Goal: Task Accomplishment & Management: Complete application form

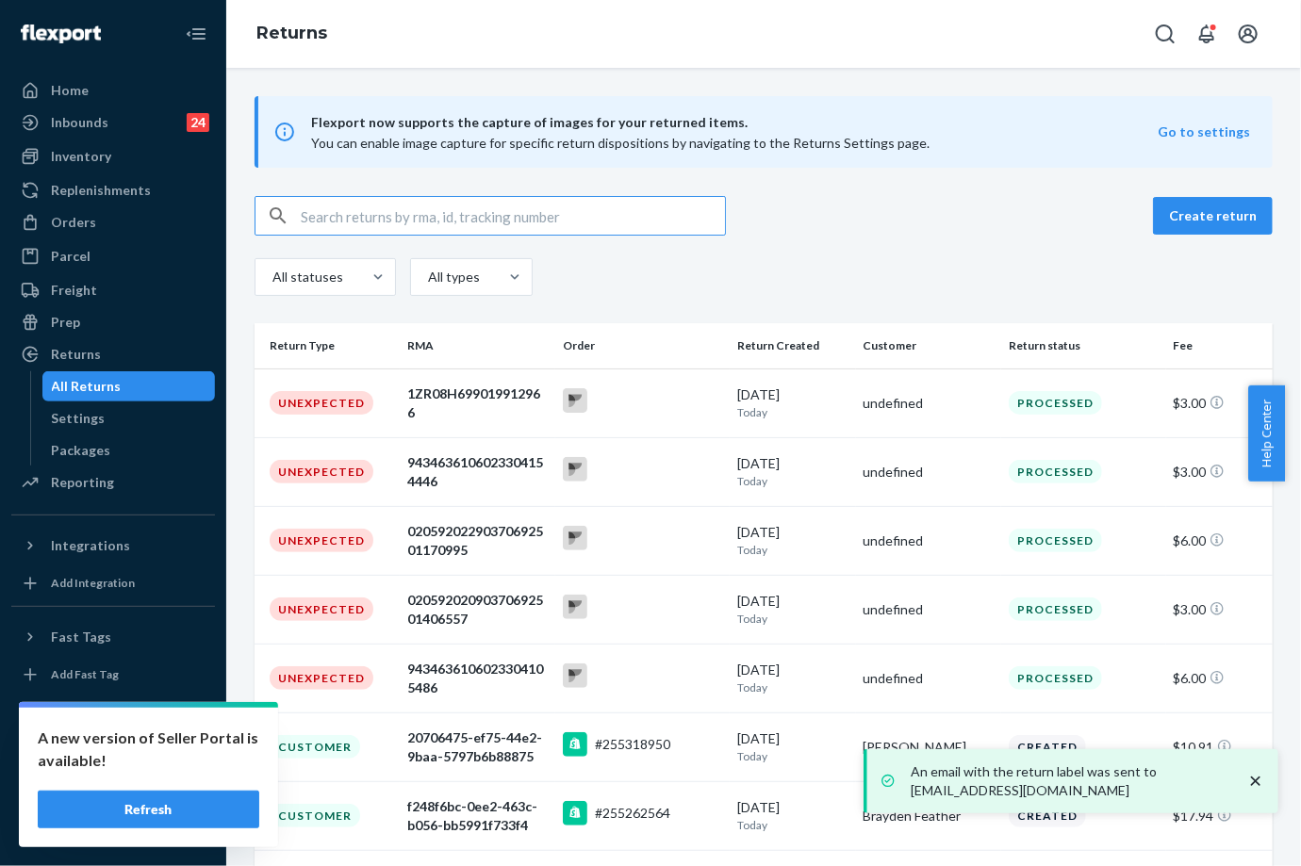
drag, startPoint x: 113, startPoint y: 224, endPoint x: 220, endPoint y: 202, distance: 108.9
click at [115, 224] on div "Orders" at bounding box center [113, 222] width 200 height 26
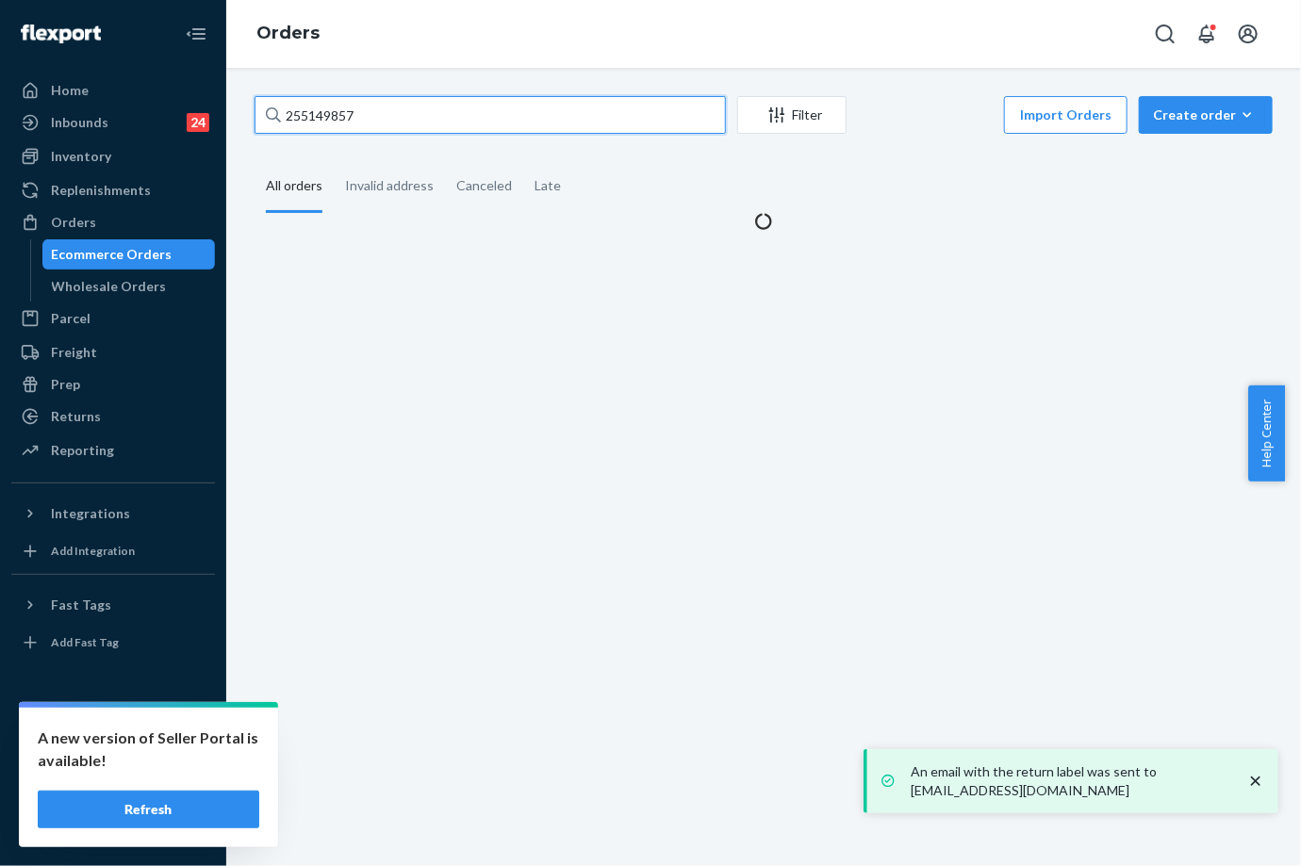
click at [313, 119] on input "255149857" at bounding box center [489, 115] width 471 height 38
paste input "3887978"
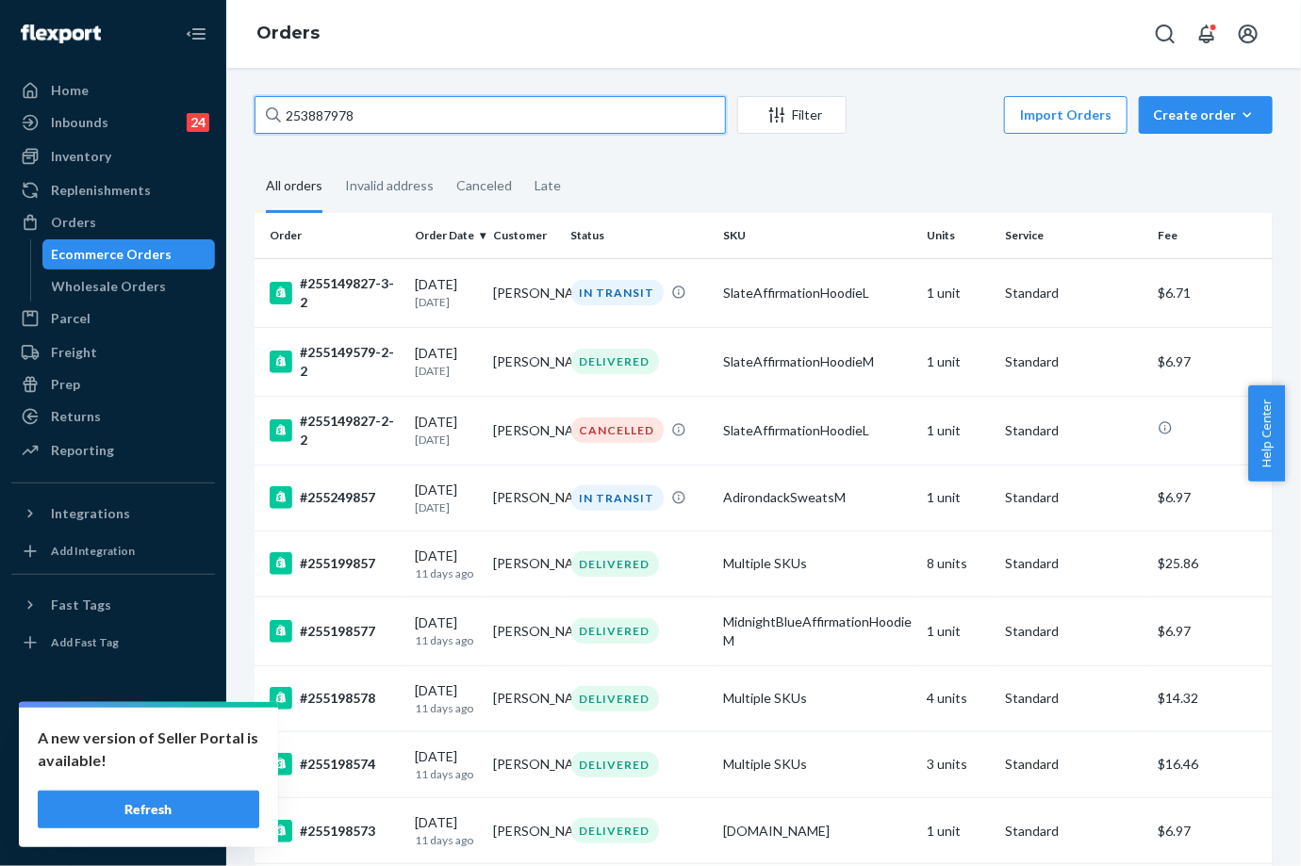
click at [341, 125] on input "253887978" at bounding box center [489, 115] width 471 height 38
paste input "5279155"
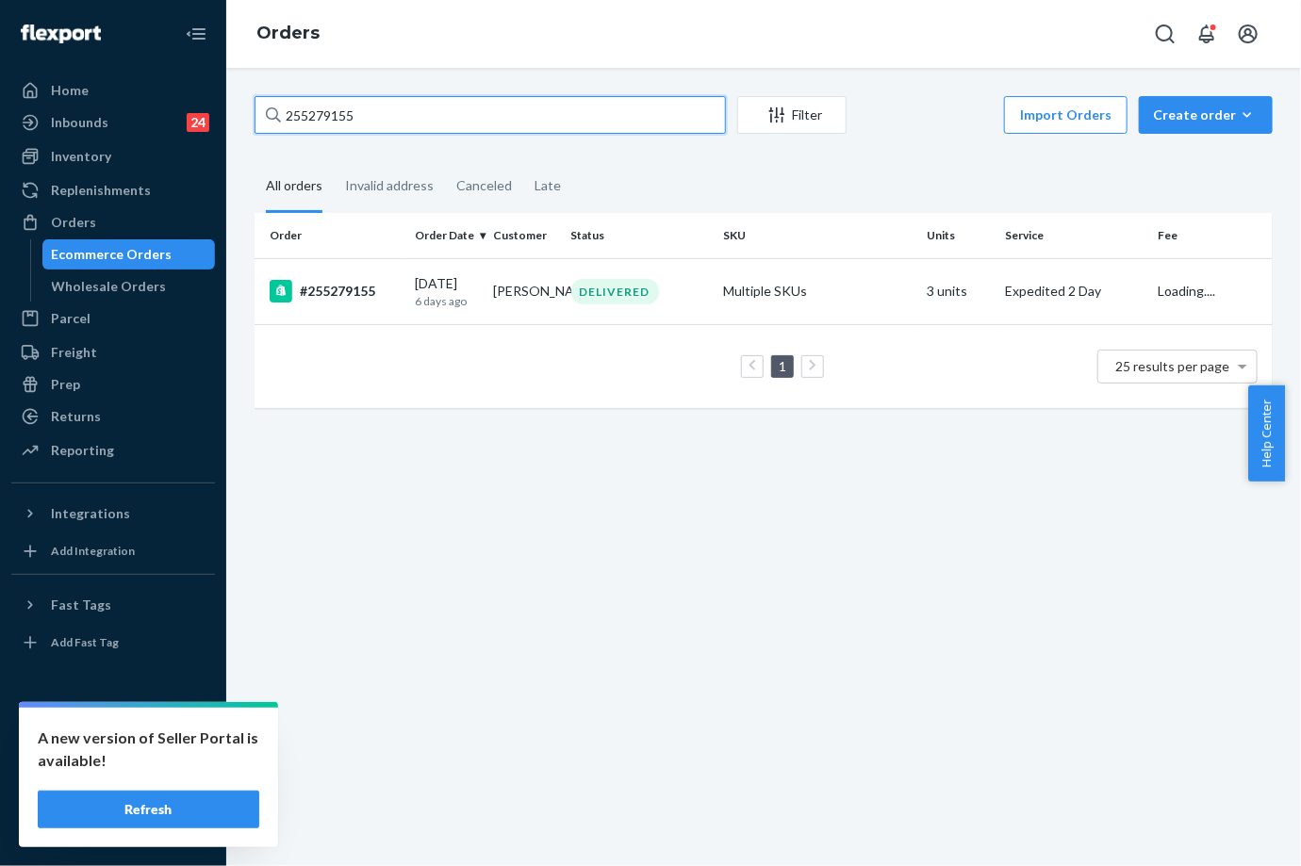
type input "255279155"
click at [431, 290] on div "[DATE] [DATE]" at bounding box center [446, 291] width 63 height 35
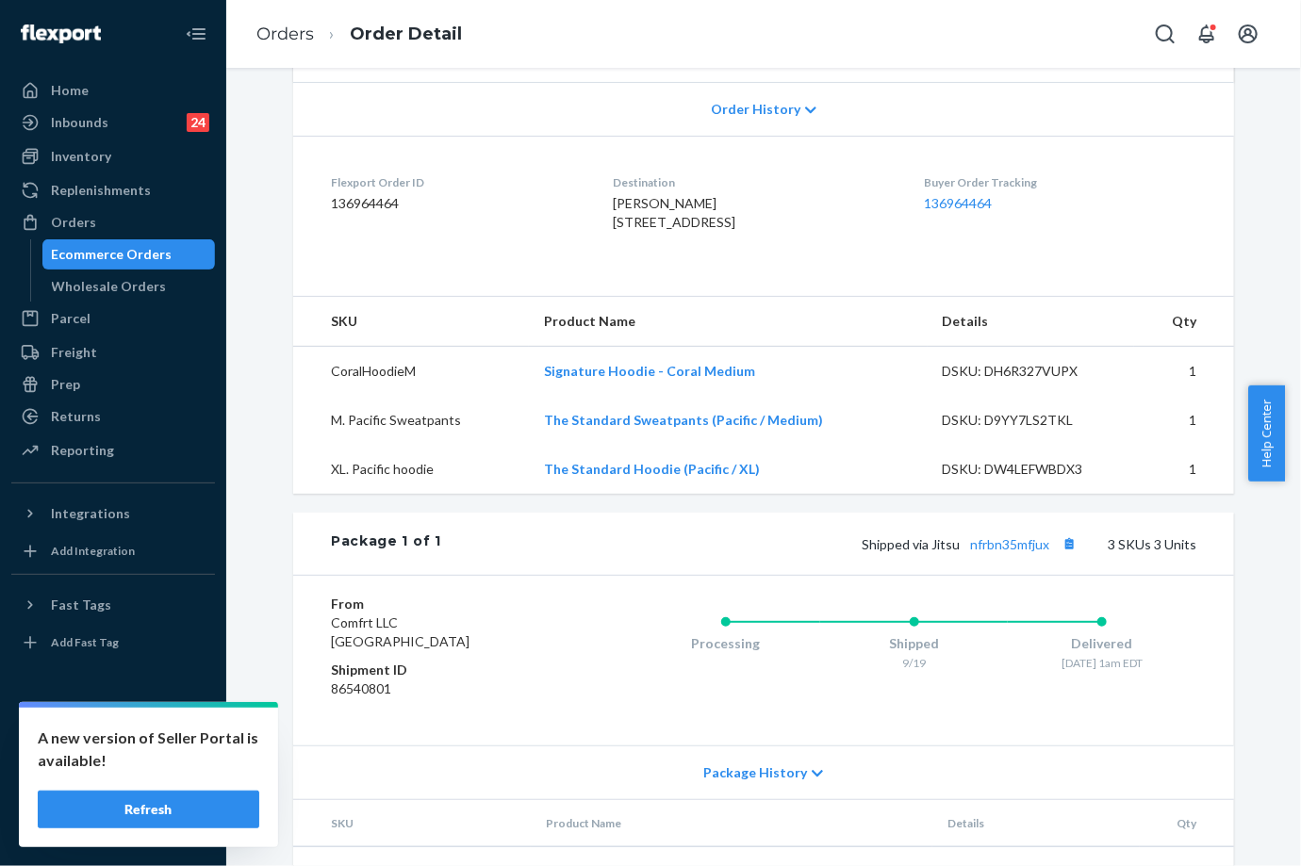
scroll to position [523, 0]
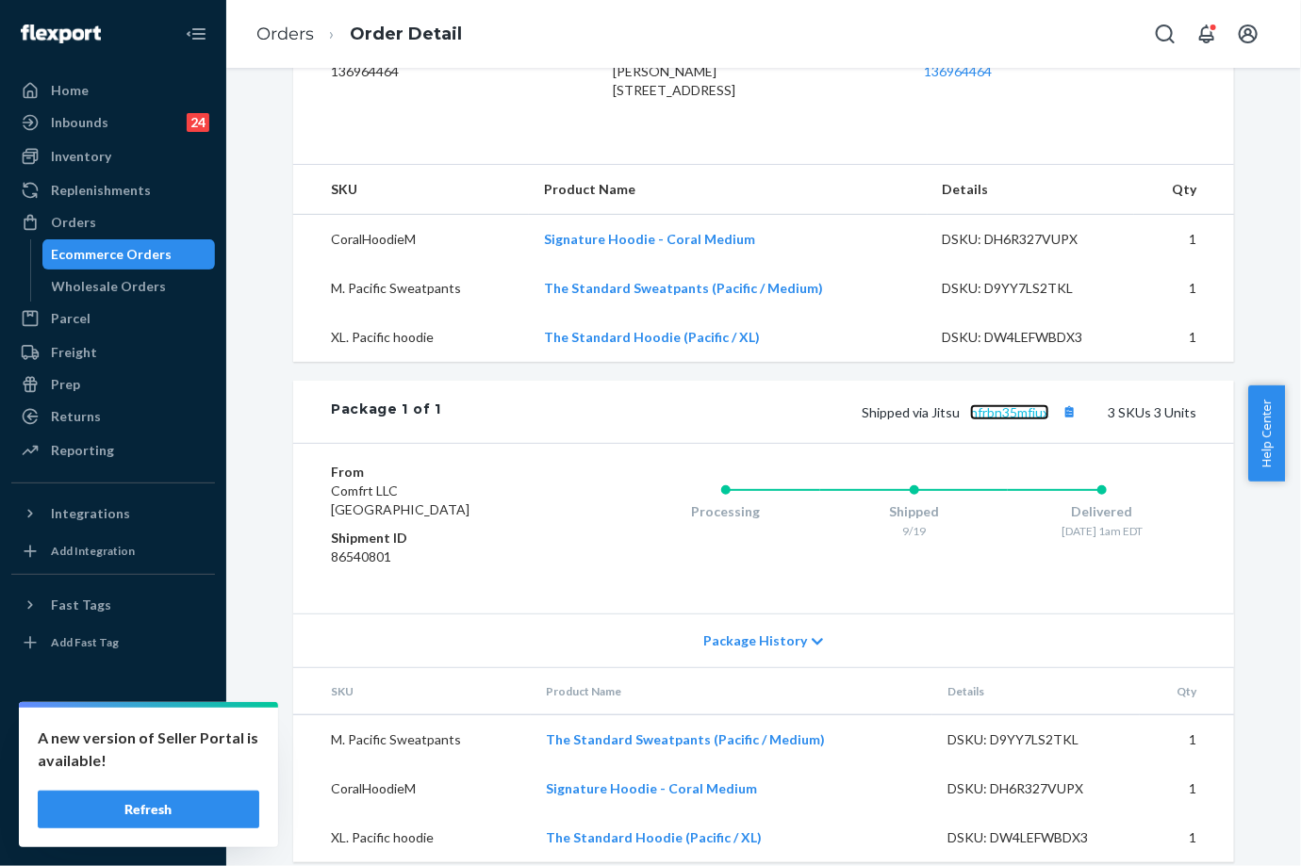
click at [1005, 420] on link "nfrbn35mfjux" at bounding box center [1009, 412] width 79 height 16
click at [1014, 420] on link "nfrbn35mfjux" at bounding box center [1009, 412] width 79 height 16
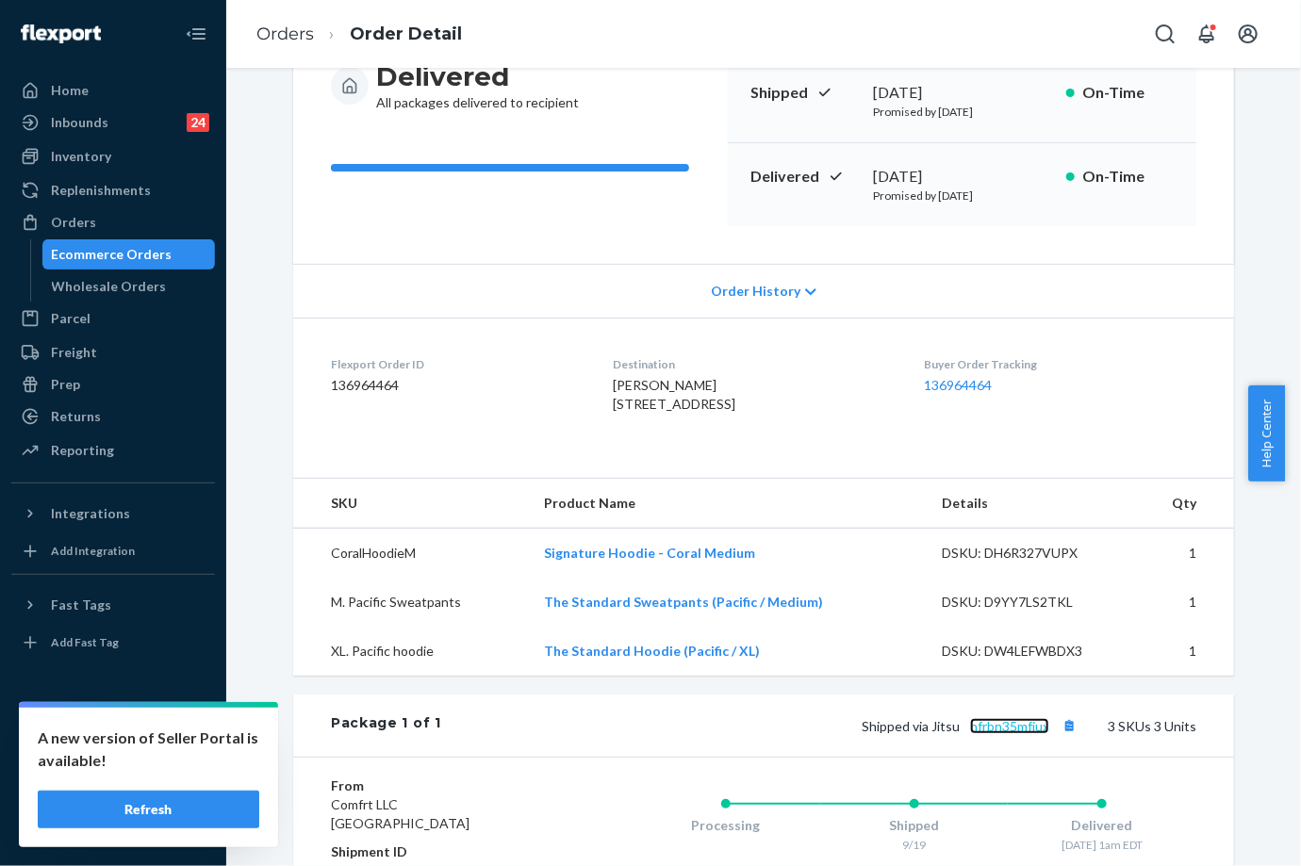
scroll to position [0, 0]
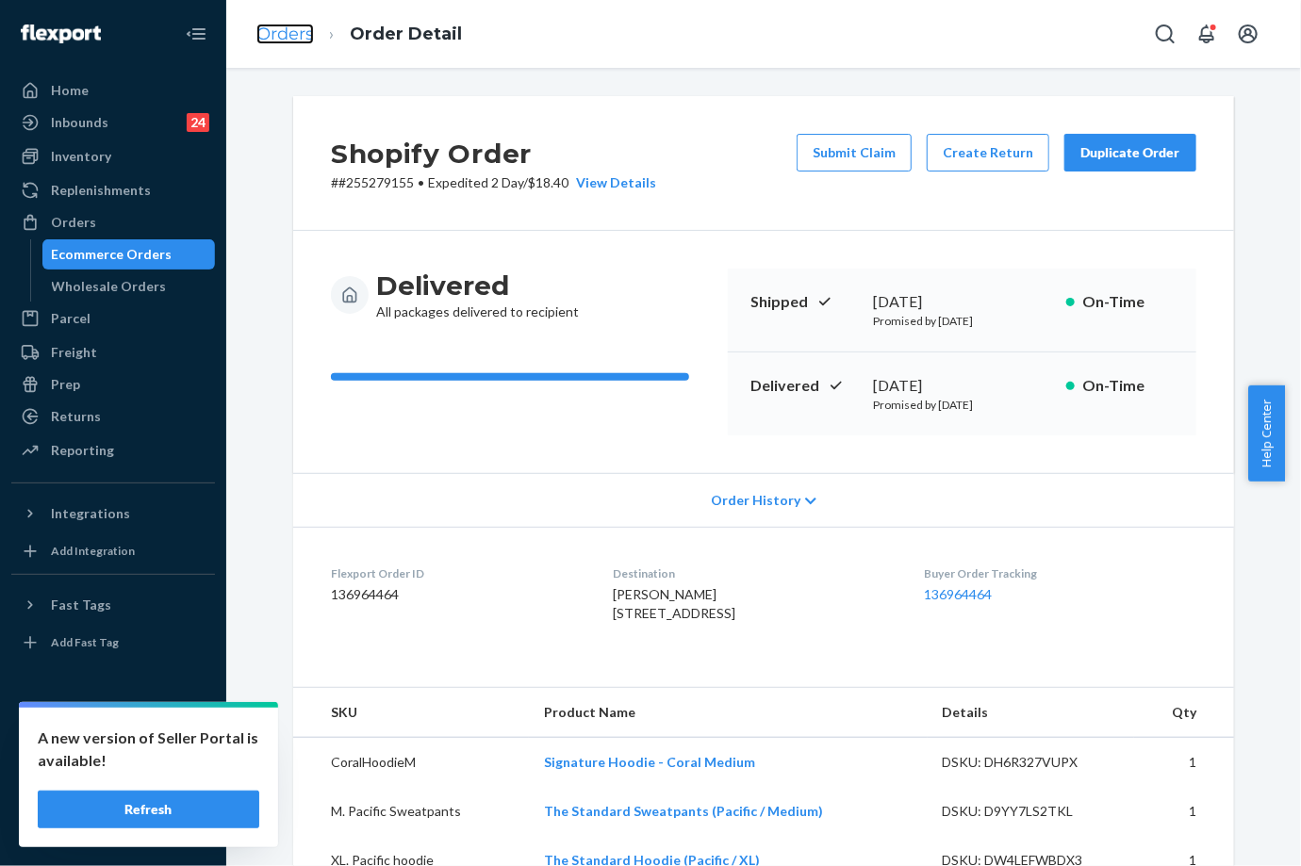
click at [287, 36] on link "Orders" at bounding box center [284, 34] width 57 height 21
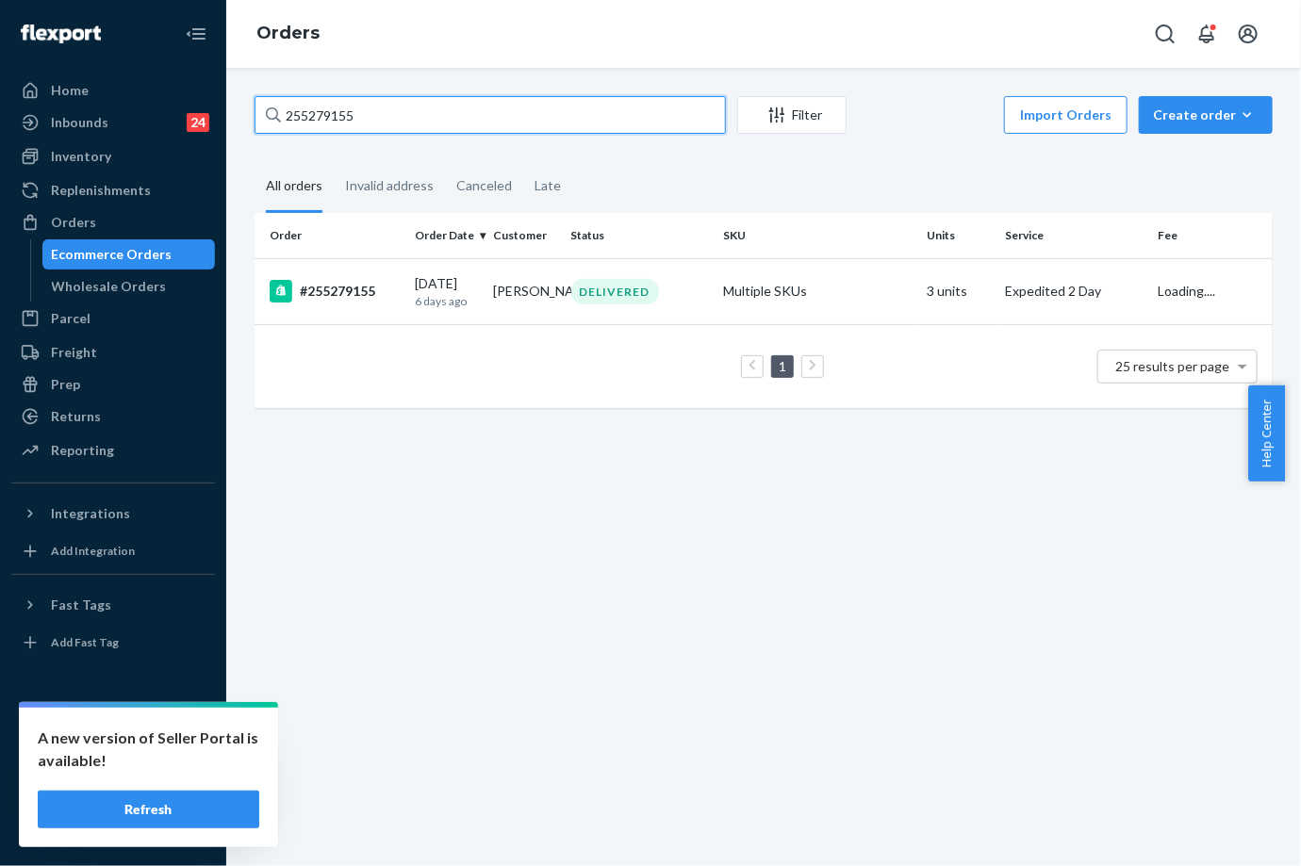
click at [376, 113] on input "255279155" at bounding box center [489, 115] width 471 height 38
paste input "300061"
type input "255300061"
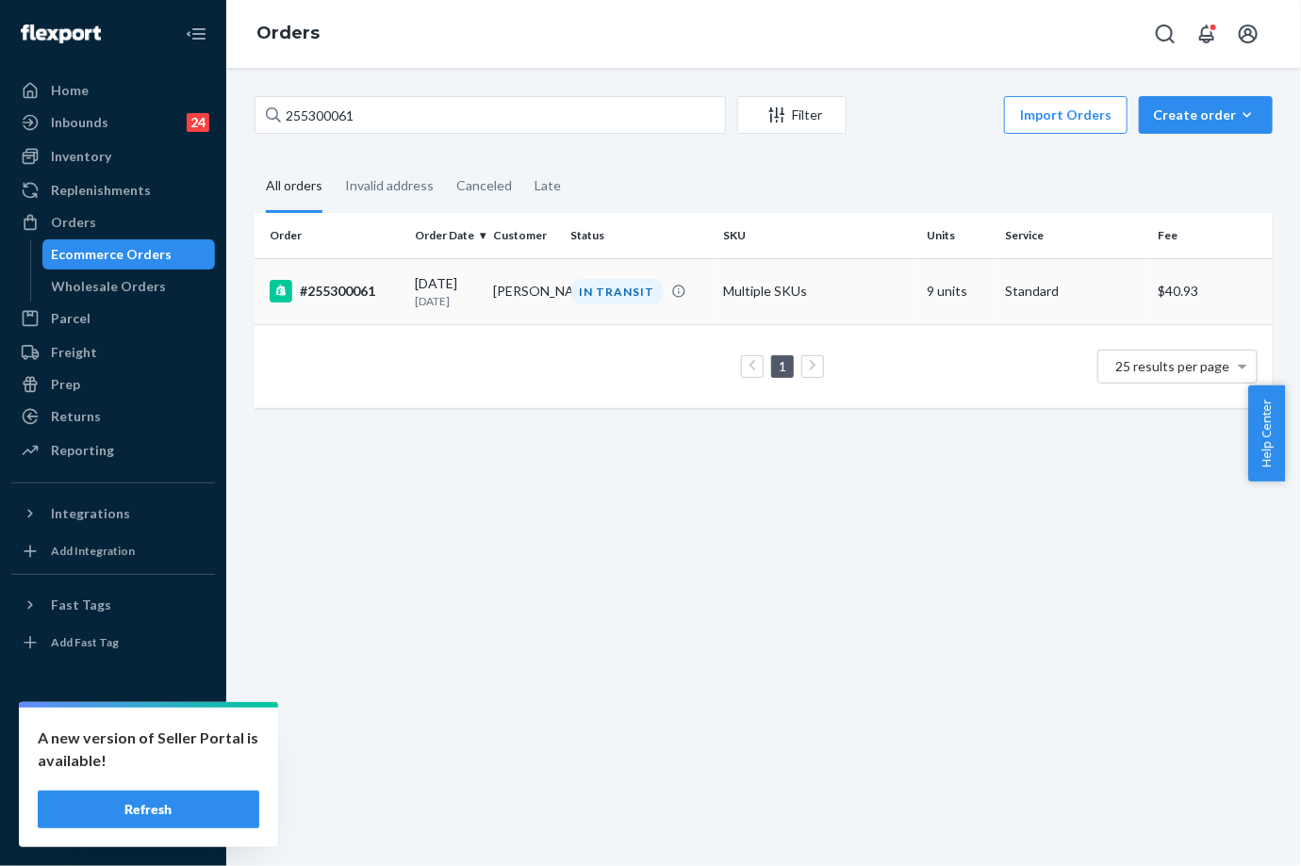
click at [515, 294] on td "[PERSON_NAME]" at bounding box center [524, 291] width 78 height 66
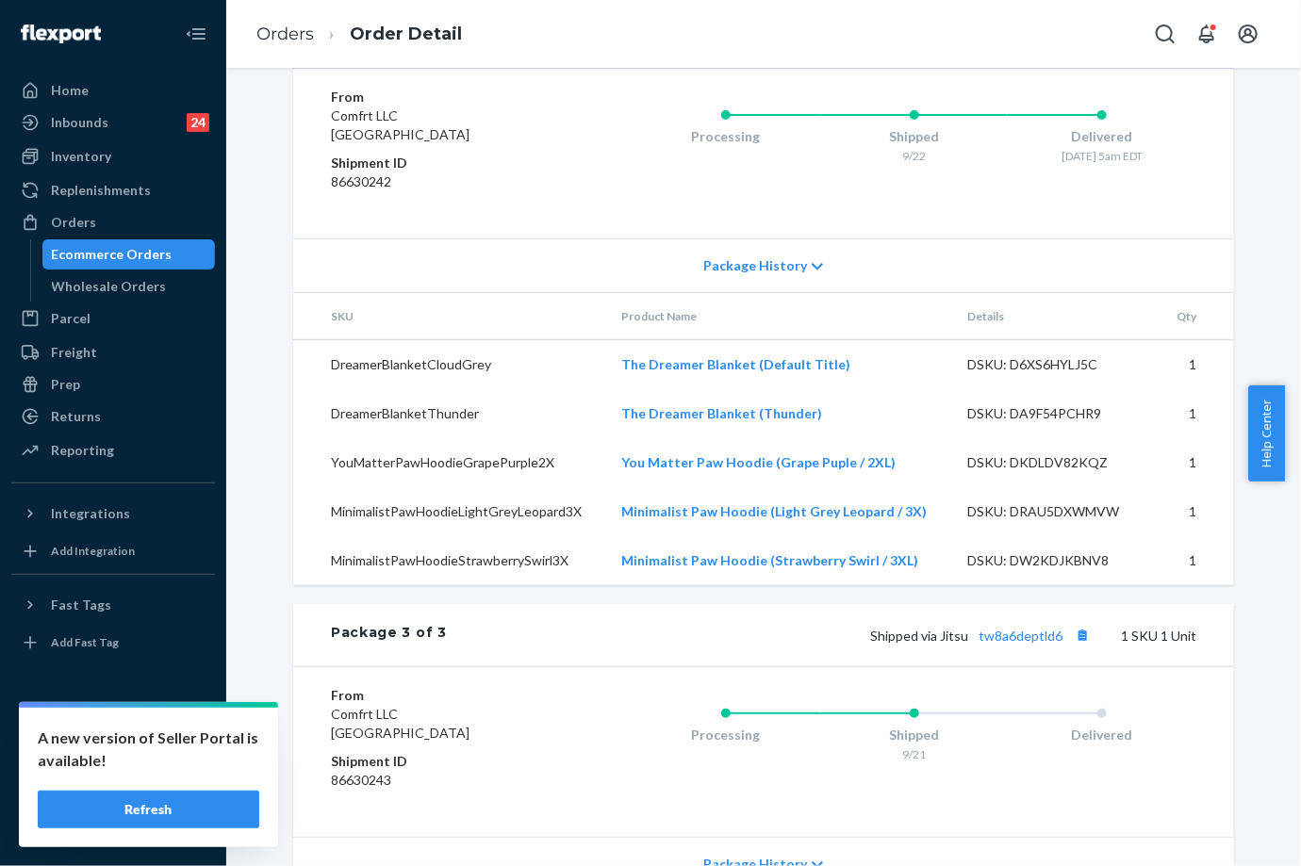
scroll to position [1986, 0]
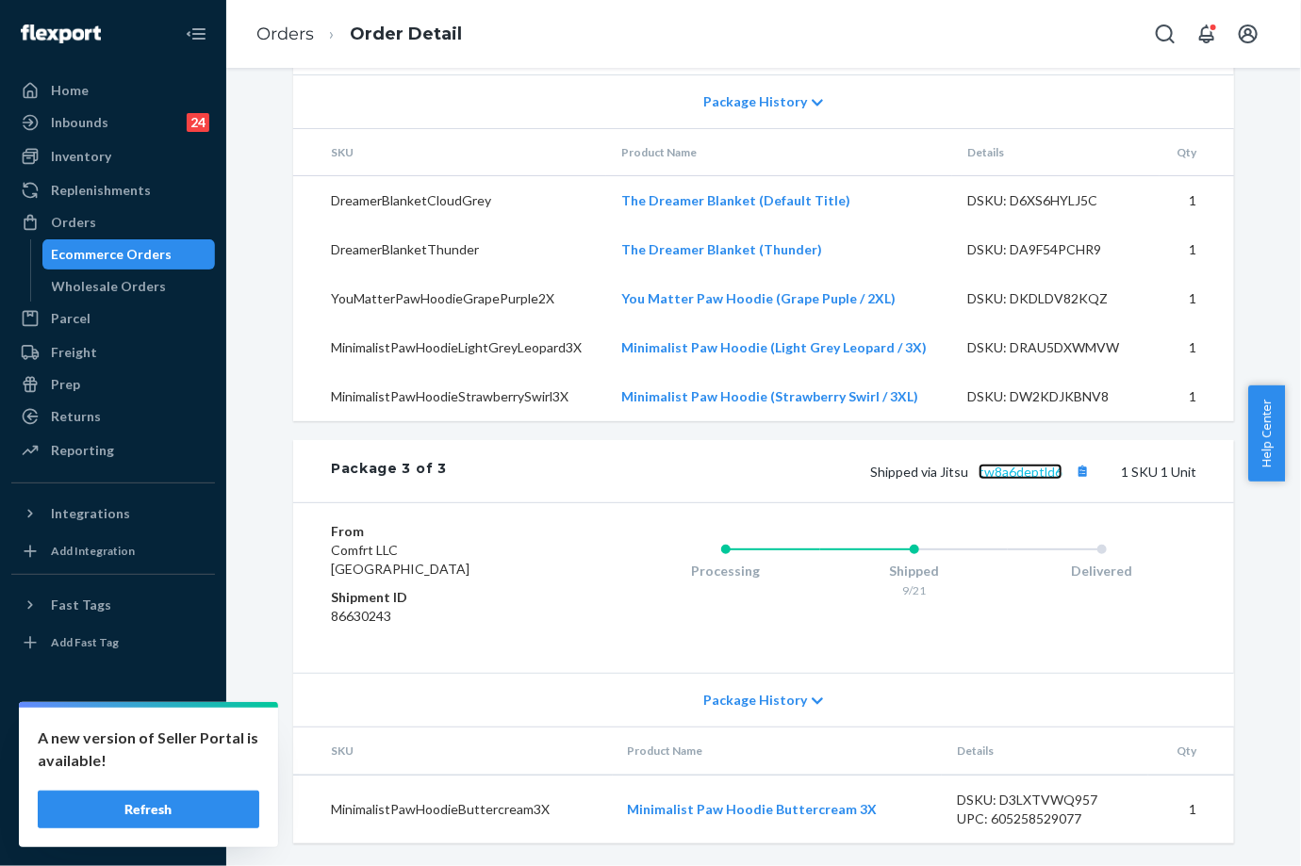
click at [1018, 473] on link "tw8a6deptld6" at bounding box center [1020, 472] width 84 height 16
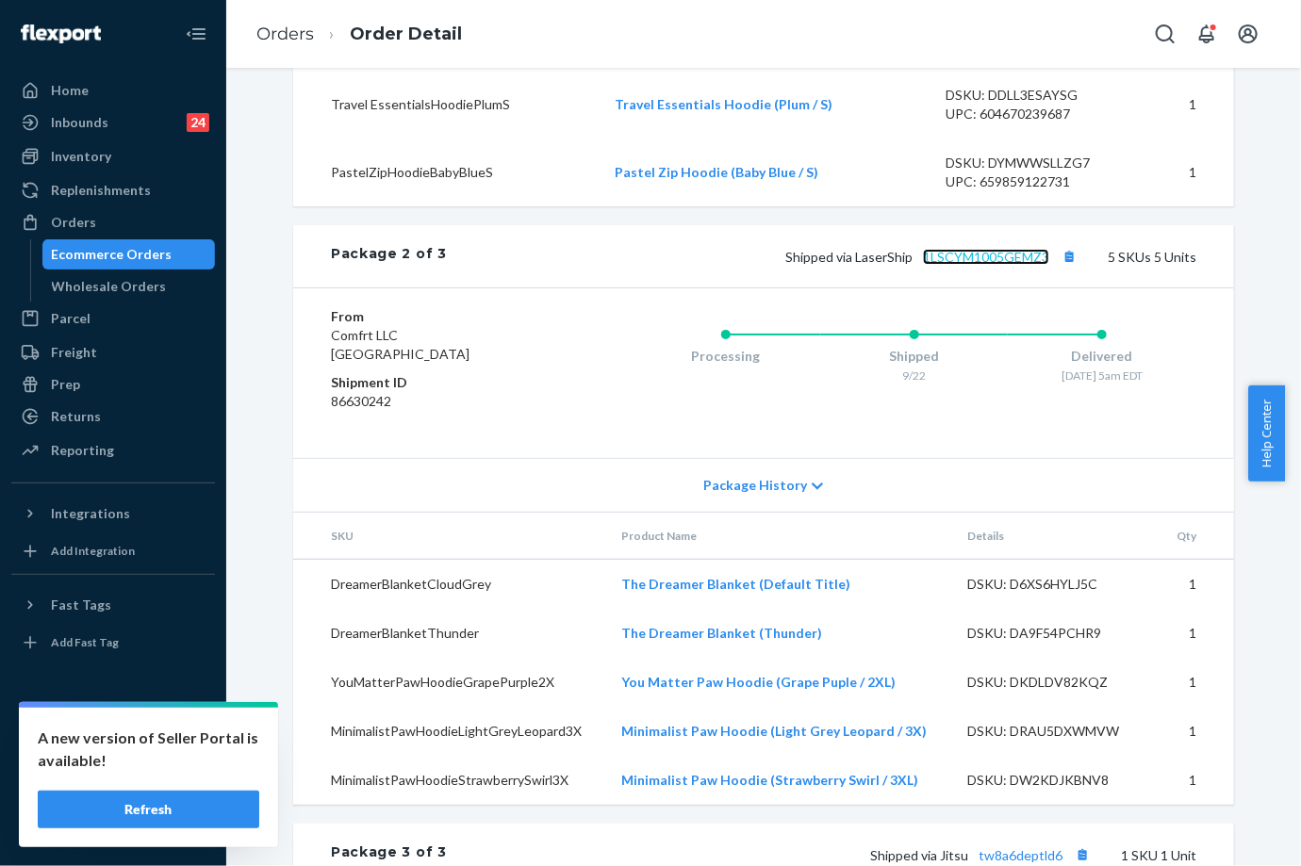
click at [966, 265] on link "1LSCYM1005GEMZ3" at bounding box center [986, 257] width 126 height 16
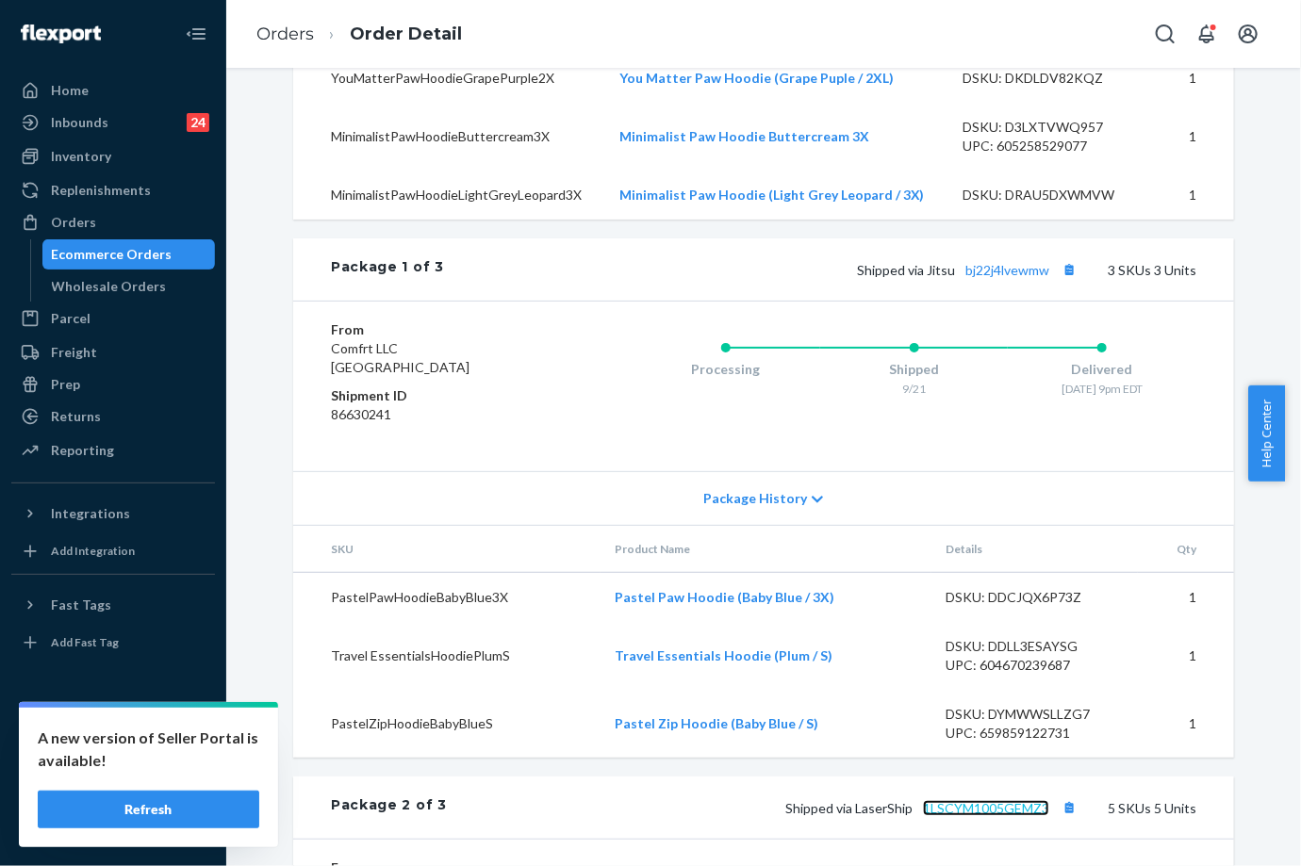
scroll to position [939, 0]
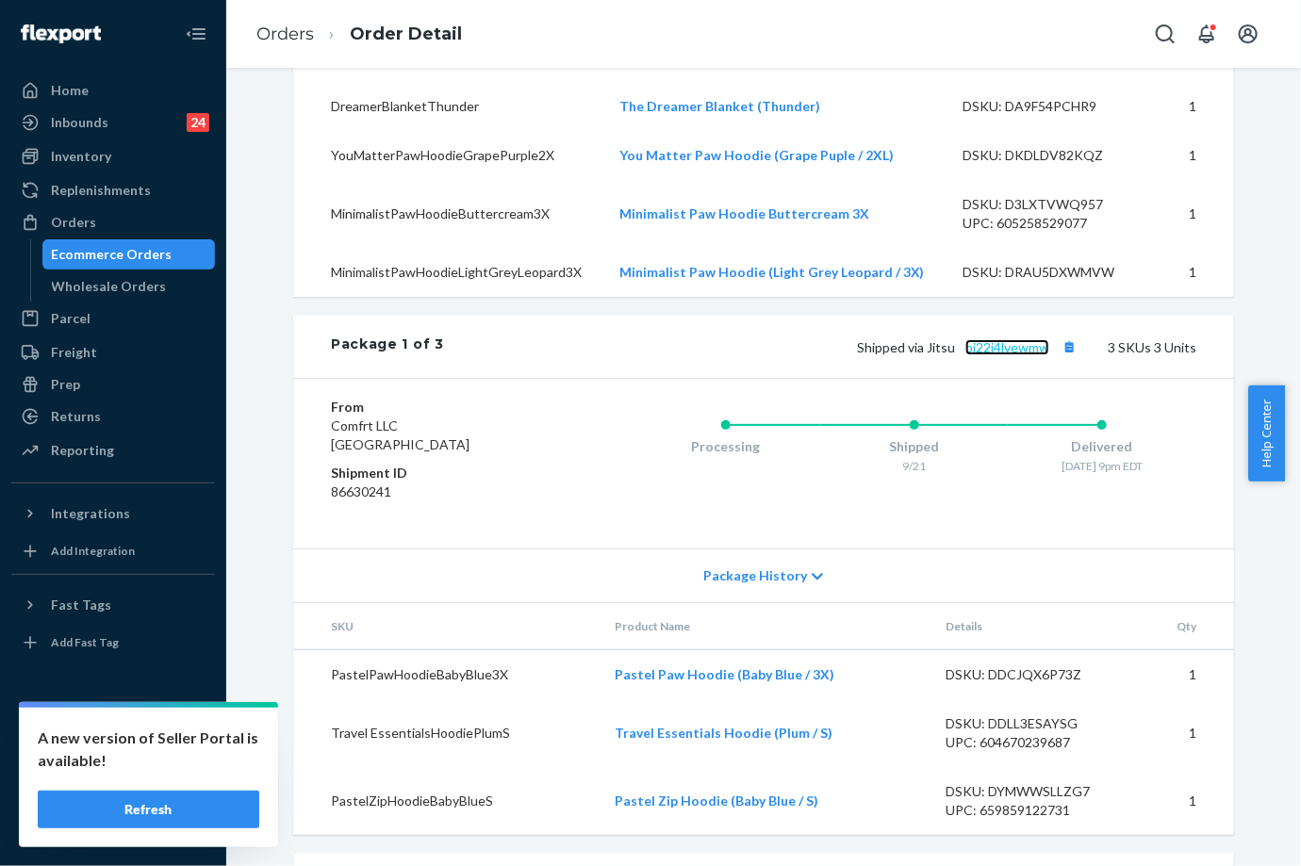
click at [997, 355] on link "bj22j4lvewmw" at bounding box center [1007, 347] width 84 height 16
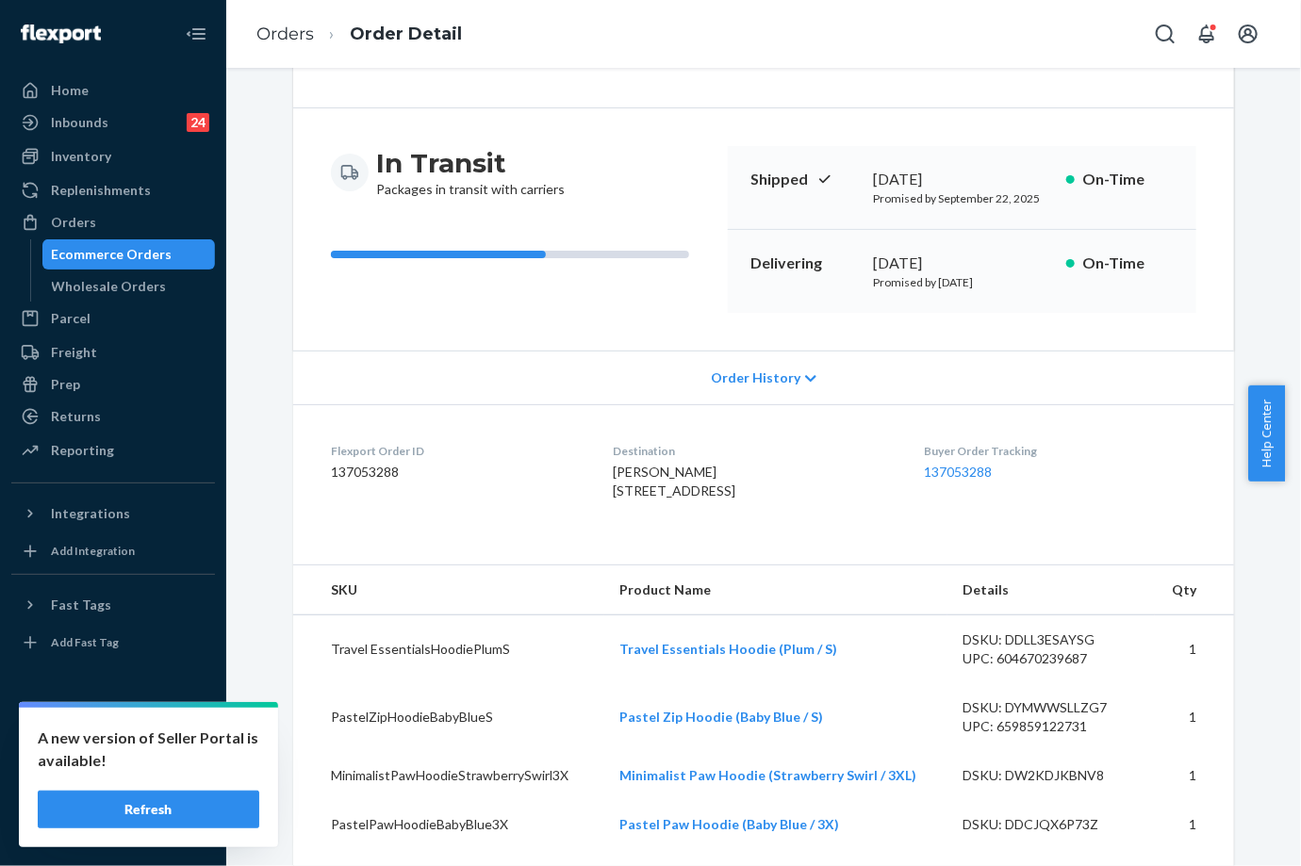
scroll to position [0, 0]
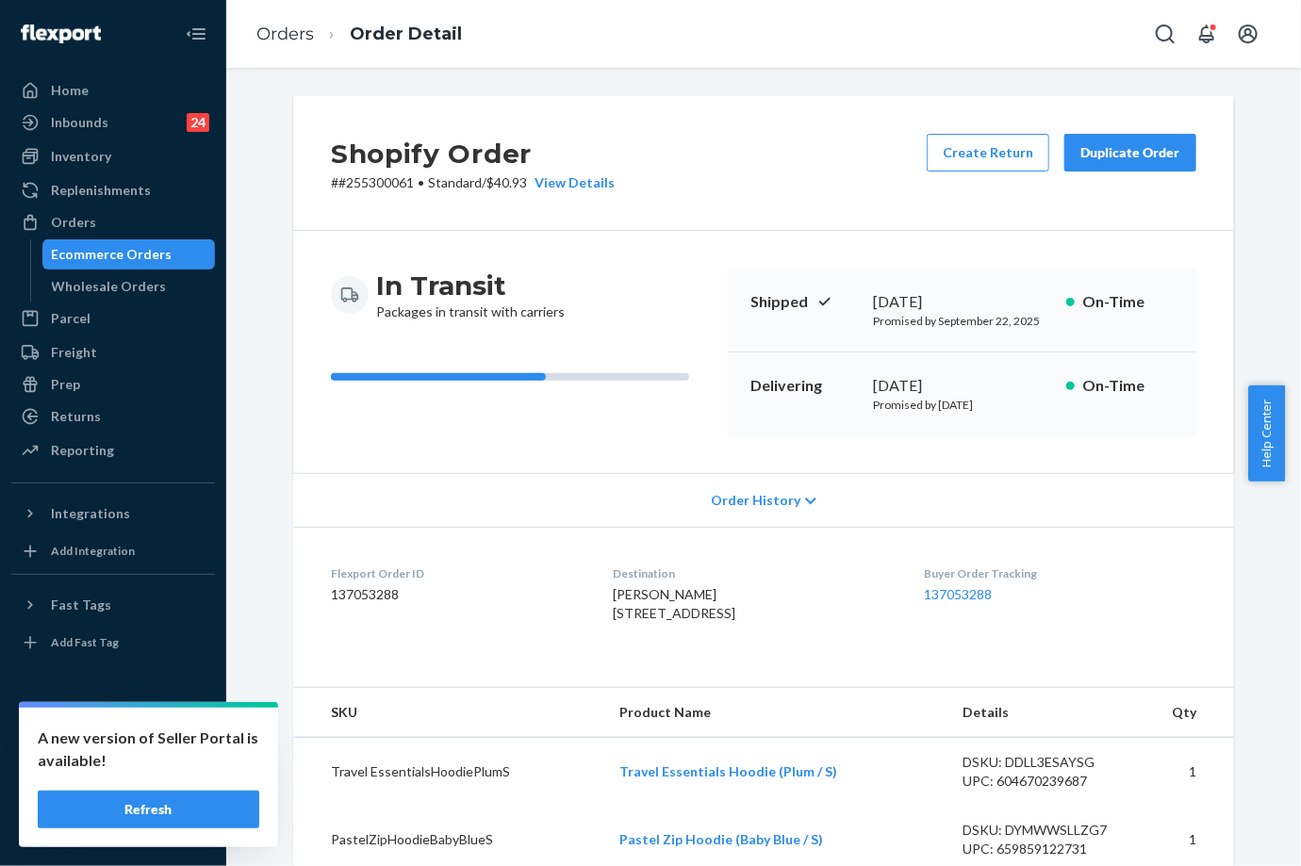
drag, startPoint x: 933, startPoint y: 401, endPoint x: 887, endPoint y: 337, distance: 78.2
click at [976, 407] on p "Promised by [DATE]" at bounding box center [962, 405] width 178 height 16
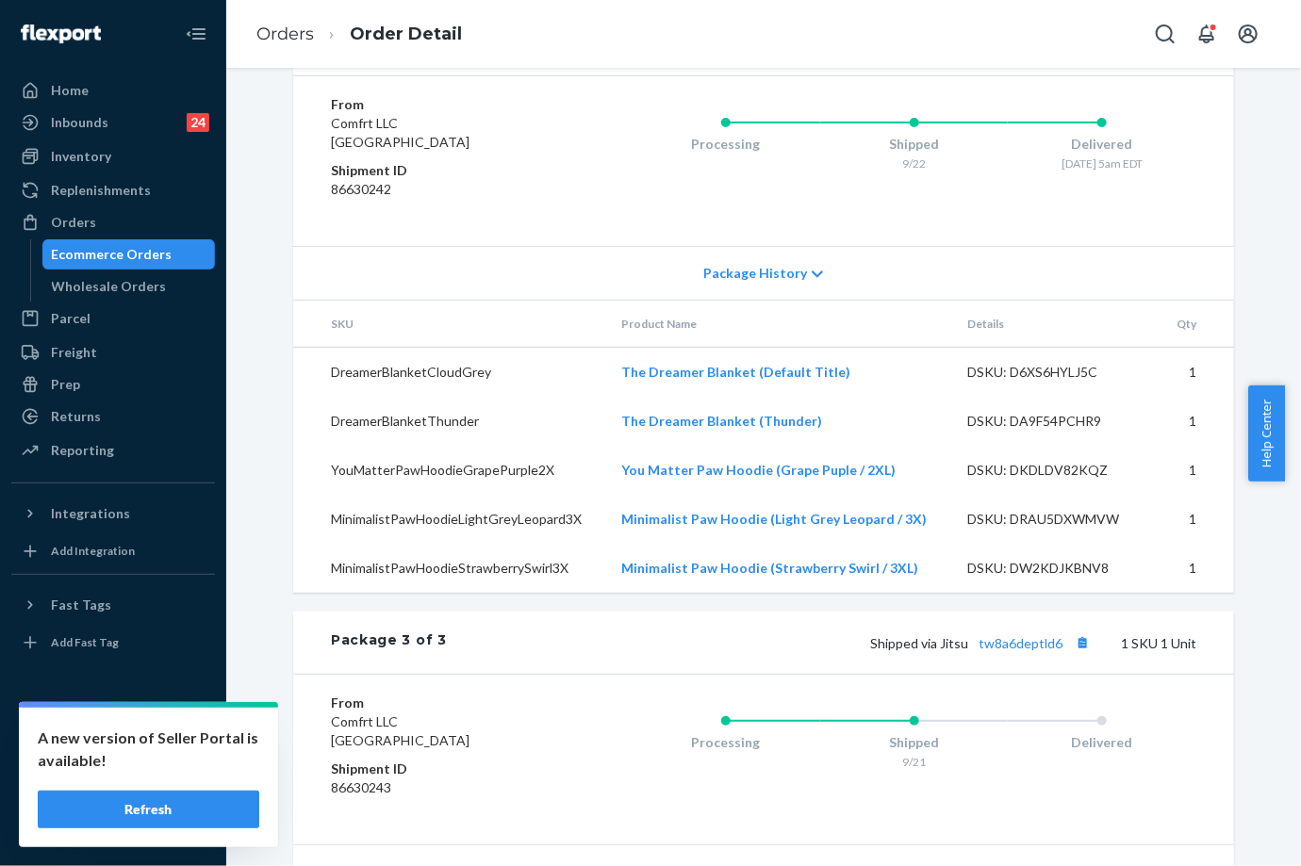
scroll to position [1986, 0]
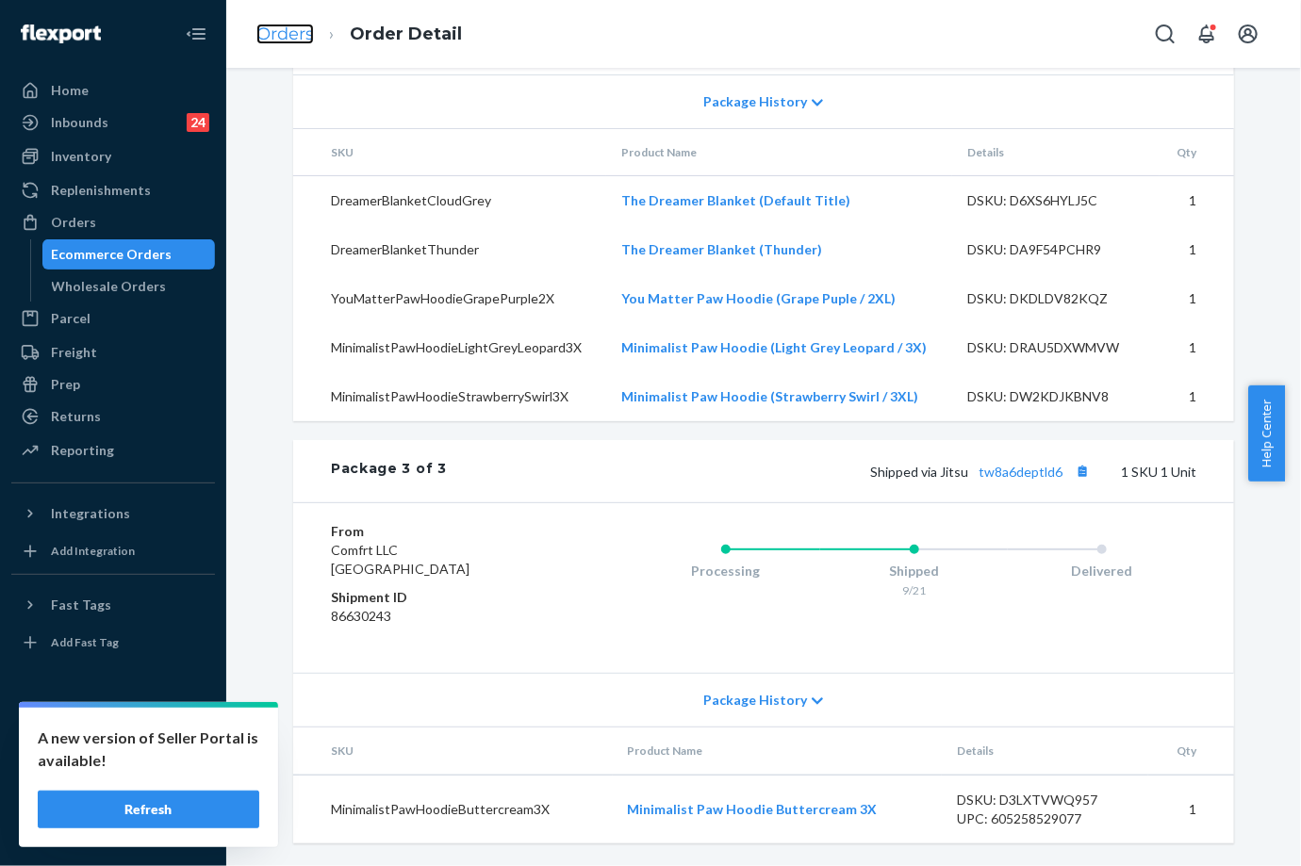
click at [281, 34] on link "Orders" at bounding box center [284, 34] width 57 height 21
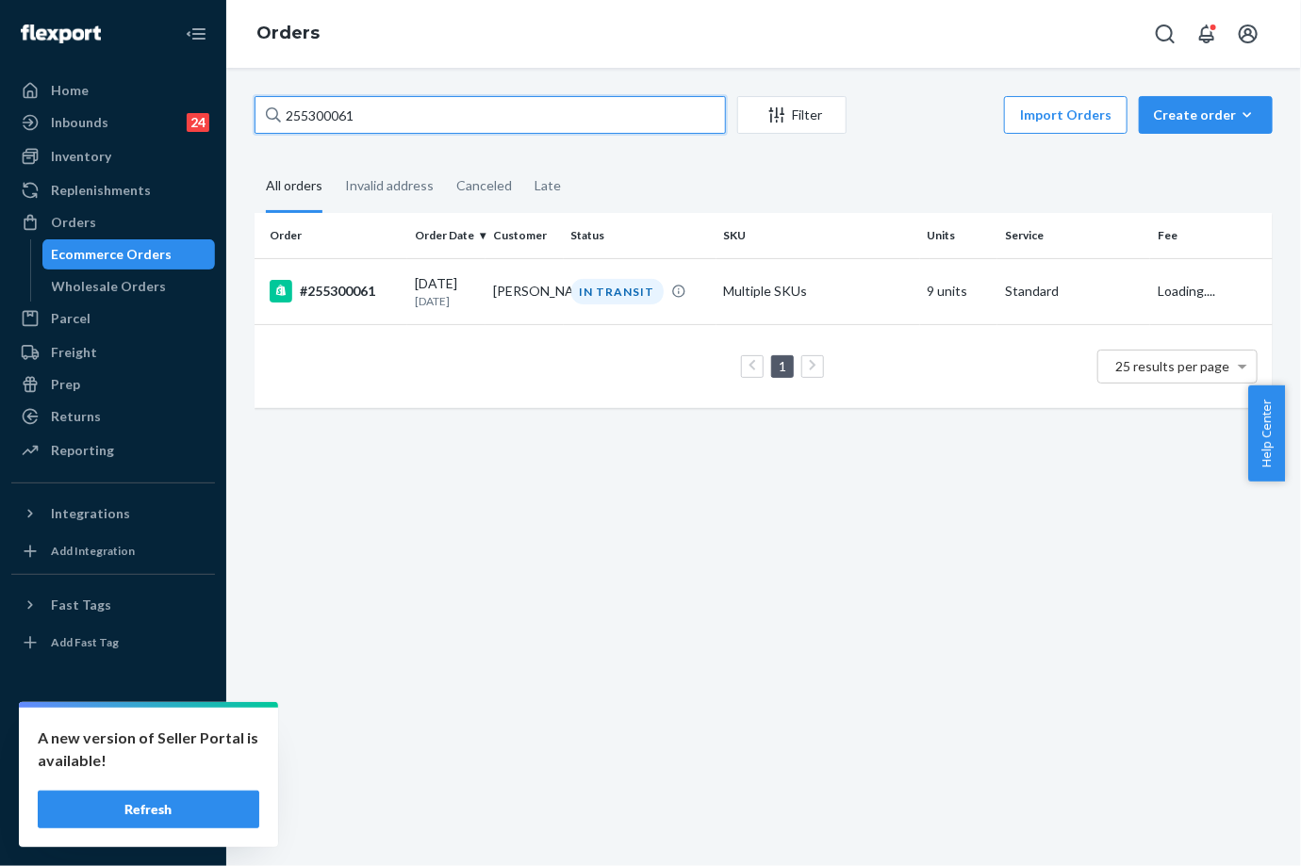
click at [370, 120] on input "255300061" at bounding box center [489, 115] width 471 height 38
paste input "20658"
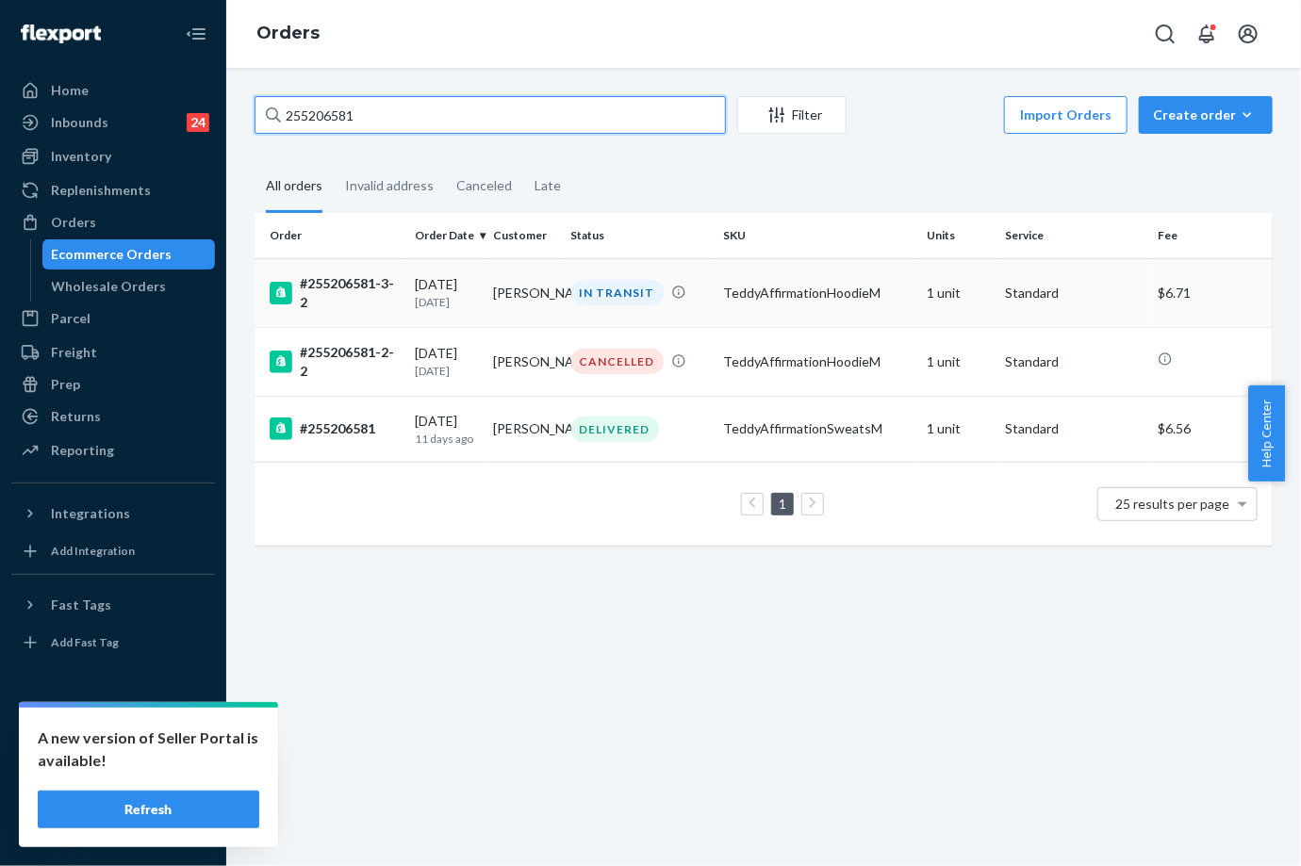
type input "255206581"
click at [571, 287] on div "IN TRANSIT" at bounding box center [617, 292] width 92 height 25
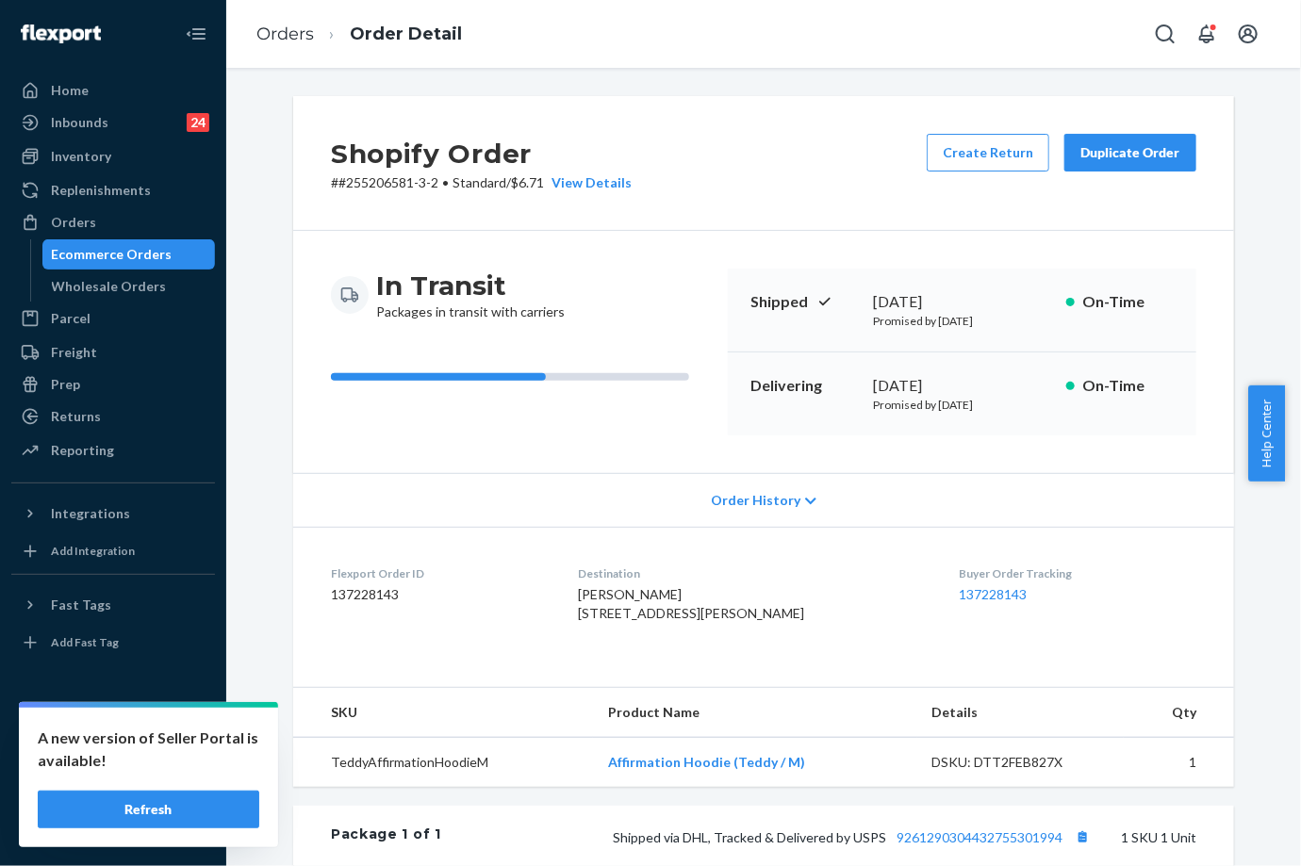
drag, startPoint x: 930, startPoint y: 405, endPoint x: 976, endPoint y: 403, distance: 46.2
click at [976, 403] on p "Promised by [DATE]" at bounding box center [962, 405] width 178 height 16
copy p "[DATE]"
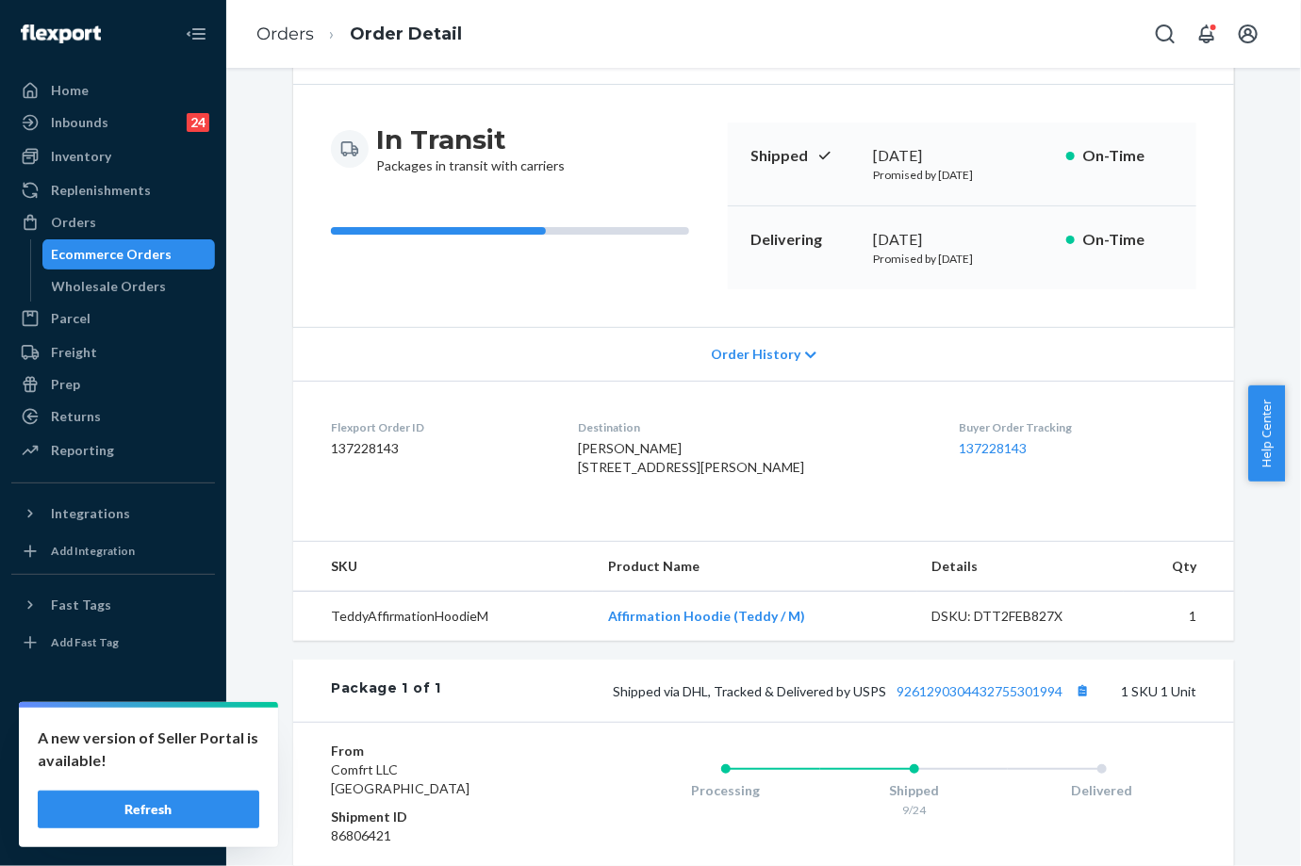
scroll to position [209, 0]
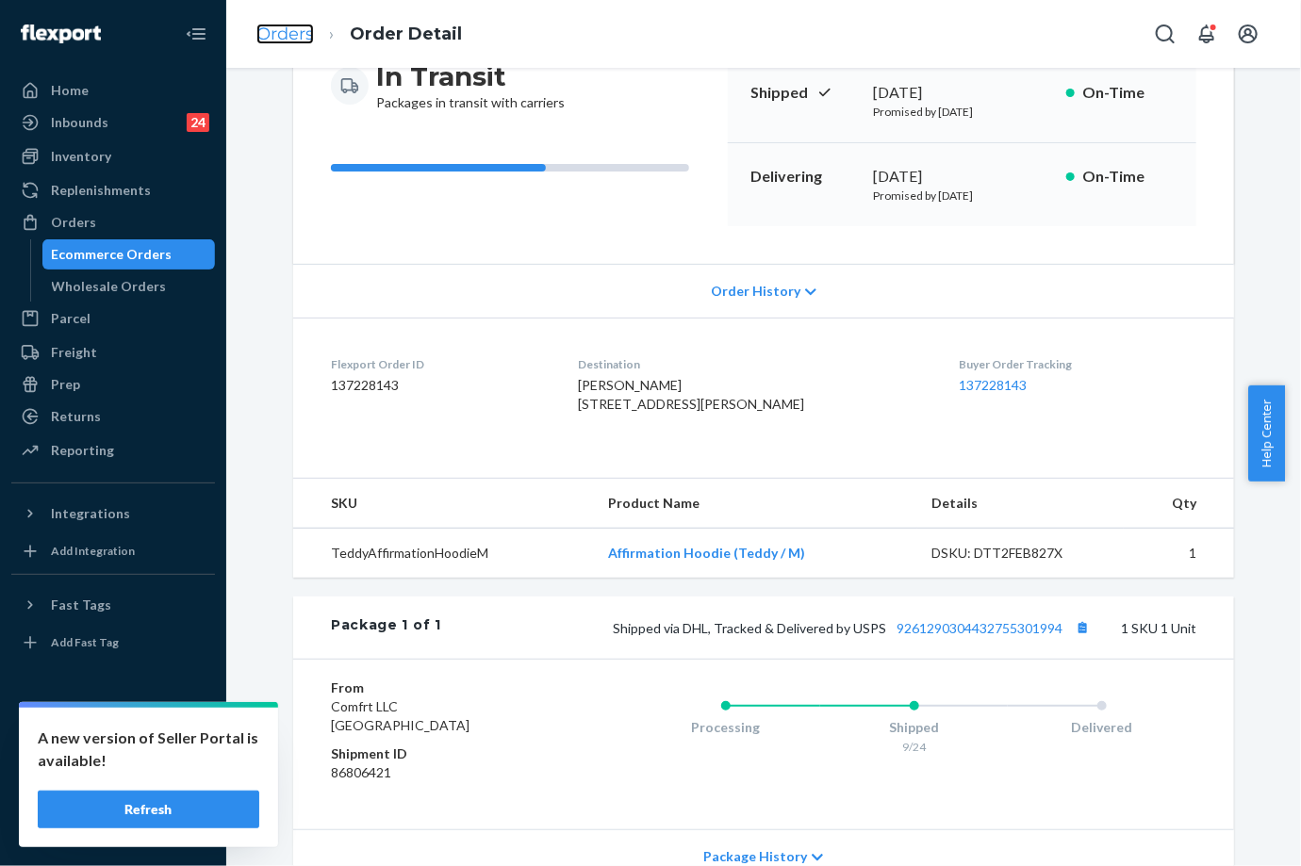
click at [263, 42] on link "Orders" at bounding box center [284, 34] width 57 height 21
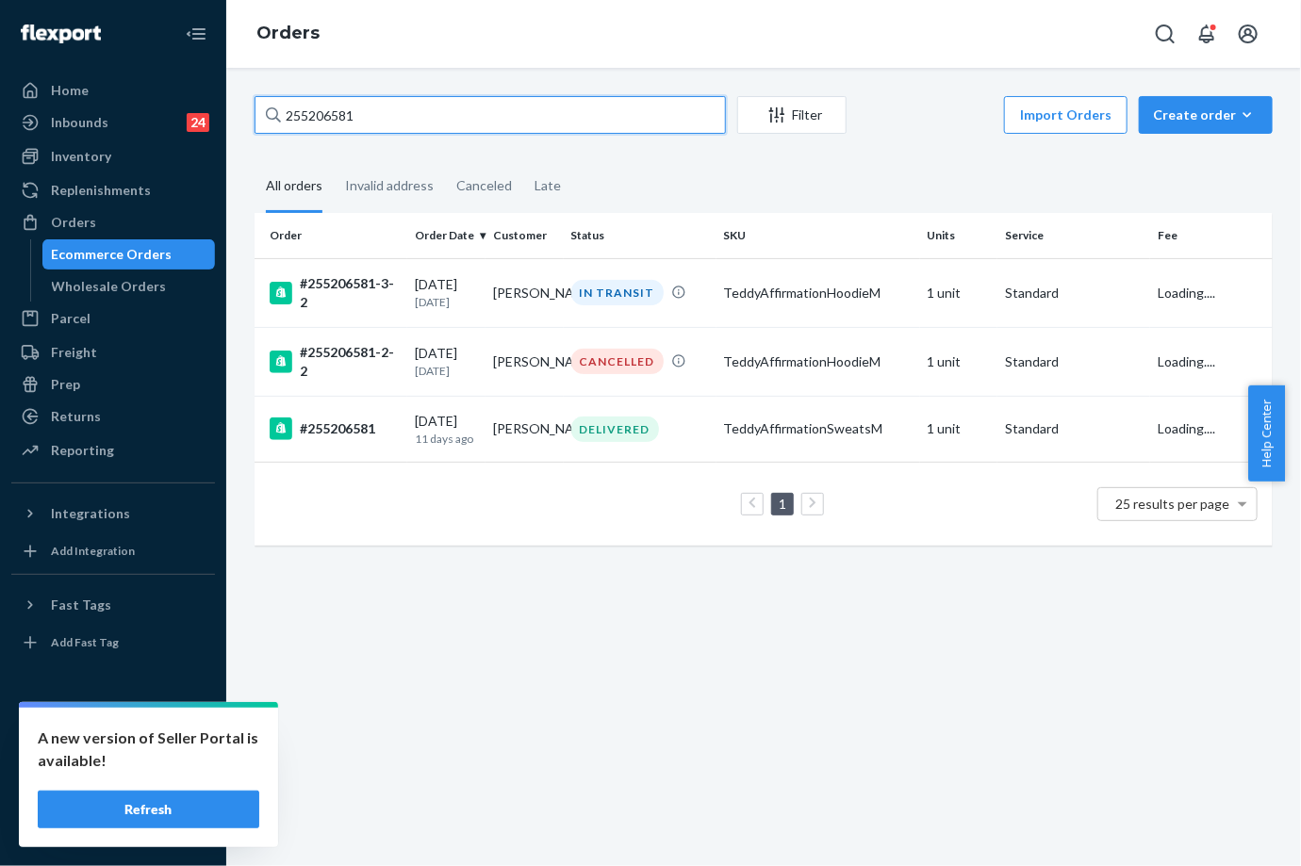
click at [344, 118] on input "255206581" at bounding box center [489, 115] width 471 height 38
paste input "57704"
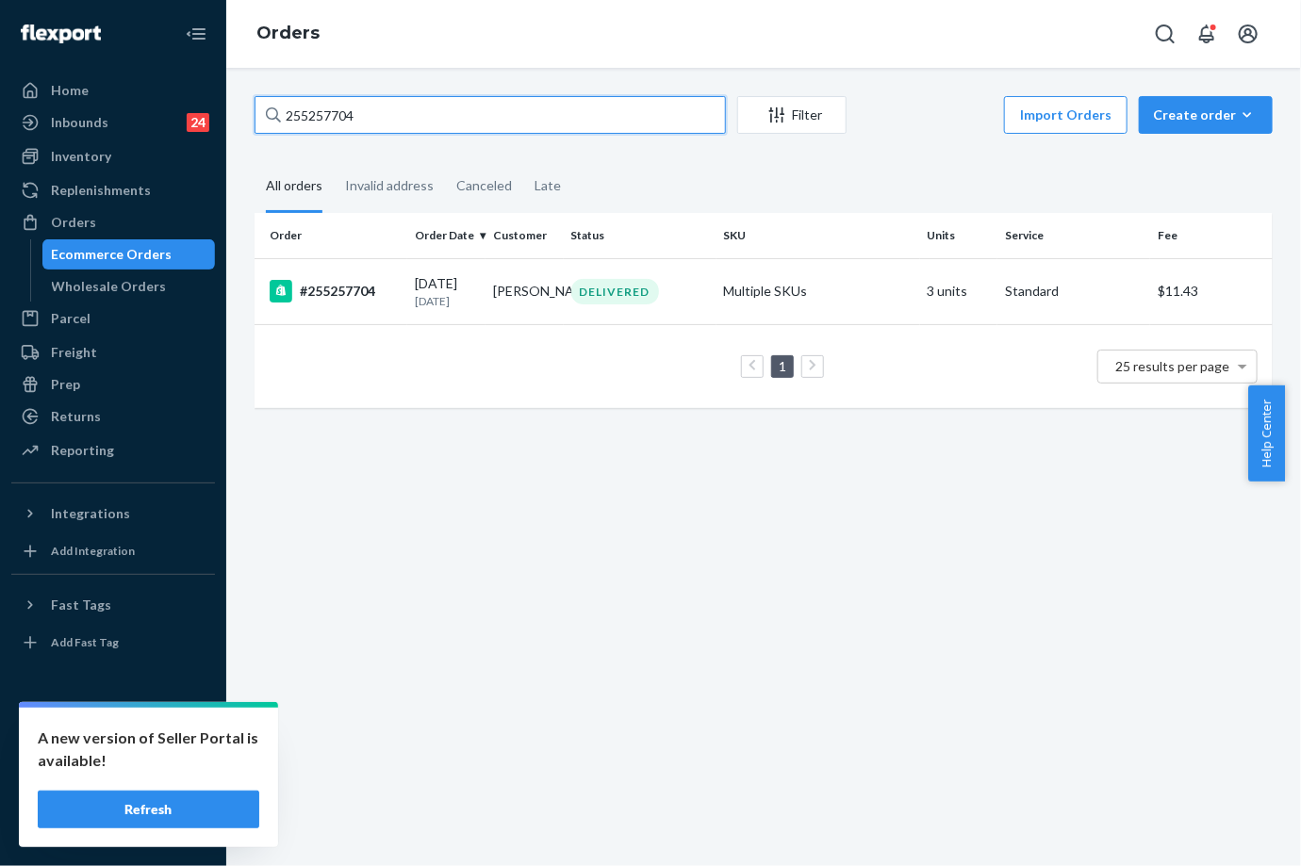
click at [324, 115] on input "255257704" at bounding box center [489, 115] width 471 height 38
paste input "002410"
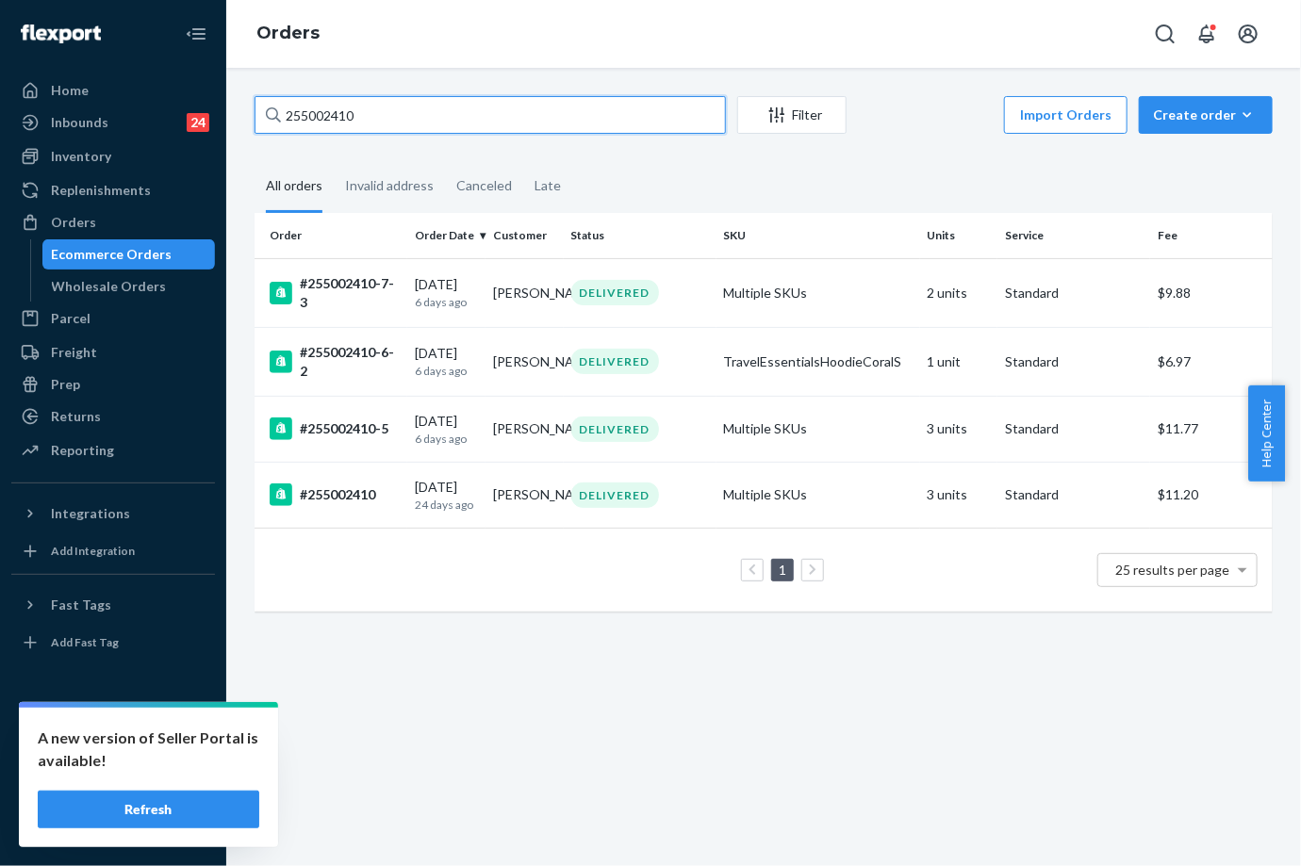
type input "255002410"
click at [632, 349] on div "DELIVERED" at bounding box center [615, 361] width 88 height 25
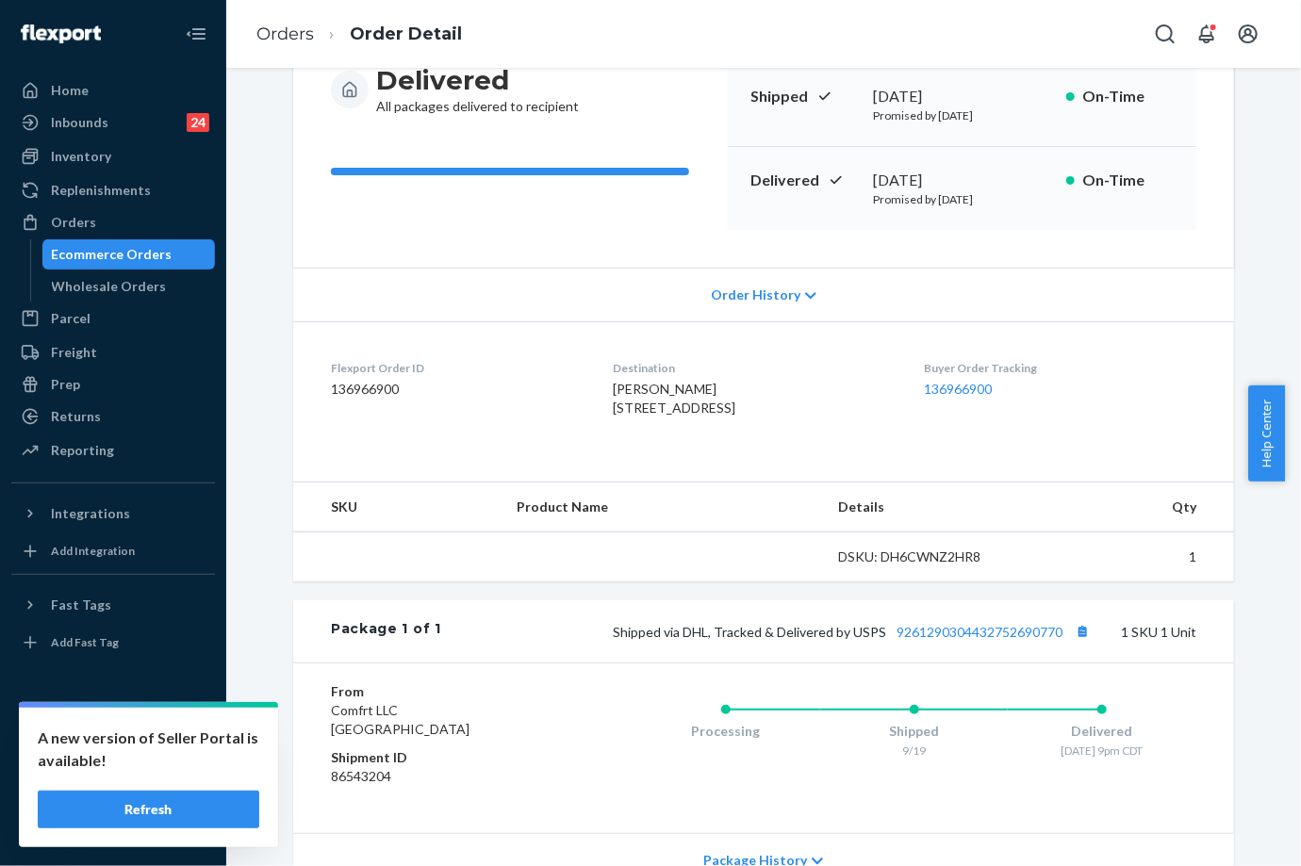
scroll to position [209, 0]
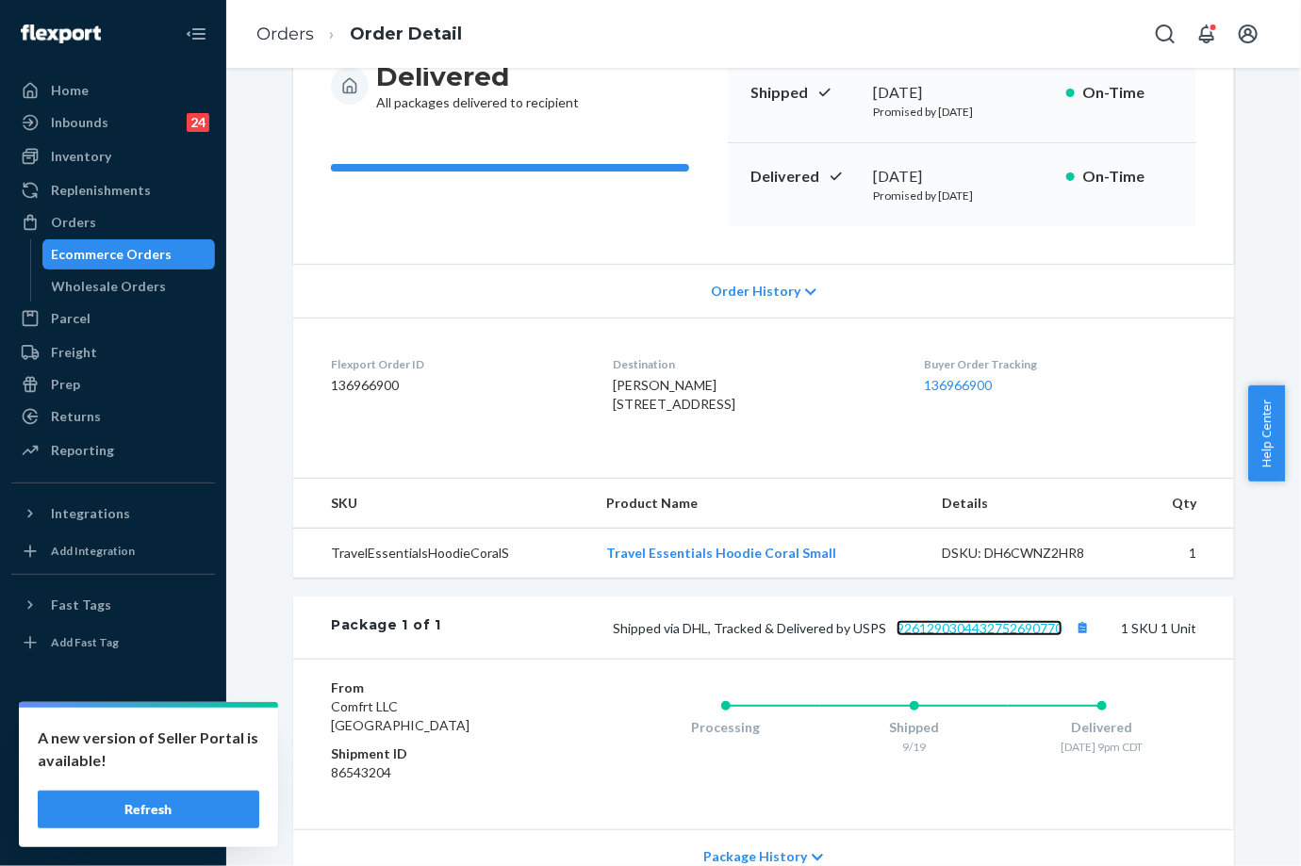
click at [987, 636] on link "9261290304432752690770" at bounding box center [979, 628] width 166 height 16
click at [291, 24] on link "Orders" at bounding box center [284, 34] width 57 height 21
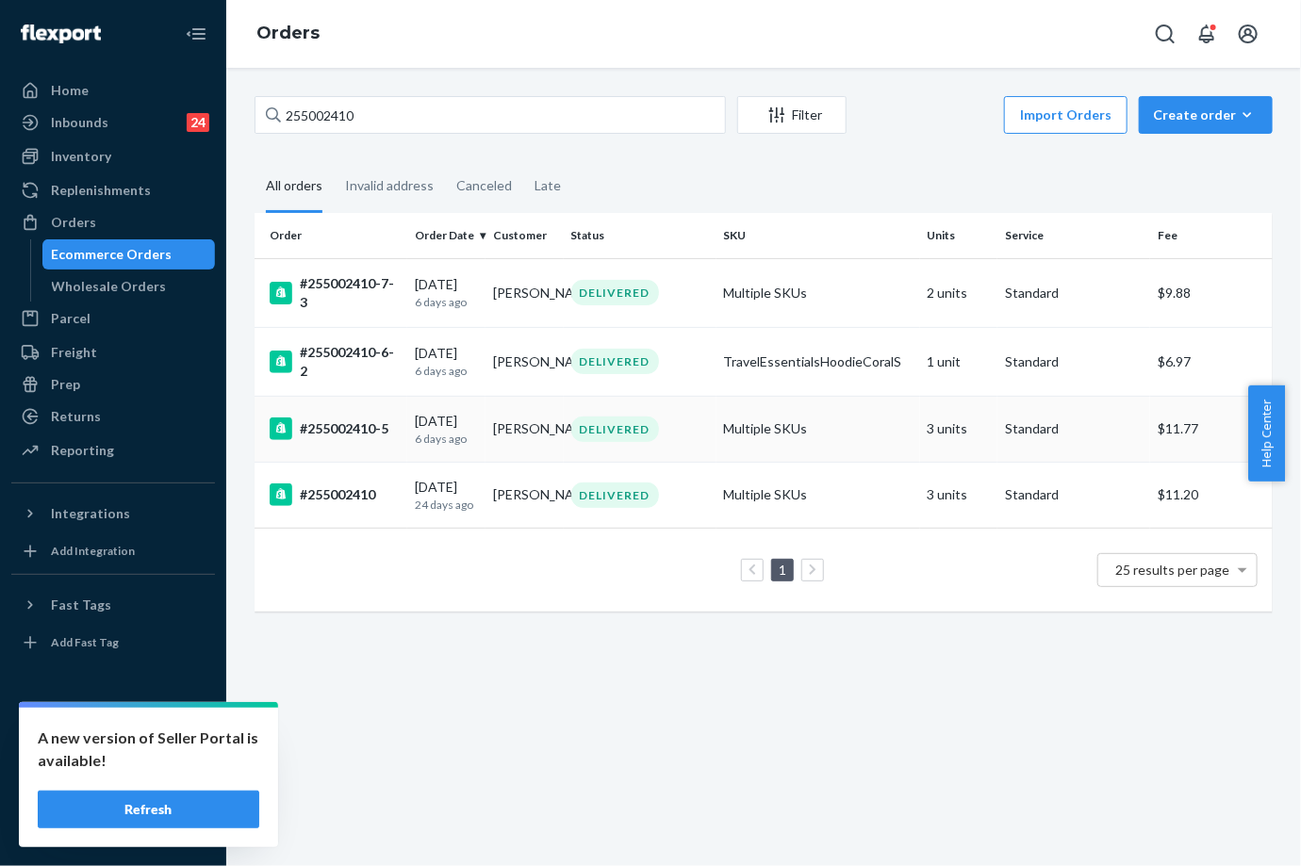
click at [402, 421] on td "#255002410-5" at bounding box center [330, 429] width 153 height 66
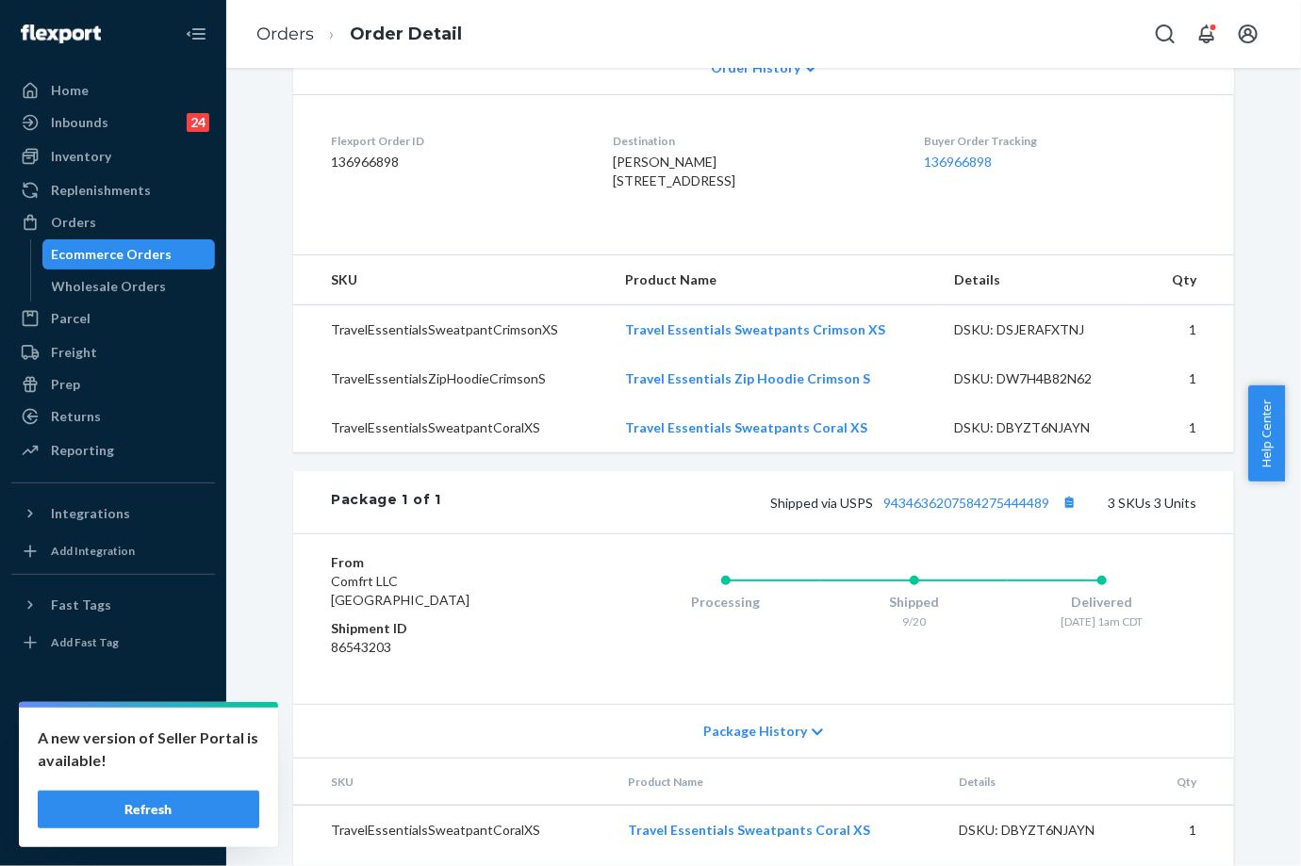
scroll to position [523, 0]
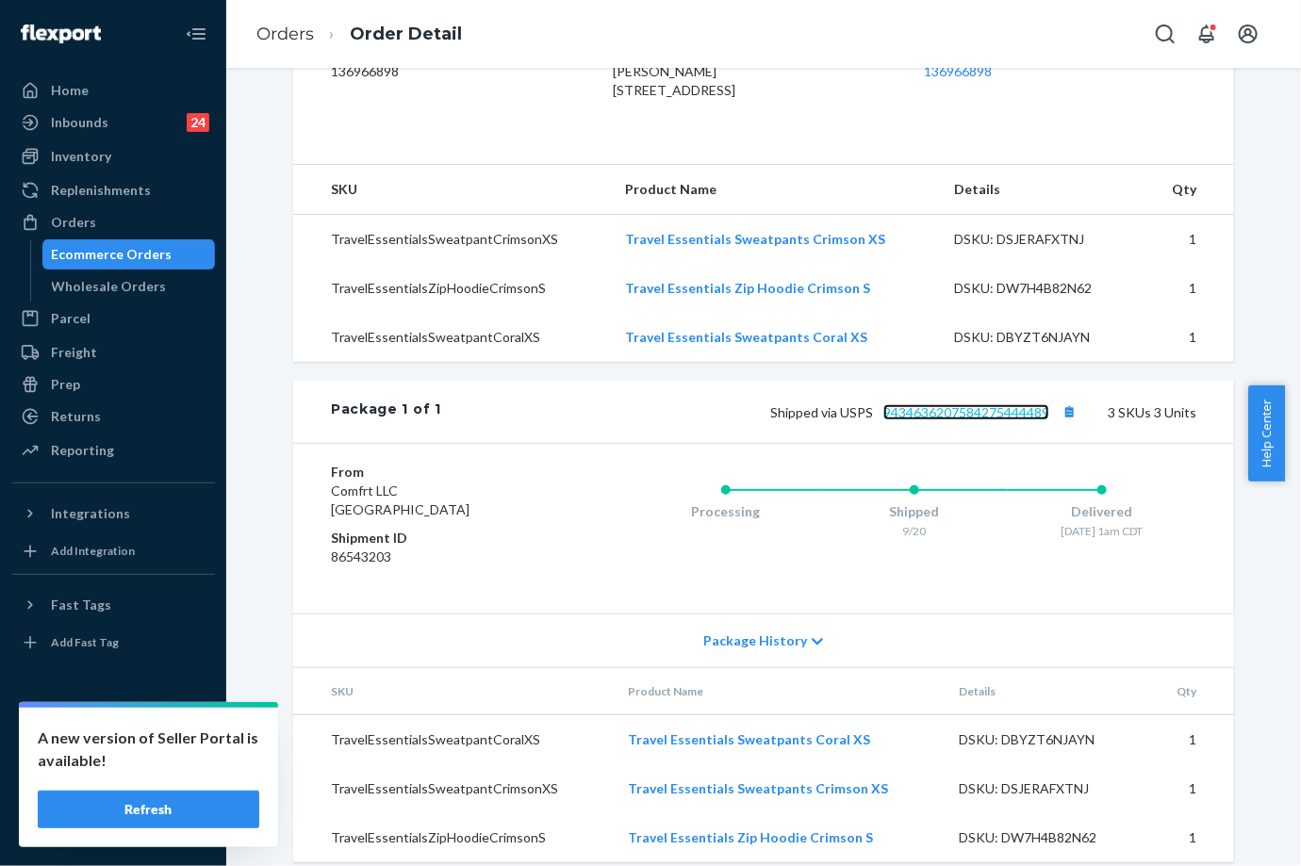
click at [976, 420] on link "9434636207584275444489" at bounding box center [966, 412] width 166 height 16
click at [294, 28] on link "Orders" at bounding box center [284, 34] width 57 height 21
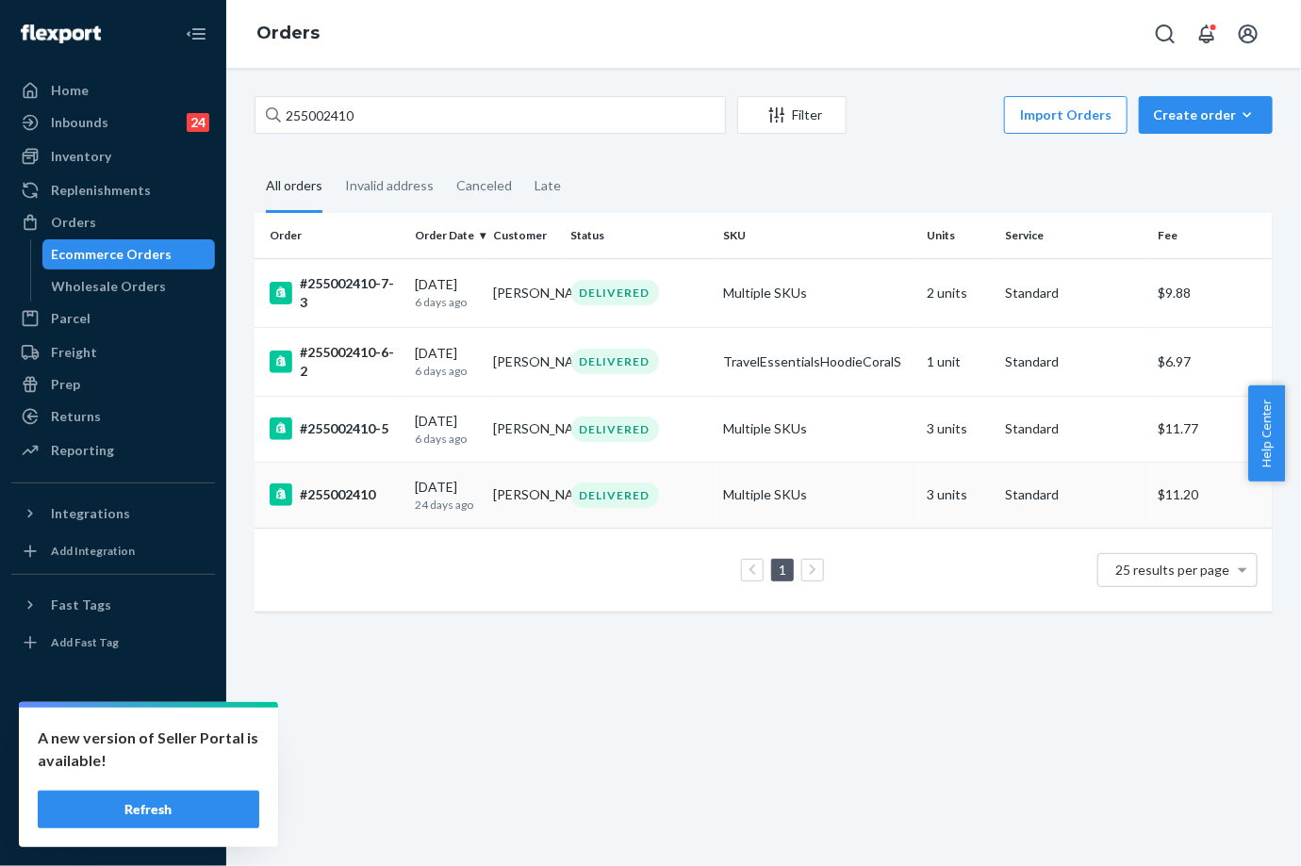
click at [488, 492] on td "[PERSON_NAME]" at bounding box center [524, 495] width 78 height 66
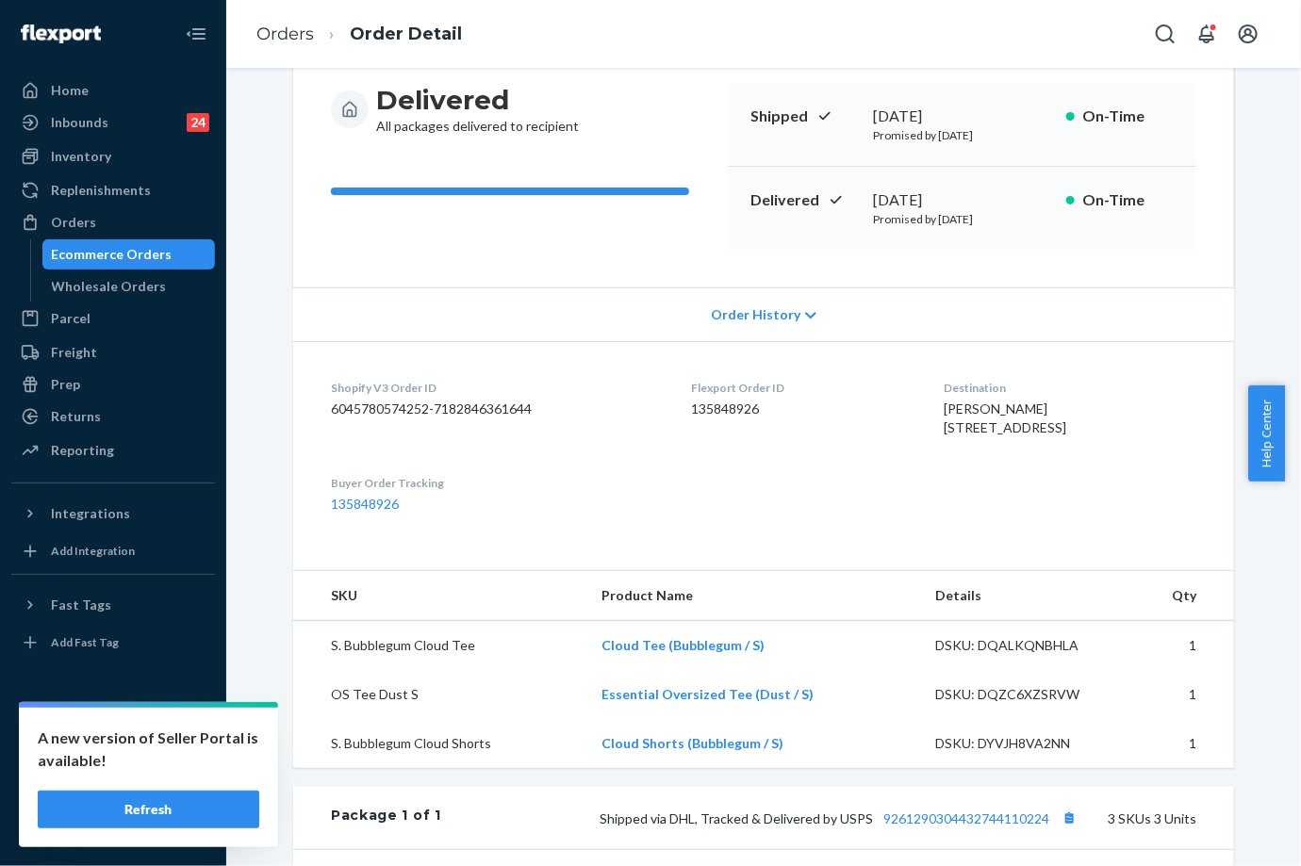
scroll to position [418, 0]
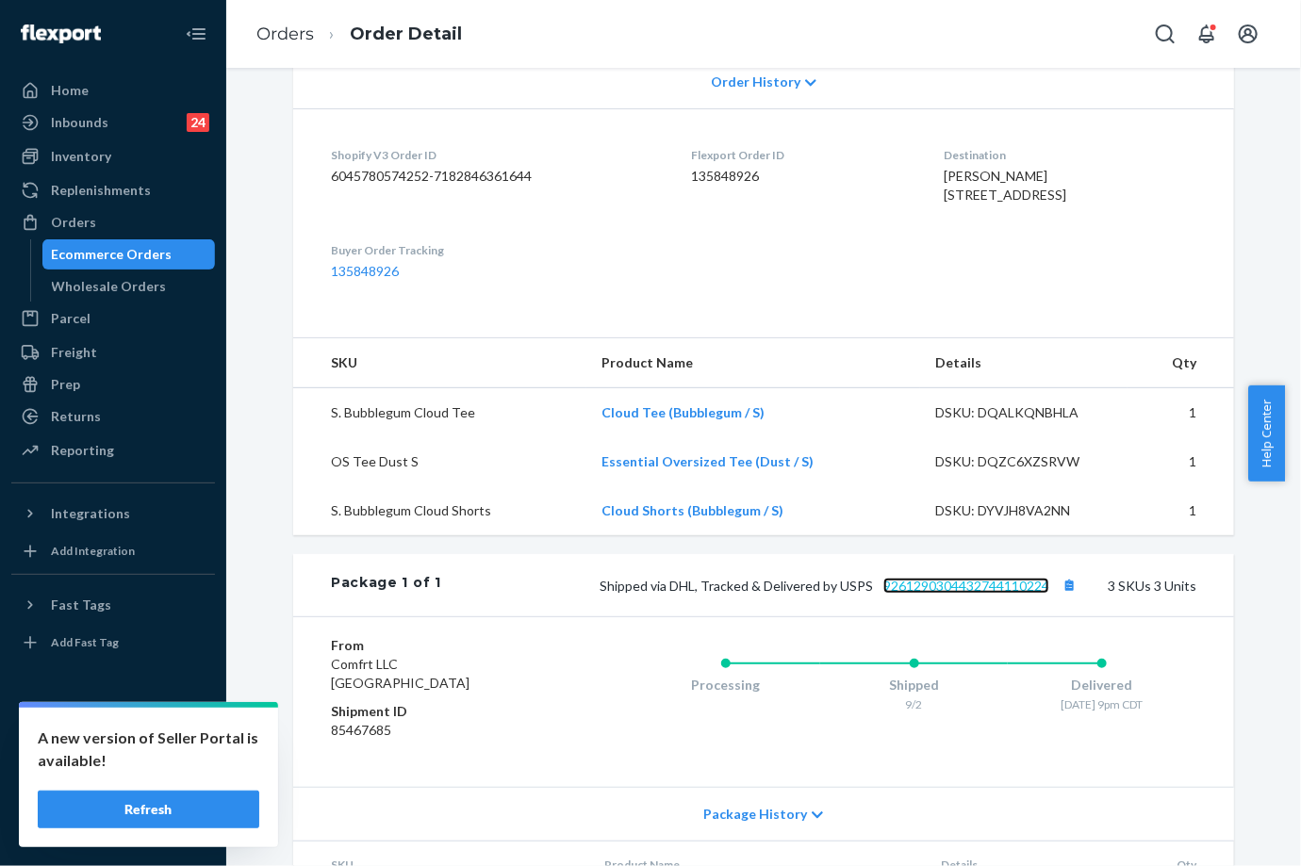
click at [982, 594] on link "9261290304432744110224" at bounding box center [966, 586] width 166 height 16
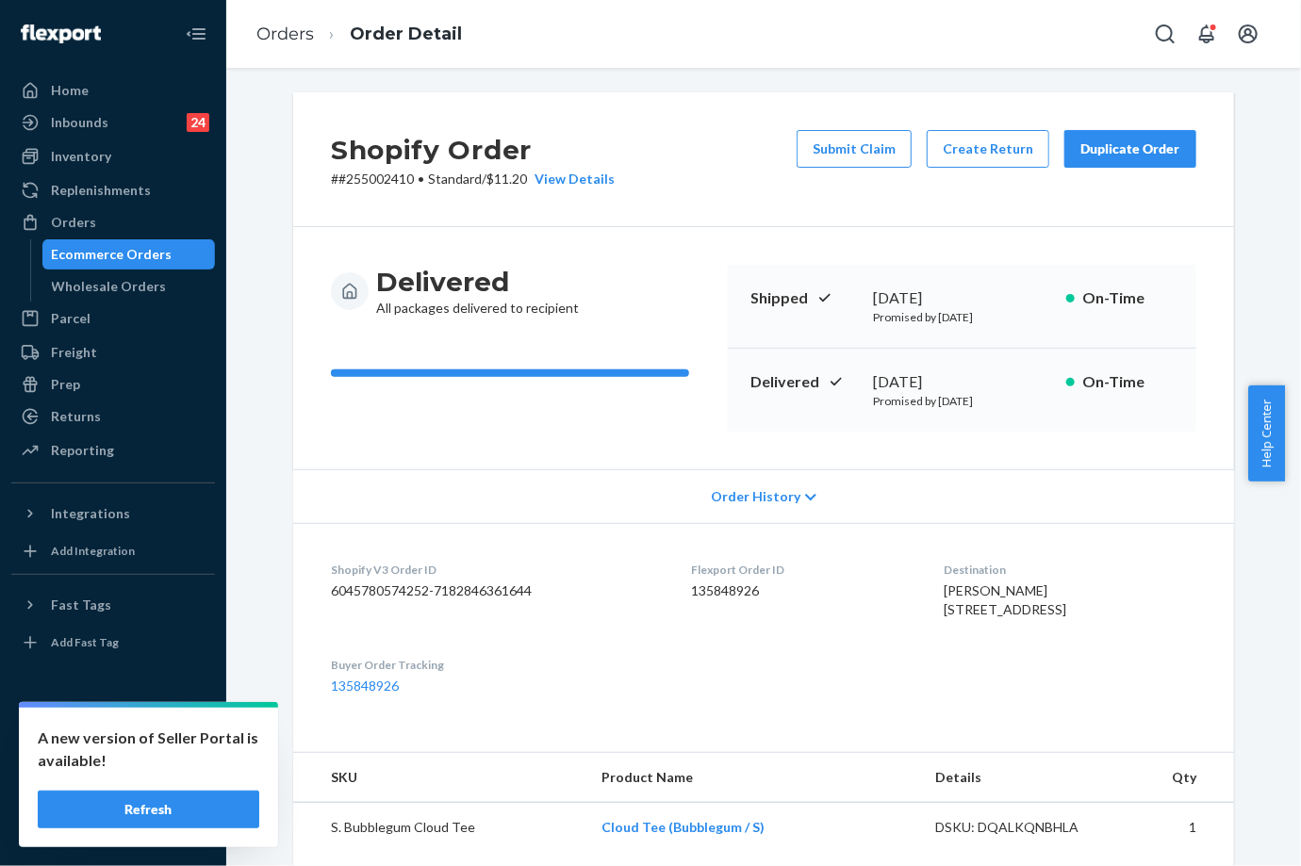
scroll to position [0, 0]
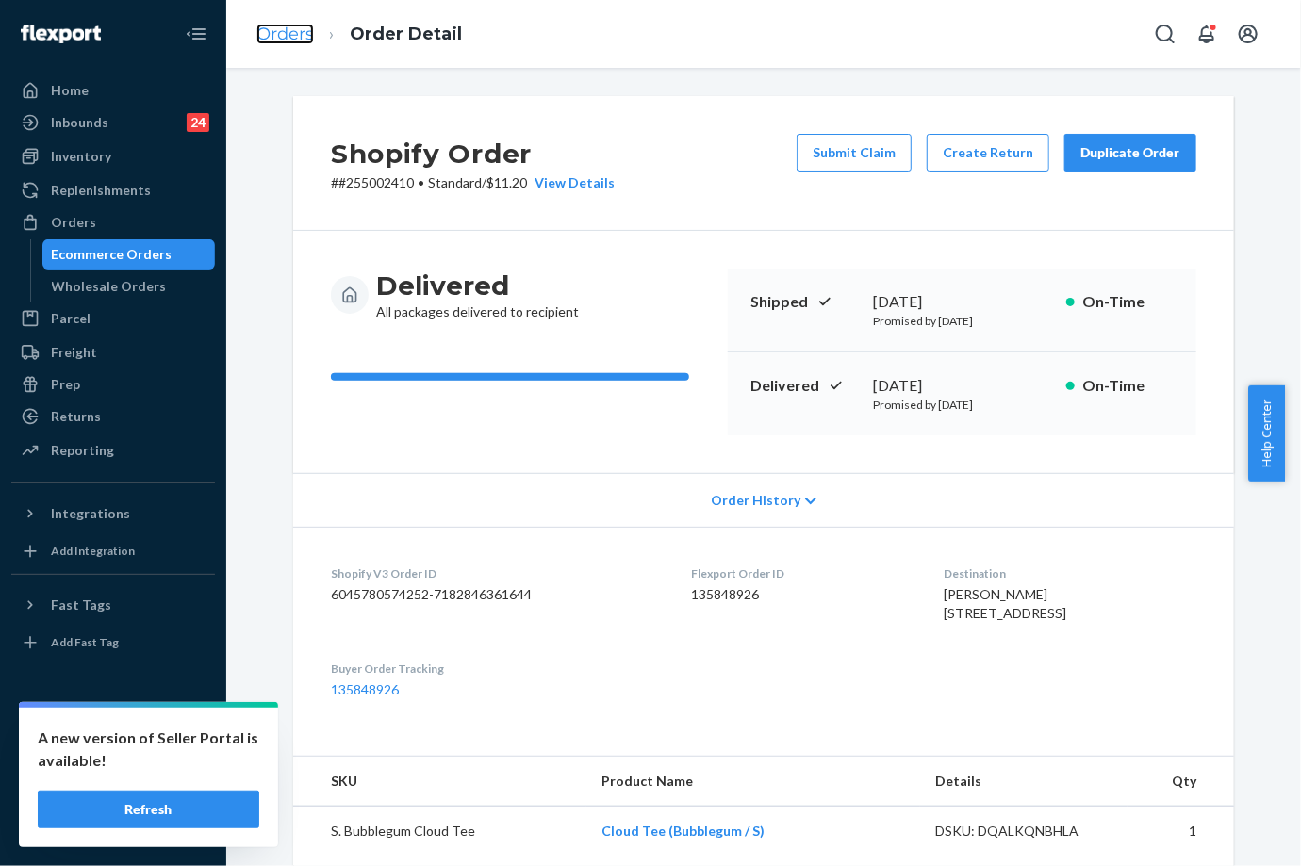
click at [262, 31] on link "Orders" at bounding box center [284, 34] width 57 height 21
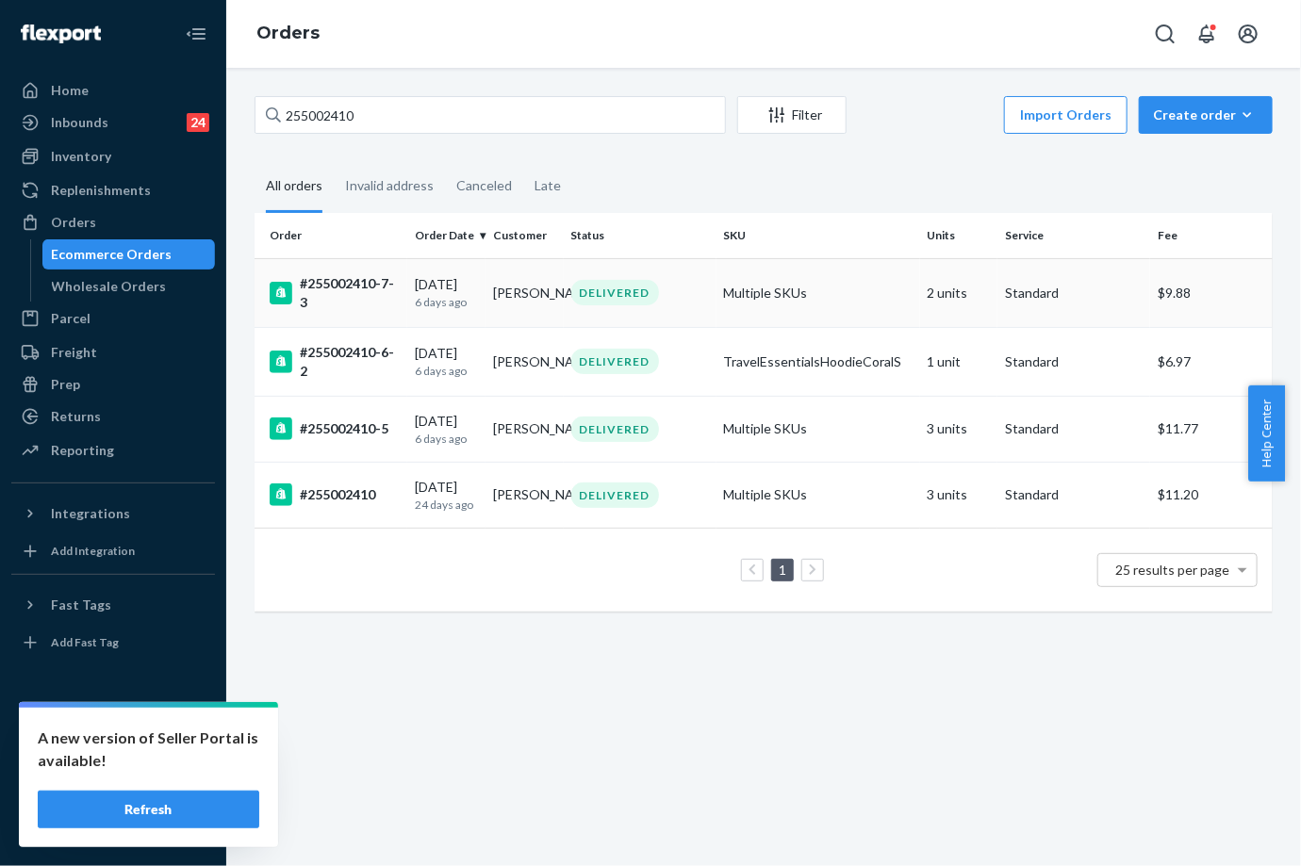
click at [373, 274] on div "#255002410-7-3" at bounding box center [335, 293] width 130 height 38
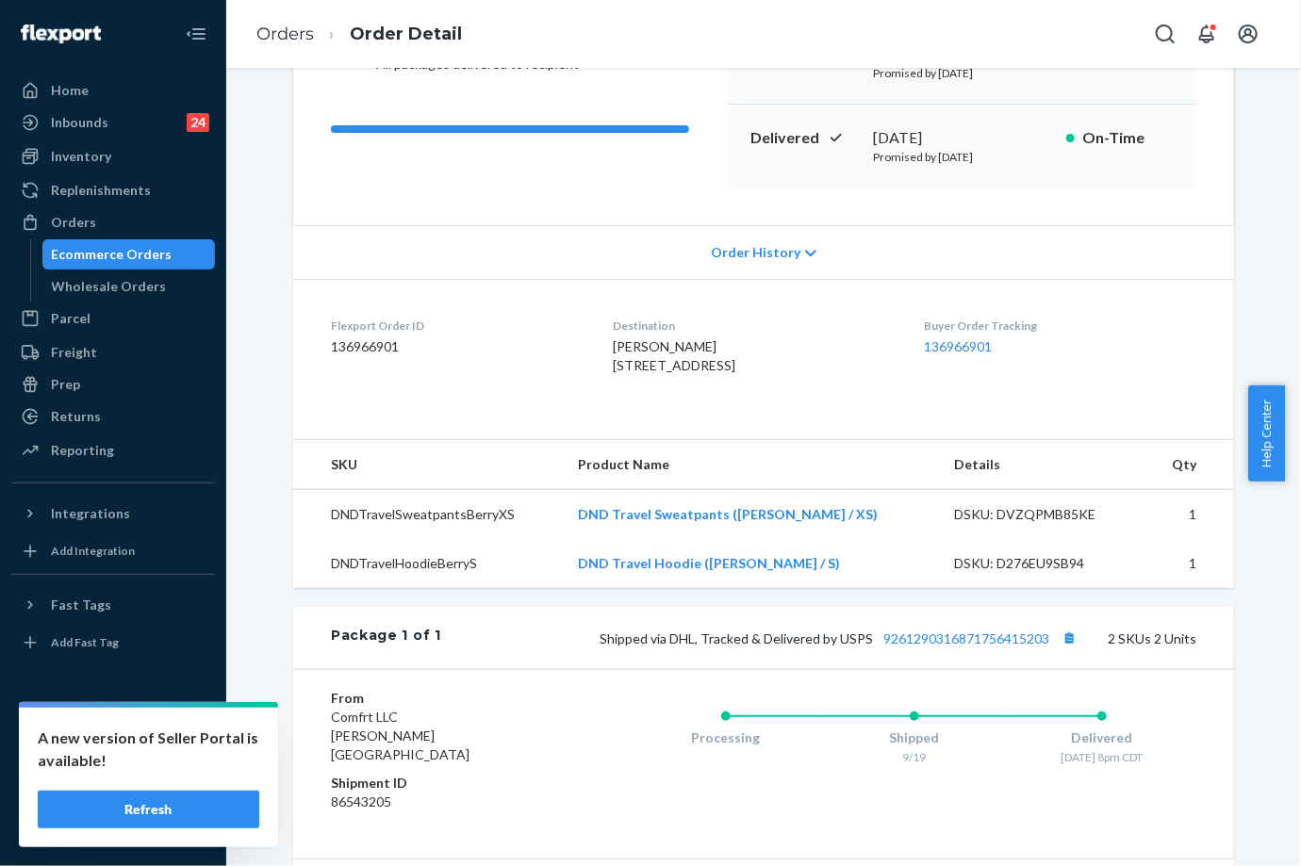
scroll to position [418, 0]
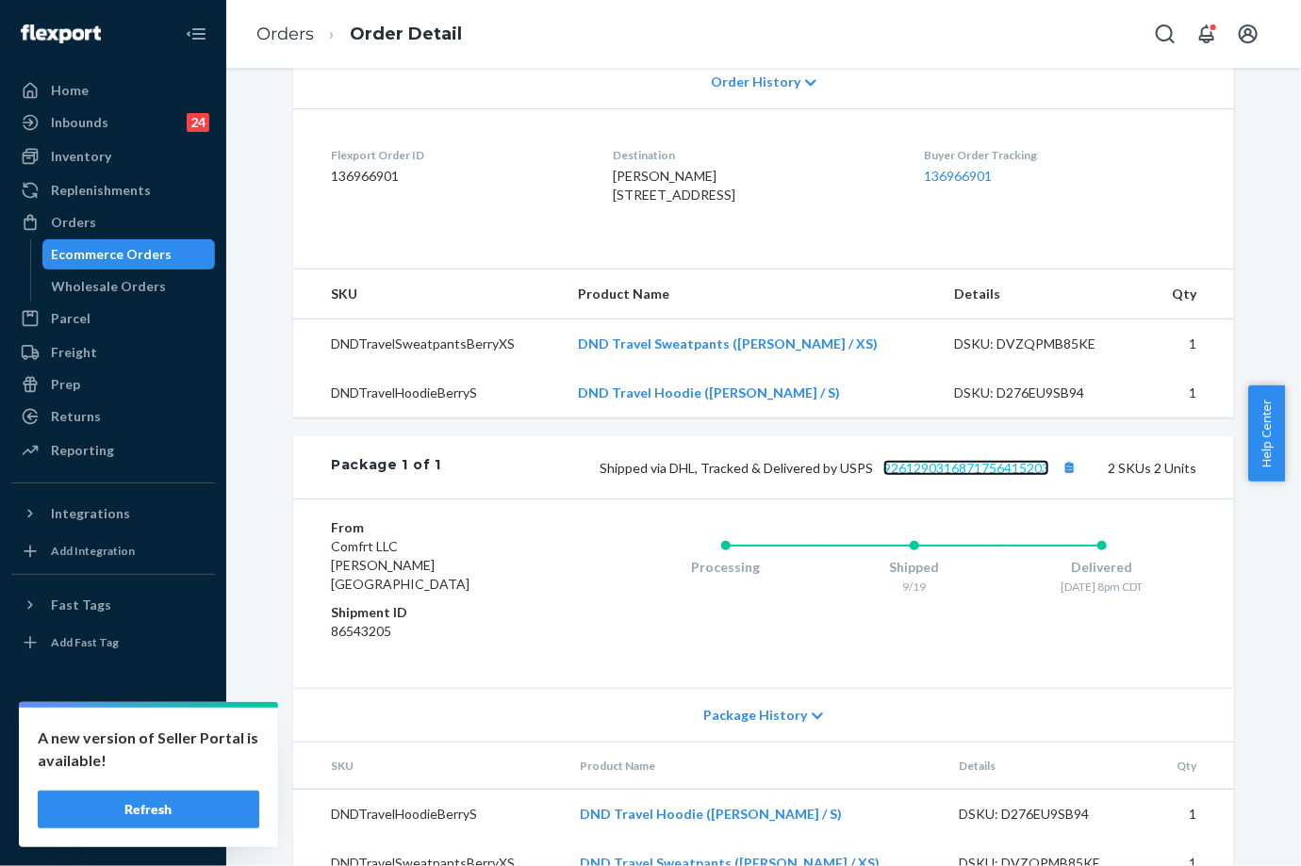
click at [976, 476] on link "9261290316871756415203" at bounding box center [966, 468] width 166 height 16
click at [167, 412] on div "Returns" at bounding box center [113, 416] width 200 height 26
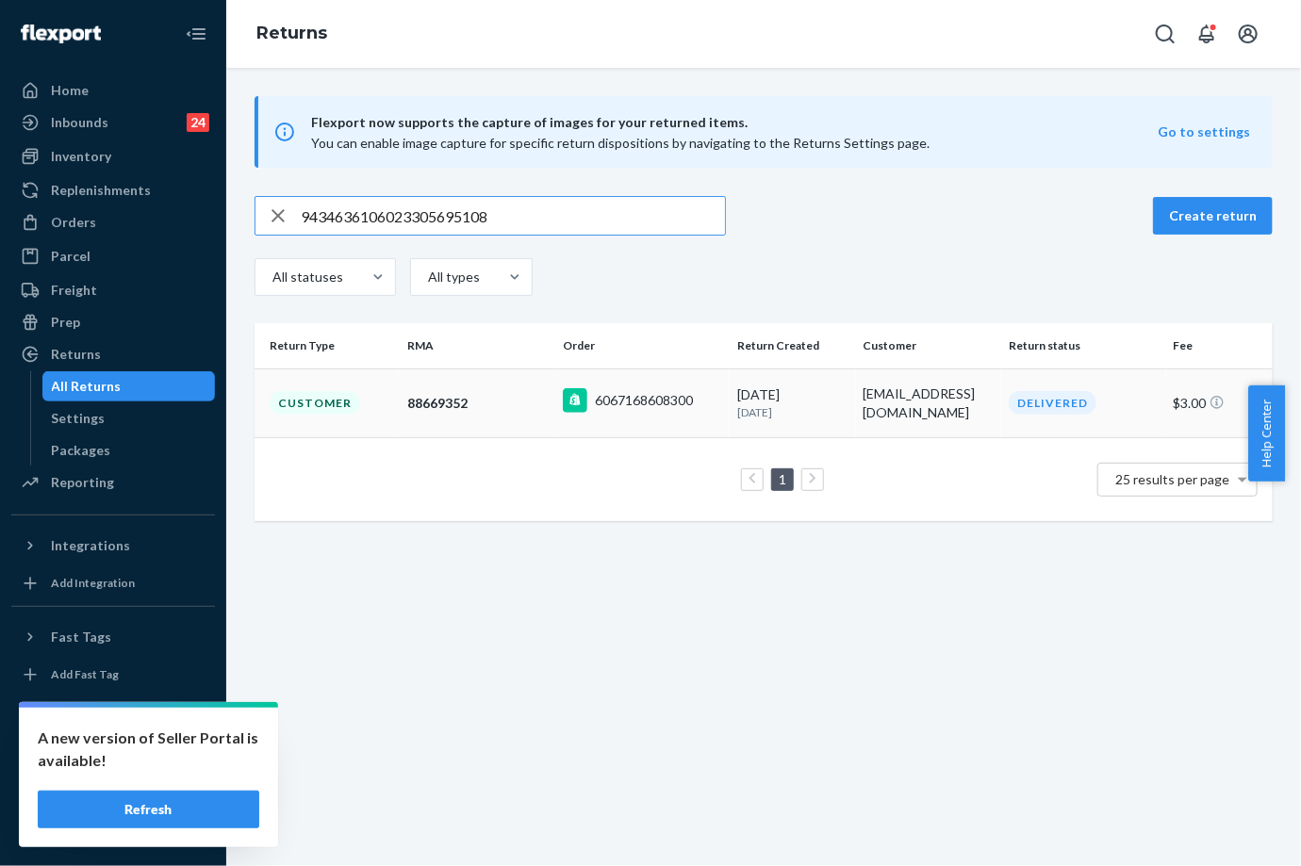
type input "9434636106023305695108"
click at [656, 389] on div "6067168608300" at bounding box center [628, 400] width 130 height 25
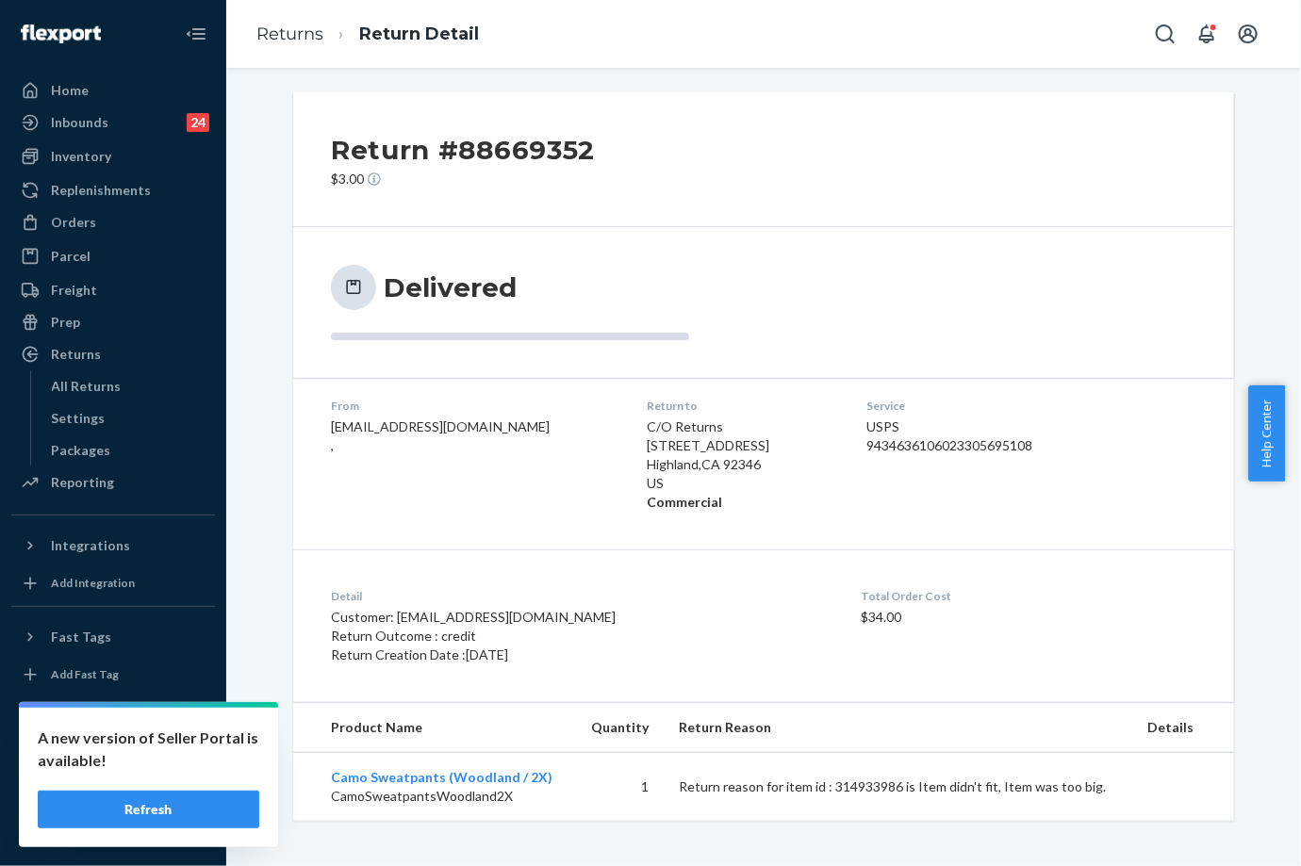
scroll to position [5, 0]
click at [311, 32] on link "Returns" at bounding box center [289, 34] width 67 height 21
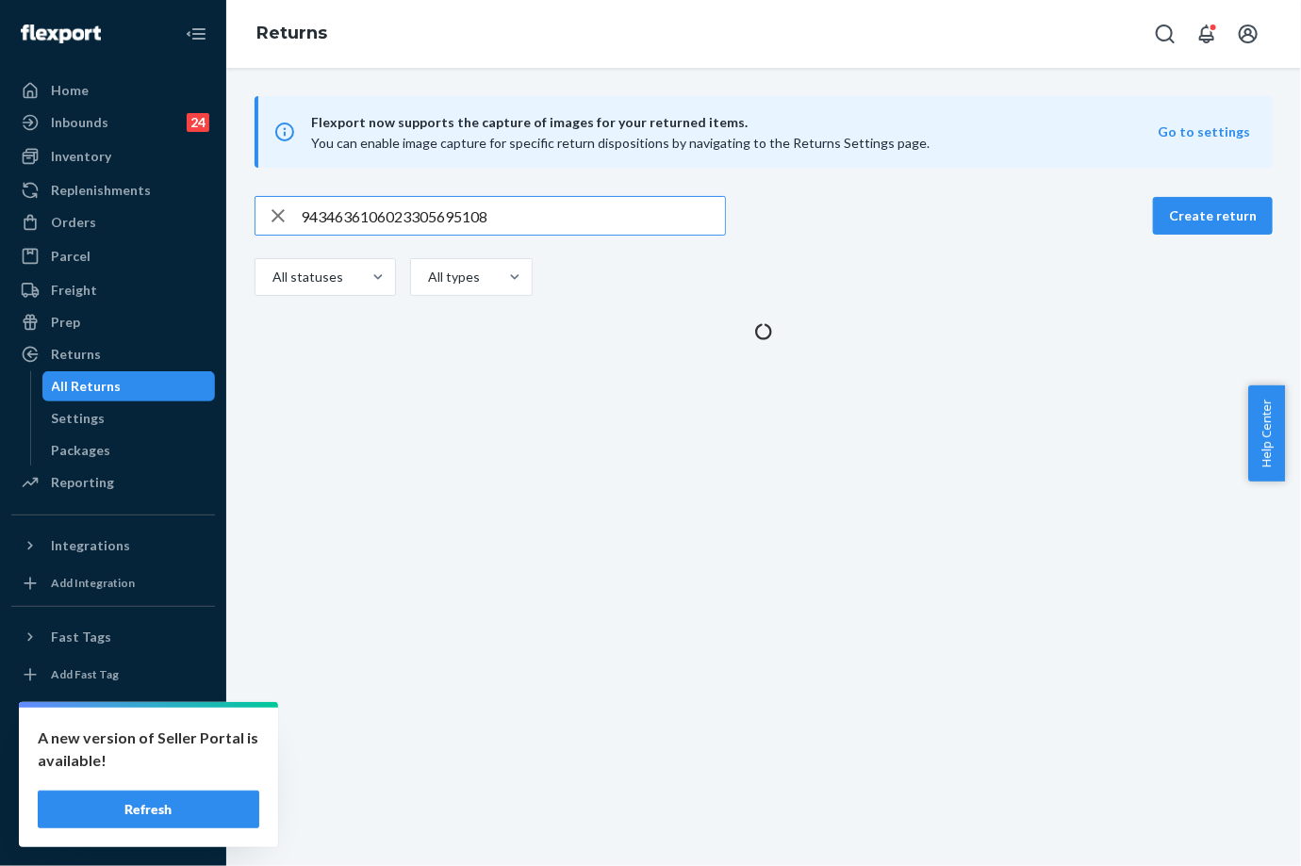
click at [361, 223] on input "9434636106023305695108" at bounding box center [513, 216] width 424 height 38
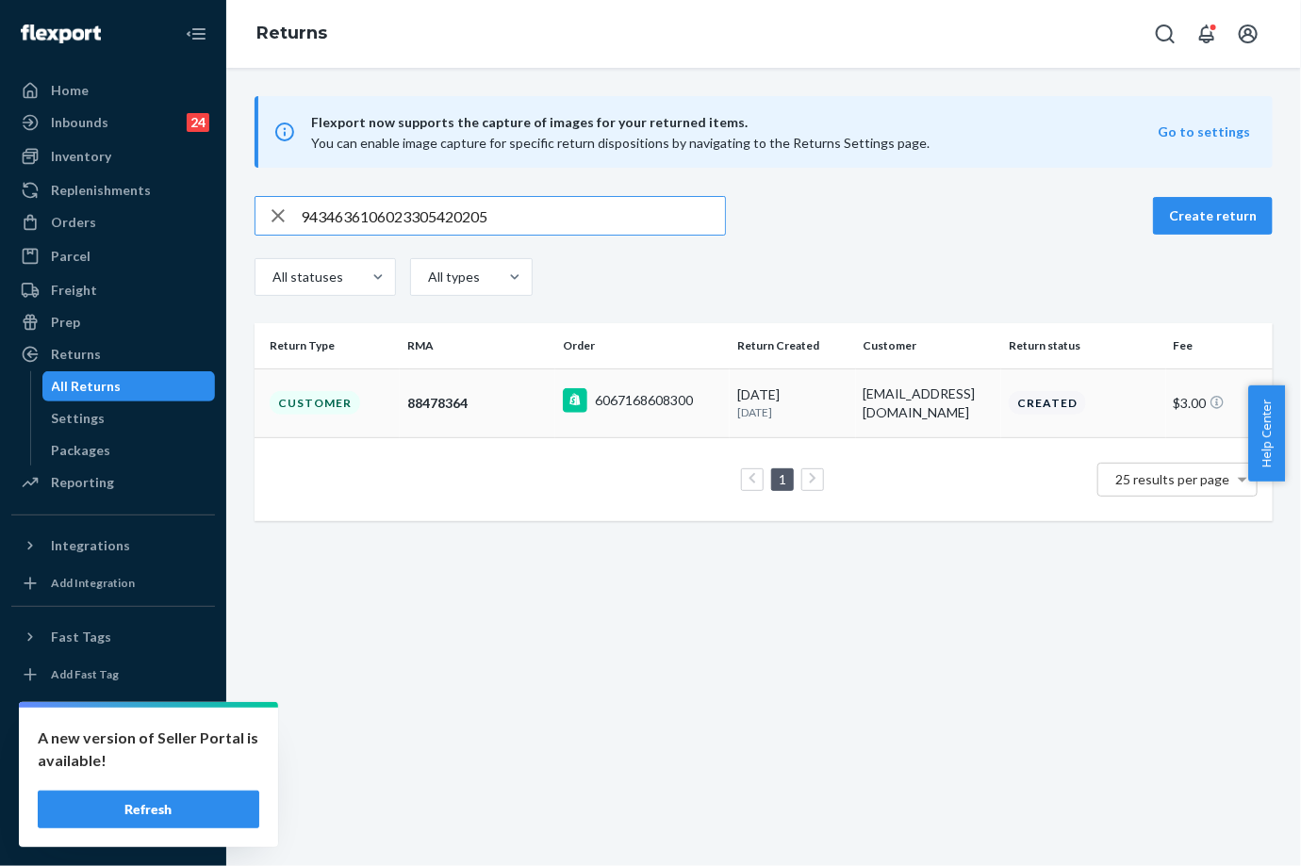
type input "9434636106023305420205"
click at [502, 386] on td "88478364" at bounding box center [478, 403] width 156 height 69
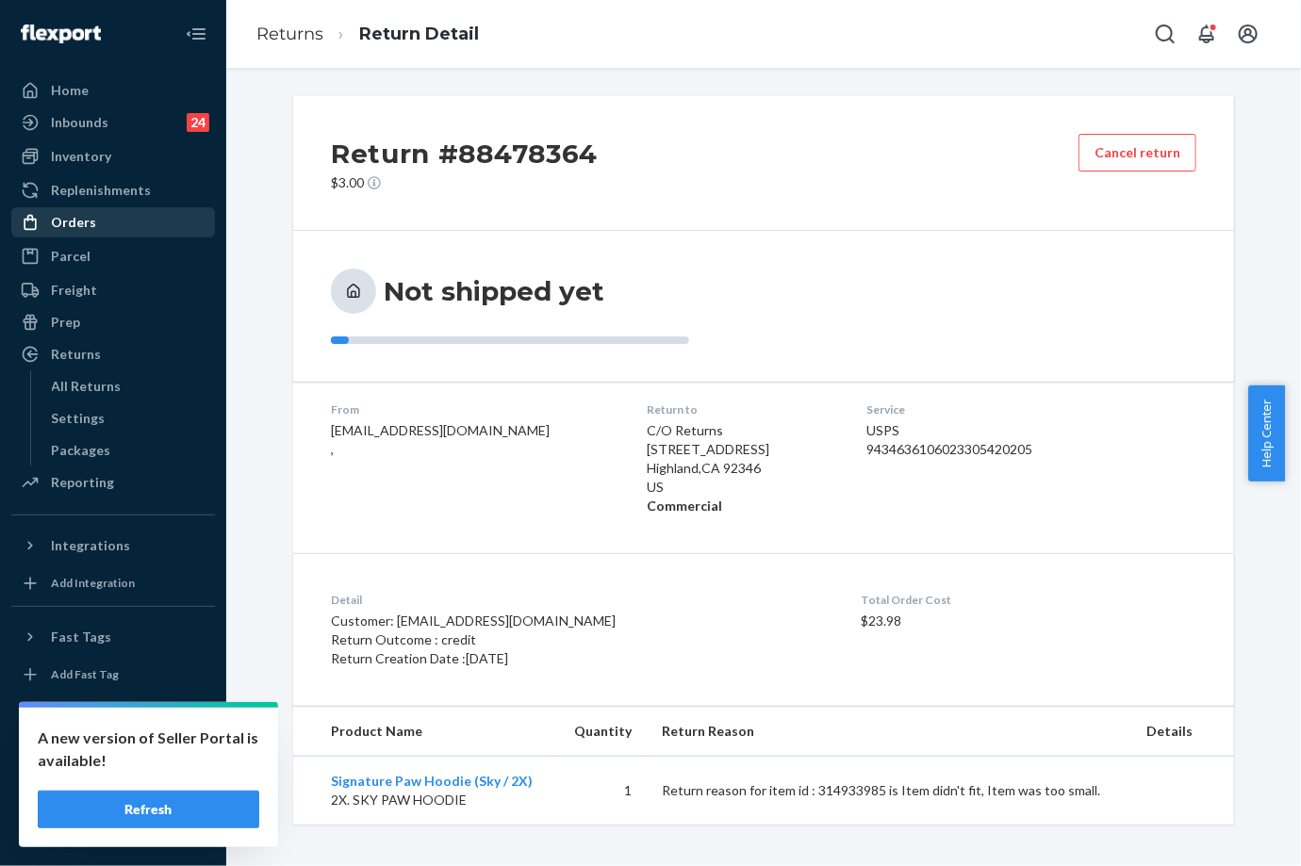
click at [92, 221] on div "Orders" at bounding box center [113, 222] width 200 height 26
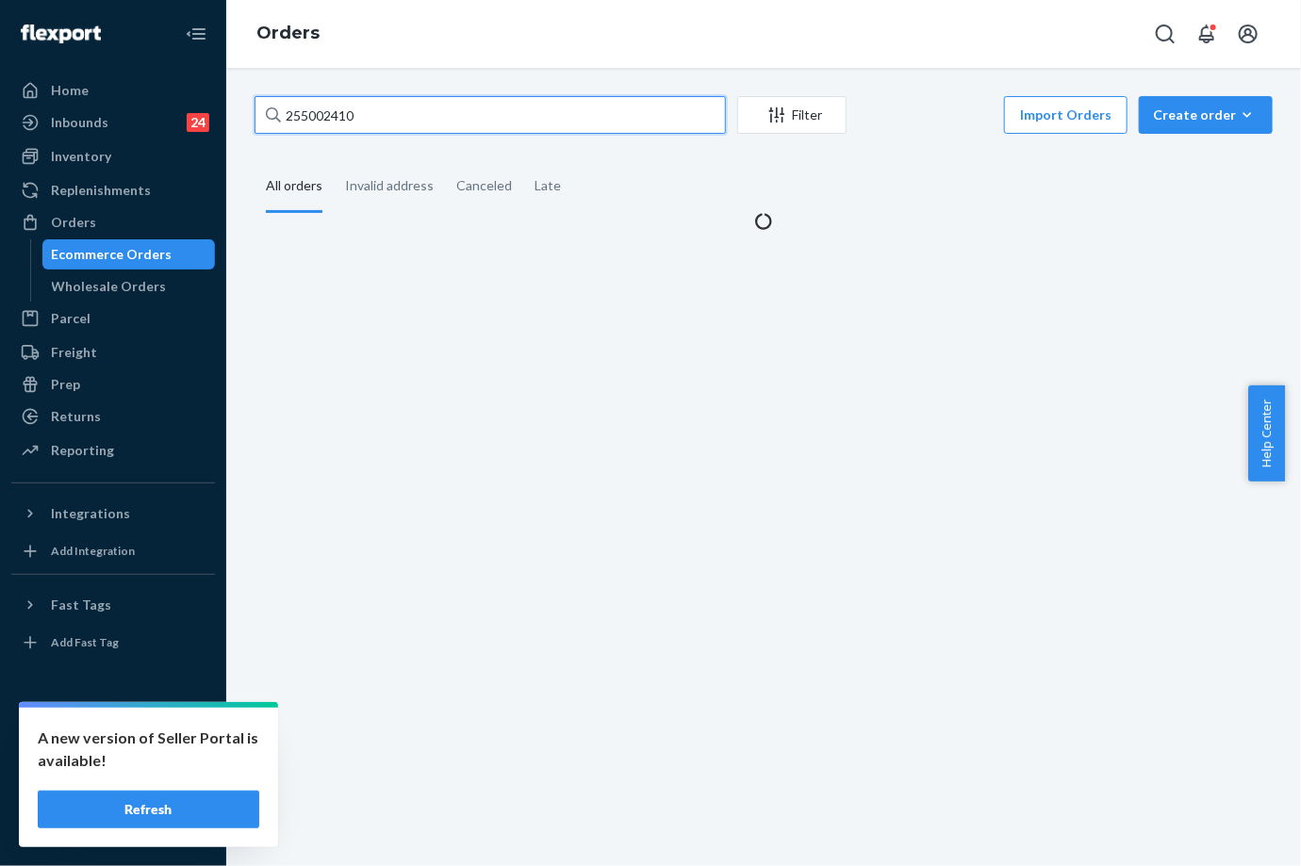
click at [343, 119] on input "255002410" at bounding box center [489, 115] width 471 height 38
click at [343, 117] on input "255002410" at bounding box center [489, 115] width 471 height 38
paste input "243482"
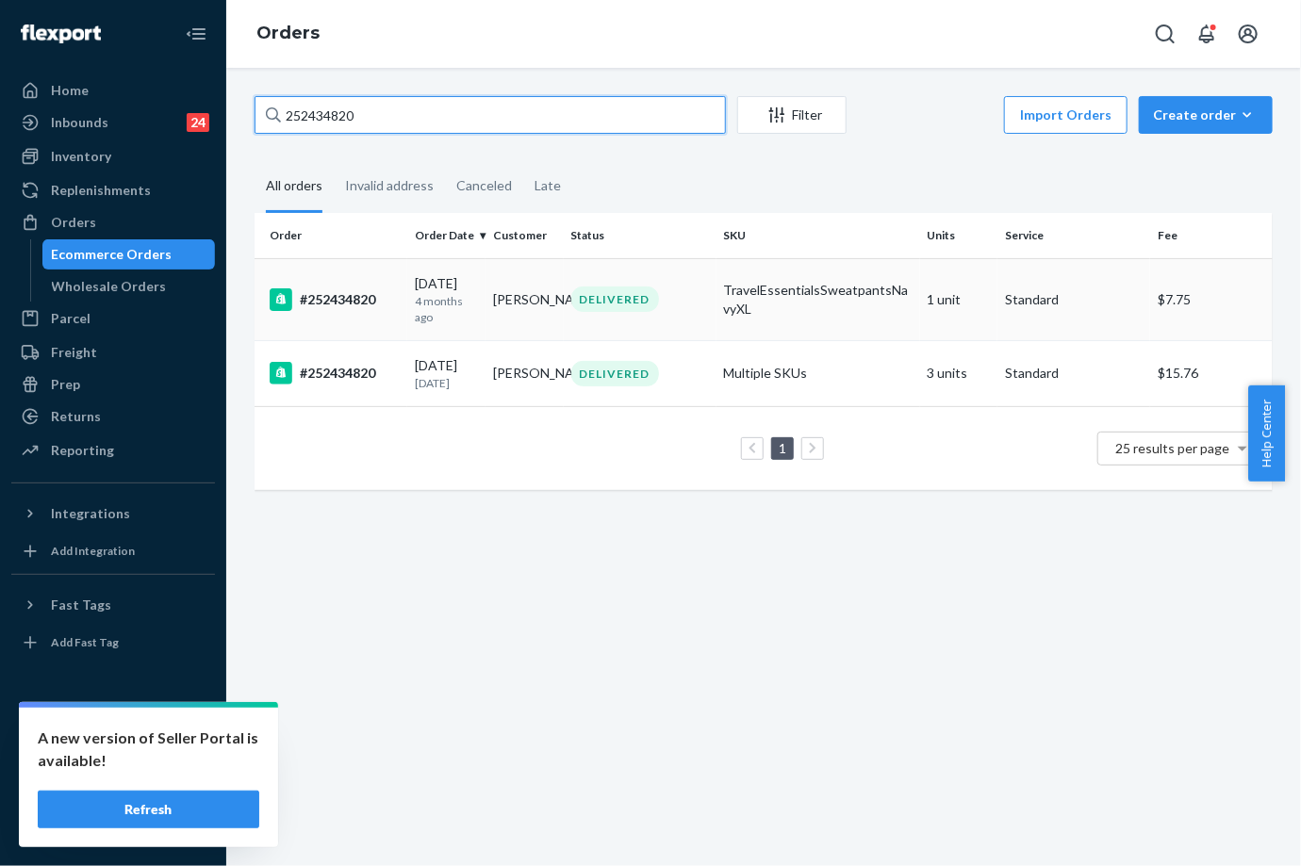
type input "252434820"
click at [536, 296] on td "[PERSON_NAME]" at bounding box center [524, 299] width 78 height 82
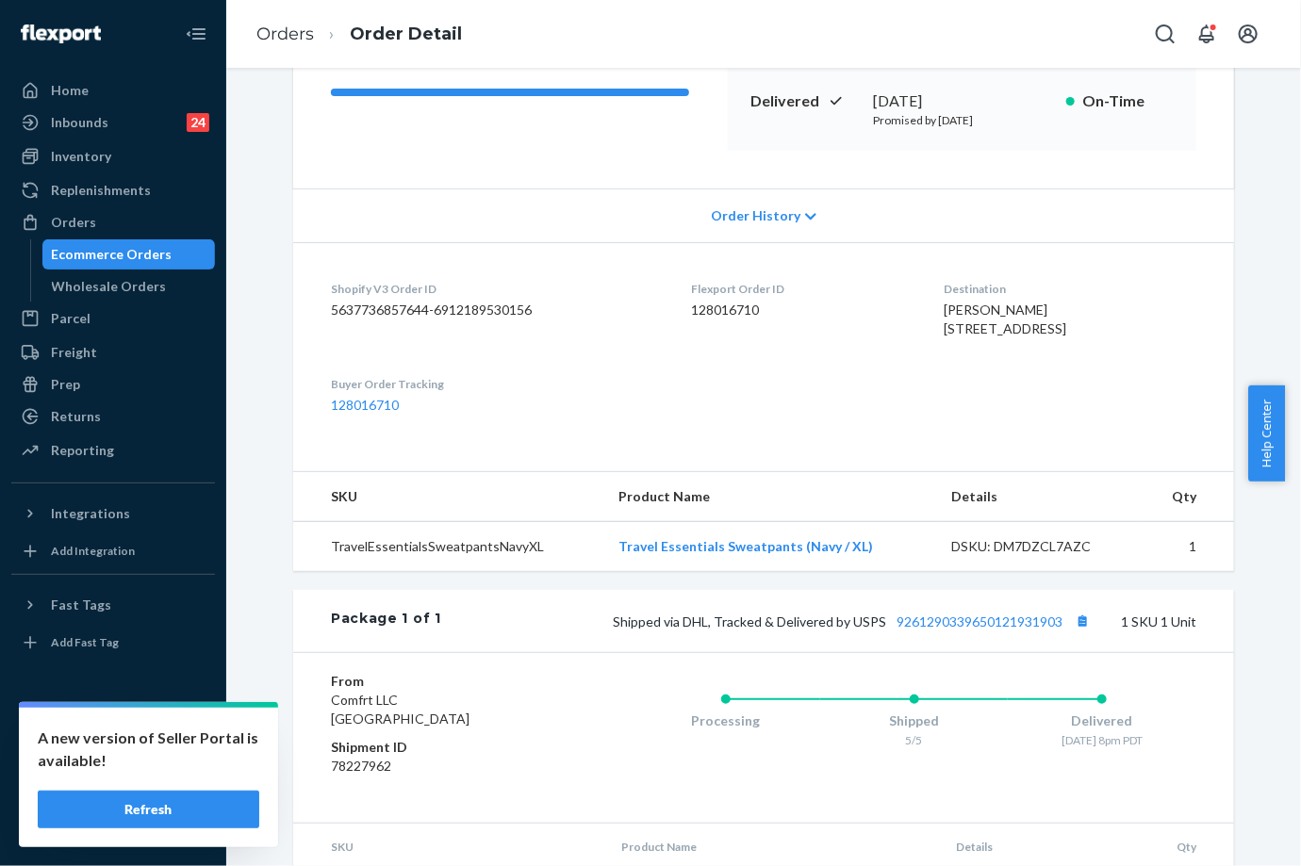
scroll to position [314, 0]
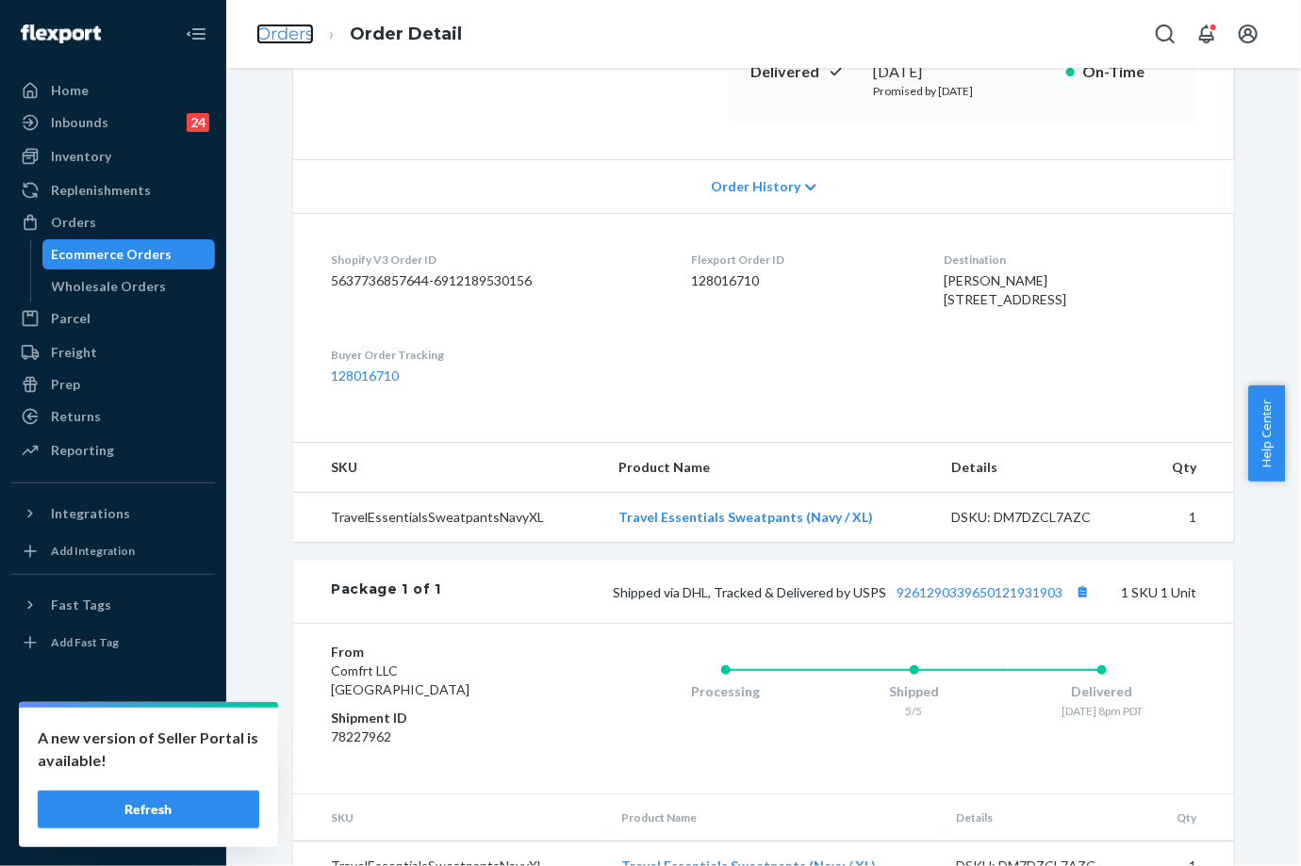
click at [289, 34] on link "Orders" at bounding box center [284, 34] width 57 height 21
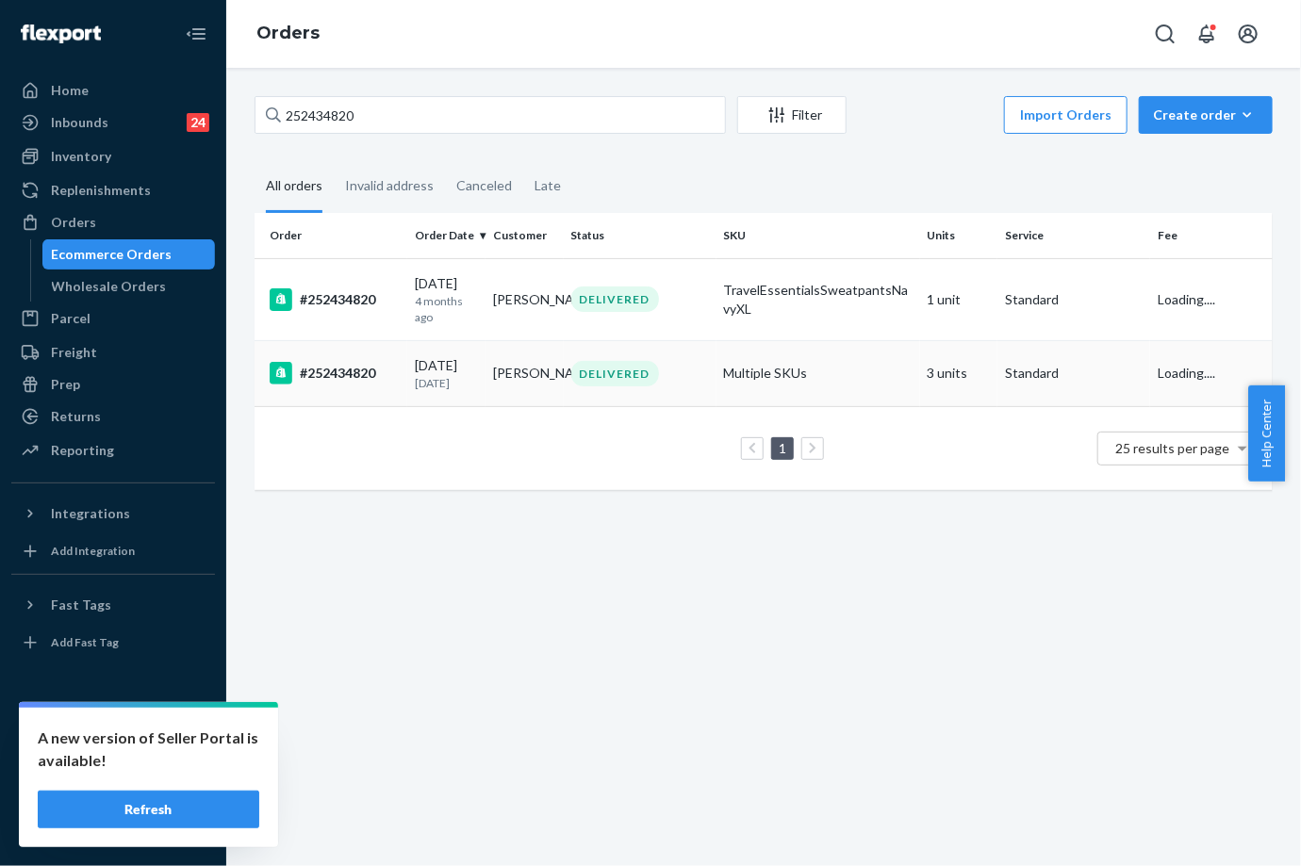
click at [411, 388] on td "[DATE] [DATE]" at bounding box center [446, 373] width 78 height 66
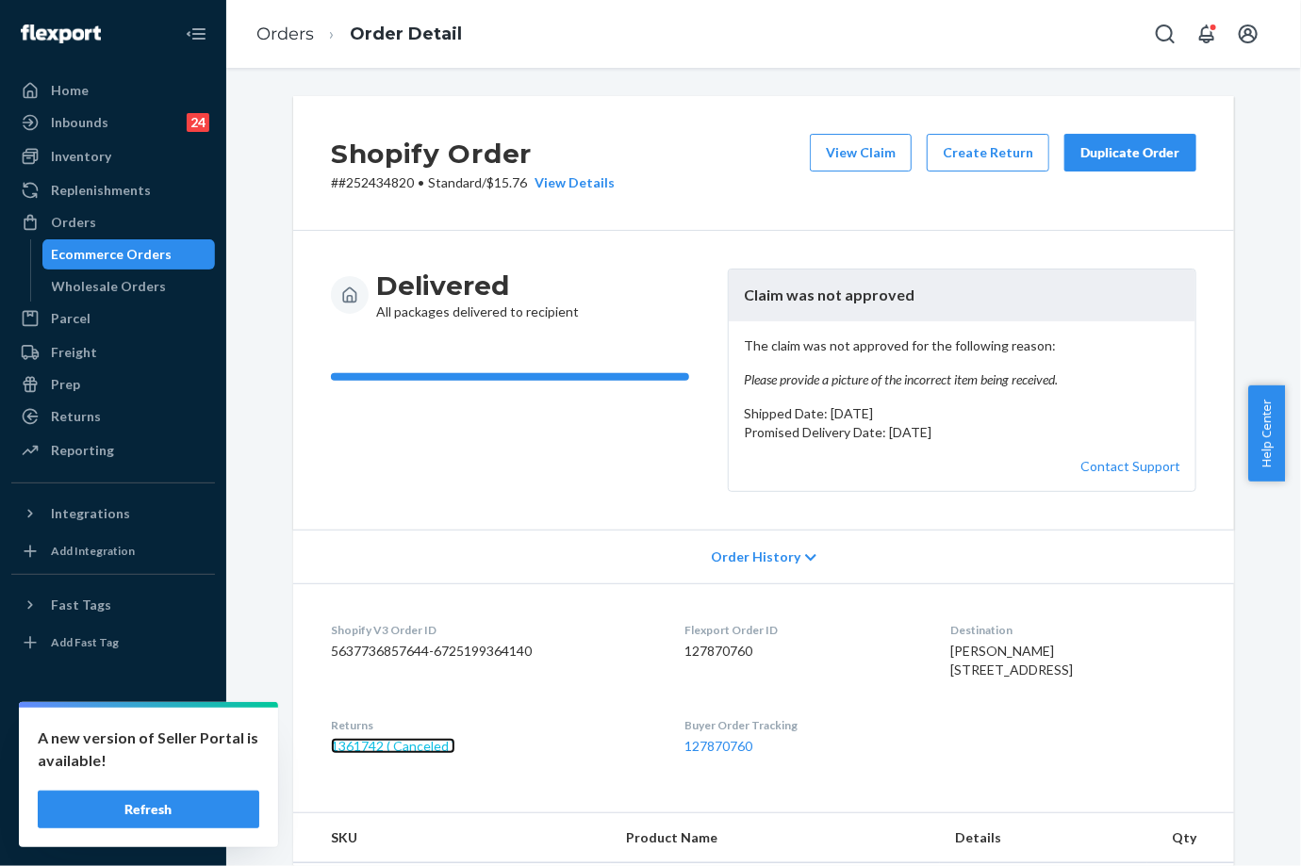
click at [416, 754] on link "1361742 ( Canceled )" at bounding box center [393, 746] width 124 height 16
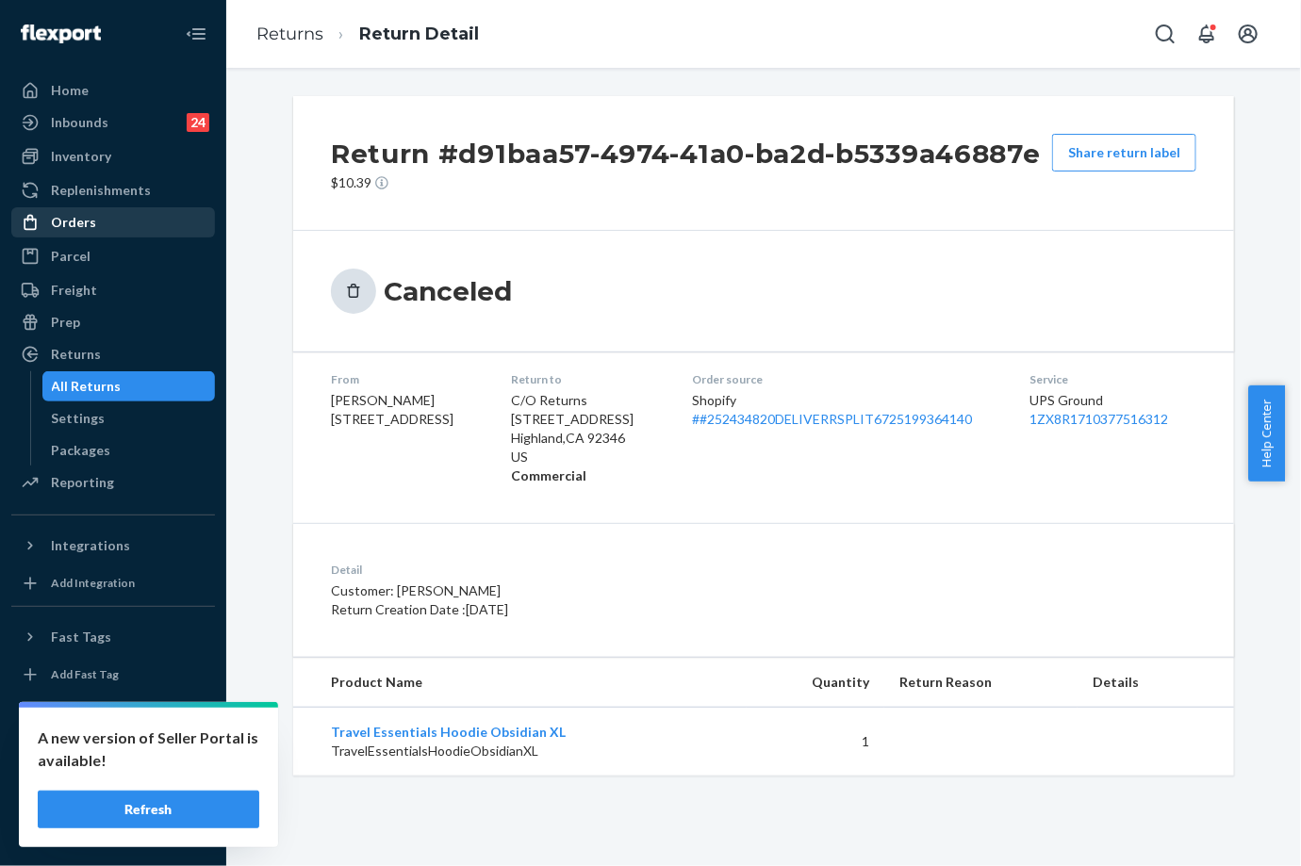
click at [101, 219] on div "Orders" at bounding box center [113, 222] width 200 height 26
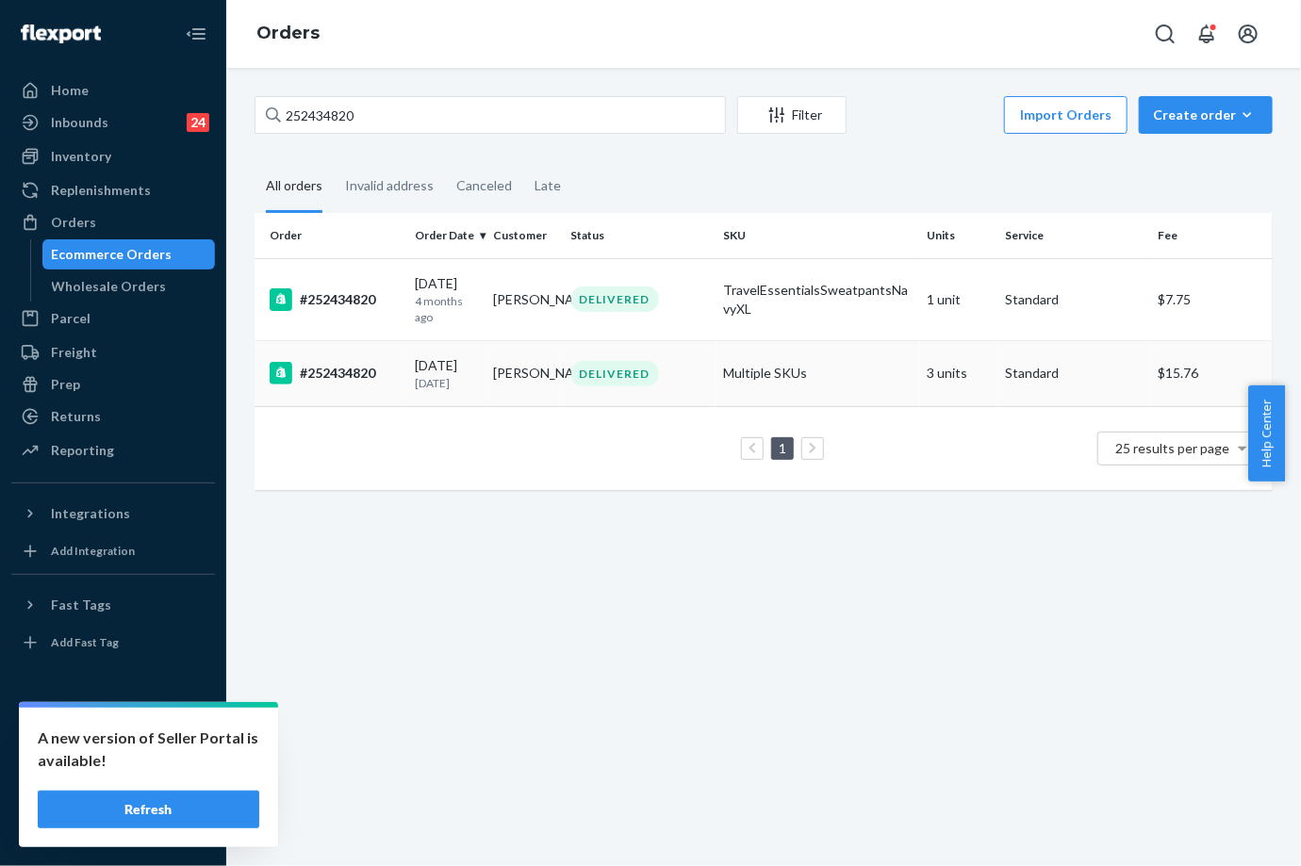
click at [500, 369] on td "[PERSON_NAME]" at bounding box center [524, 373] width 78 height 66
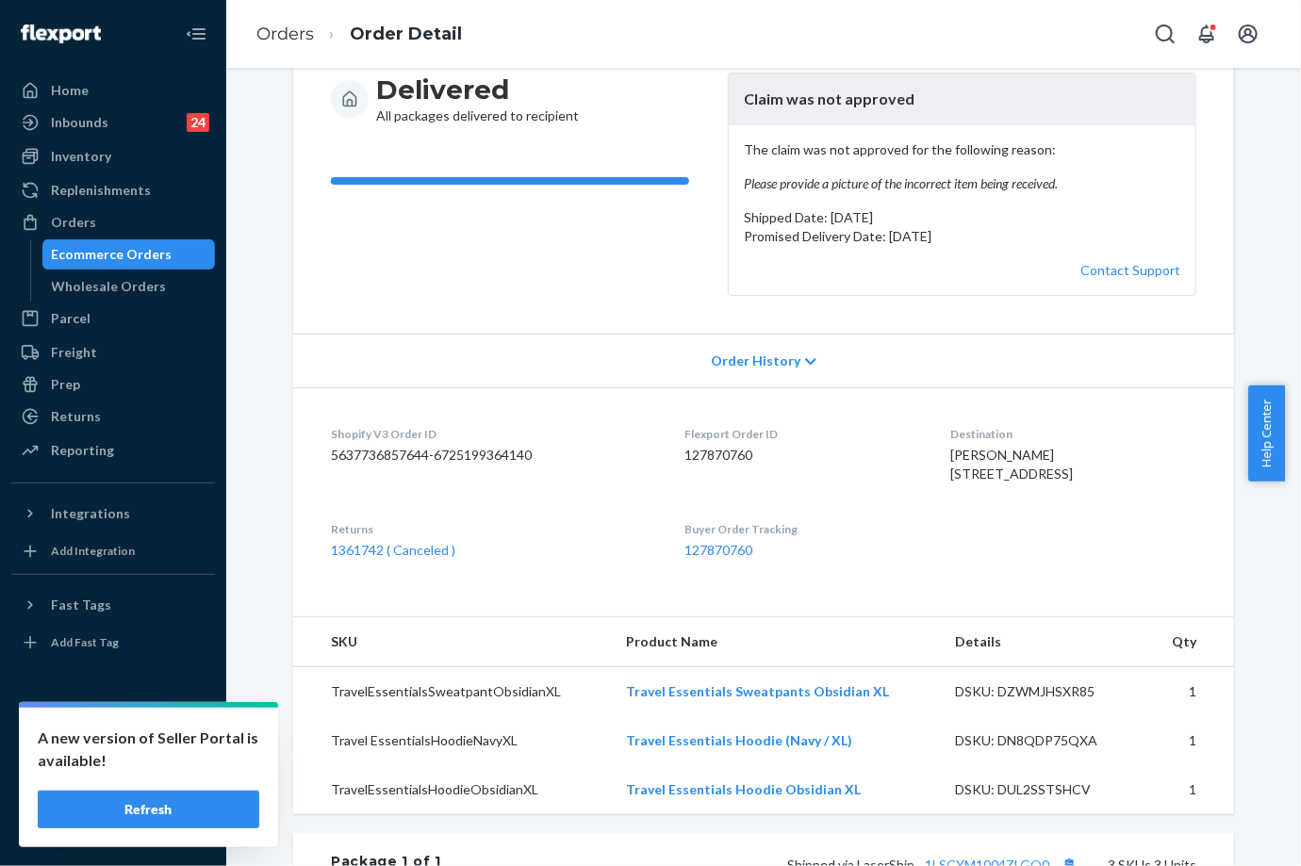
scroll to position [209, 0]
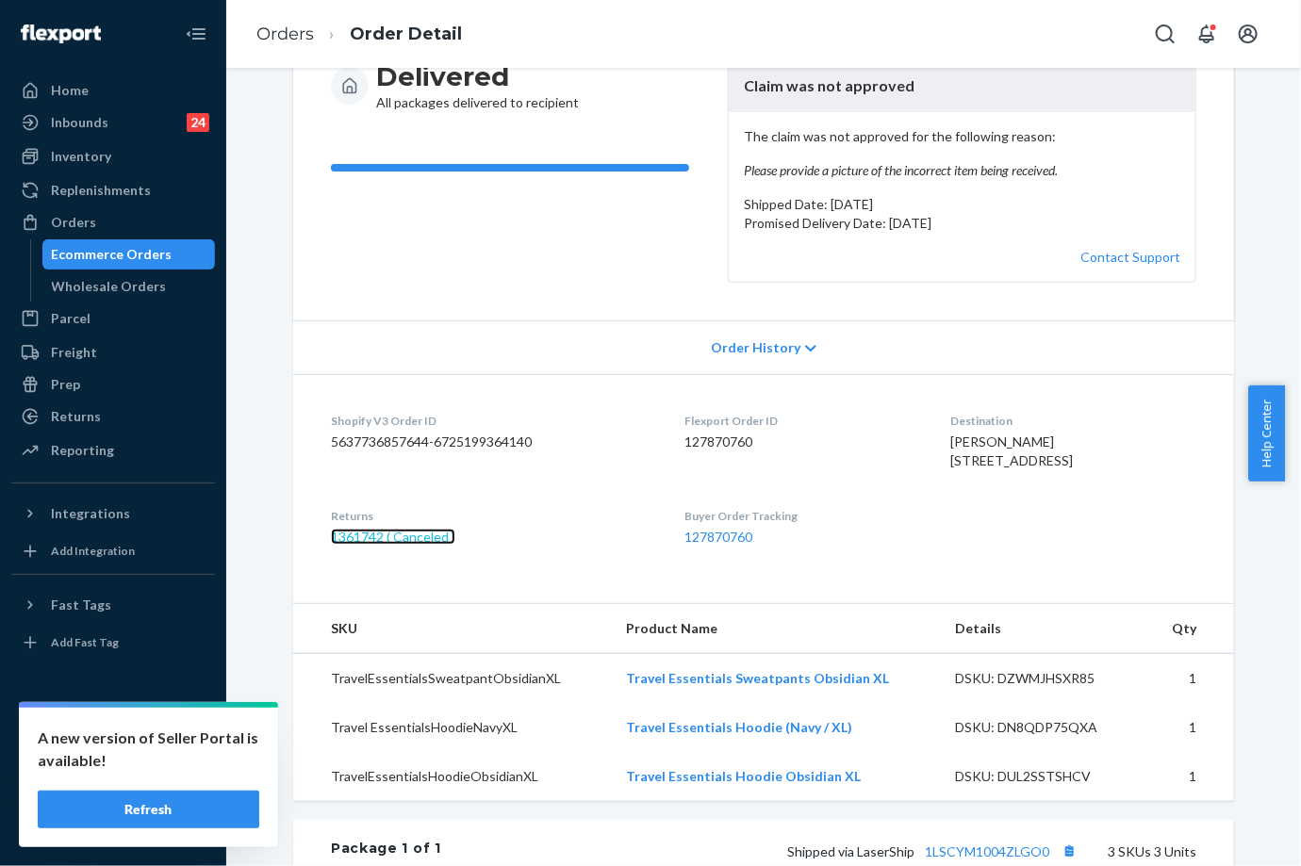
click at [426, 545] on link "1361742 ( Canceled )" at bounding box center [393, 537] width 124 height 16
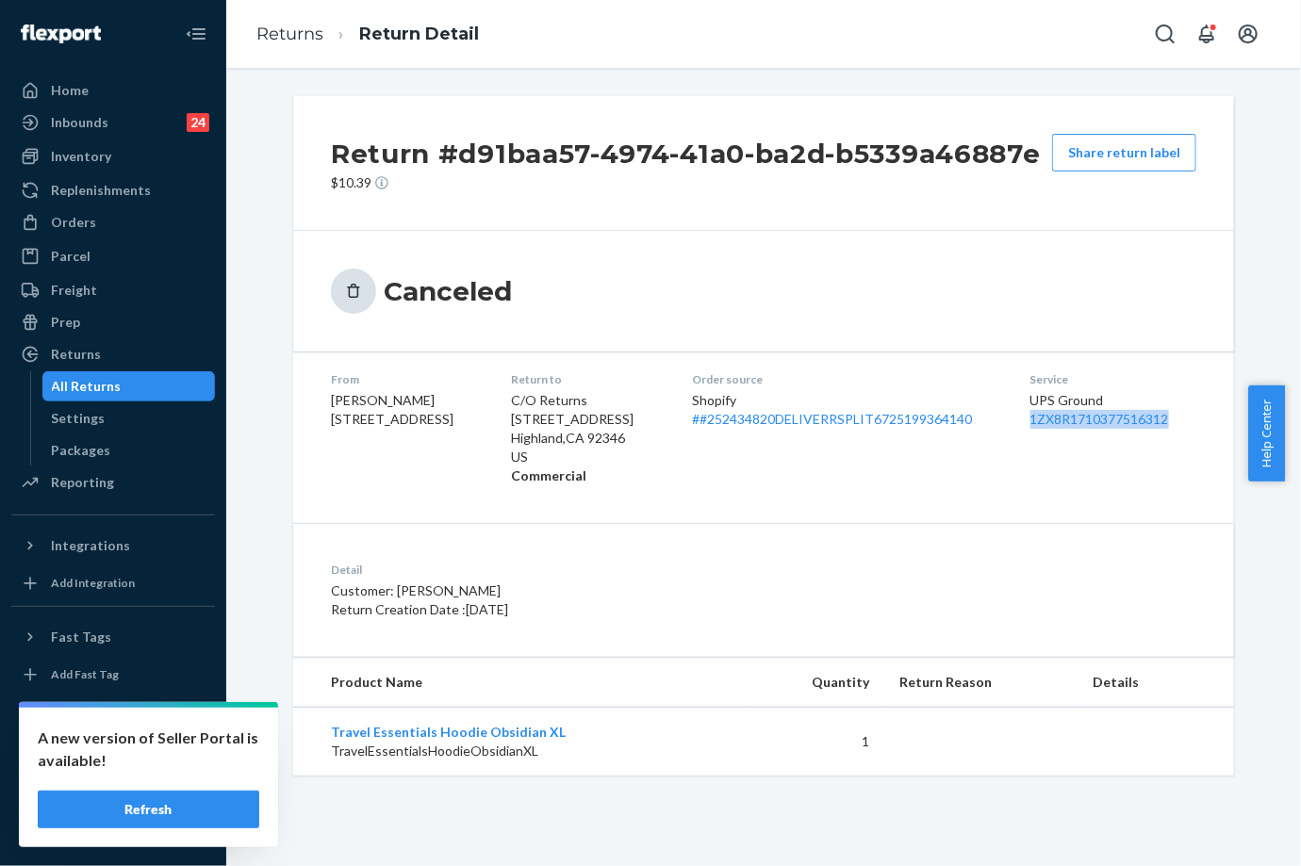
drag, startPoint x: 1018, startPoint y: 418, endPoint x: 1178, endPoint y: 432, distance: 160.8
click at [1178, 432] on dl "From [PERSON_NAME] [STREET_ADDRESS] Return to C/O Returns [STREET_ADDRESS] Comm…" at bounding box center [763, 428] width 941 height 153
copy link "1ZX8R1710377516312"
click at [109, 378] on div "All Returns" at bounding box center [87, 386] width 70 height 19
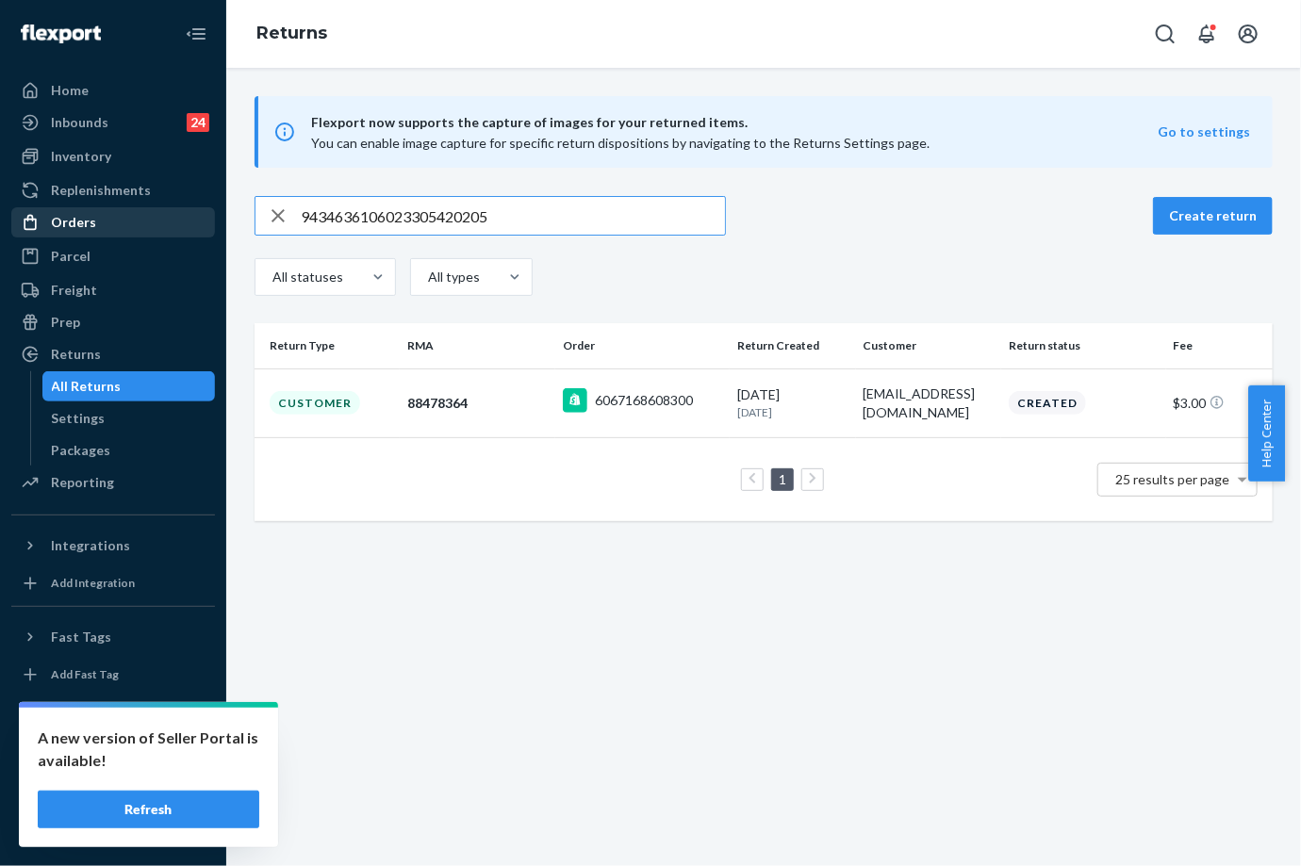
click at [78, 222] on div "Orders" at bounding box center [73, 222] width 45 height 19
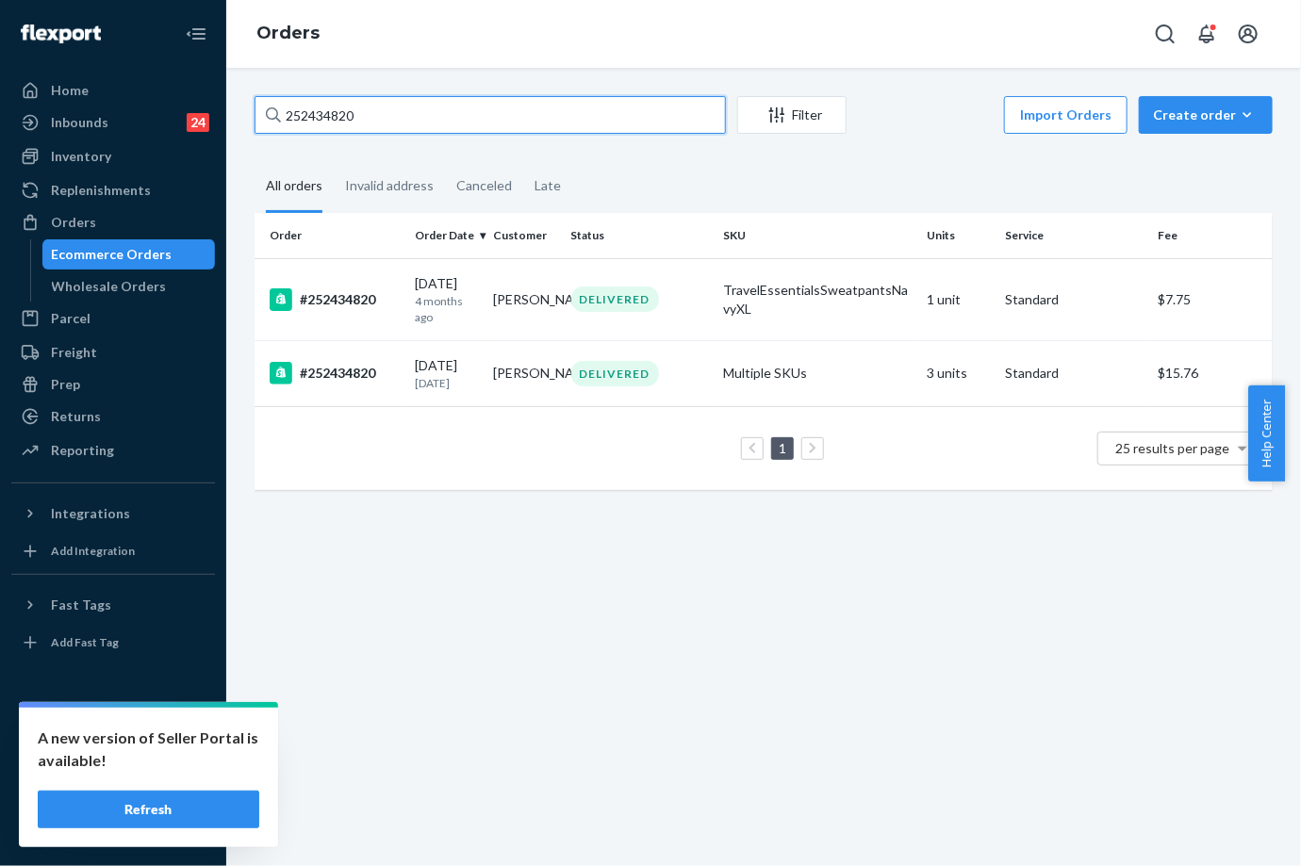
click at [310, 118] on input "252434820" at bounding box center [489, 115] width 471 height 38
paste input "3635078"
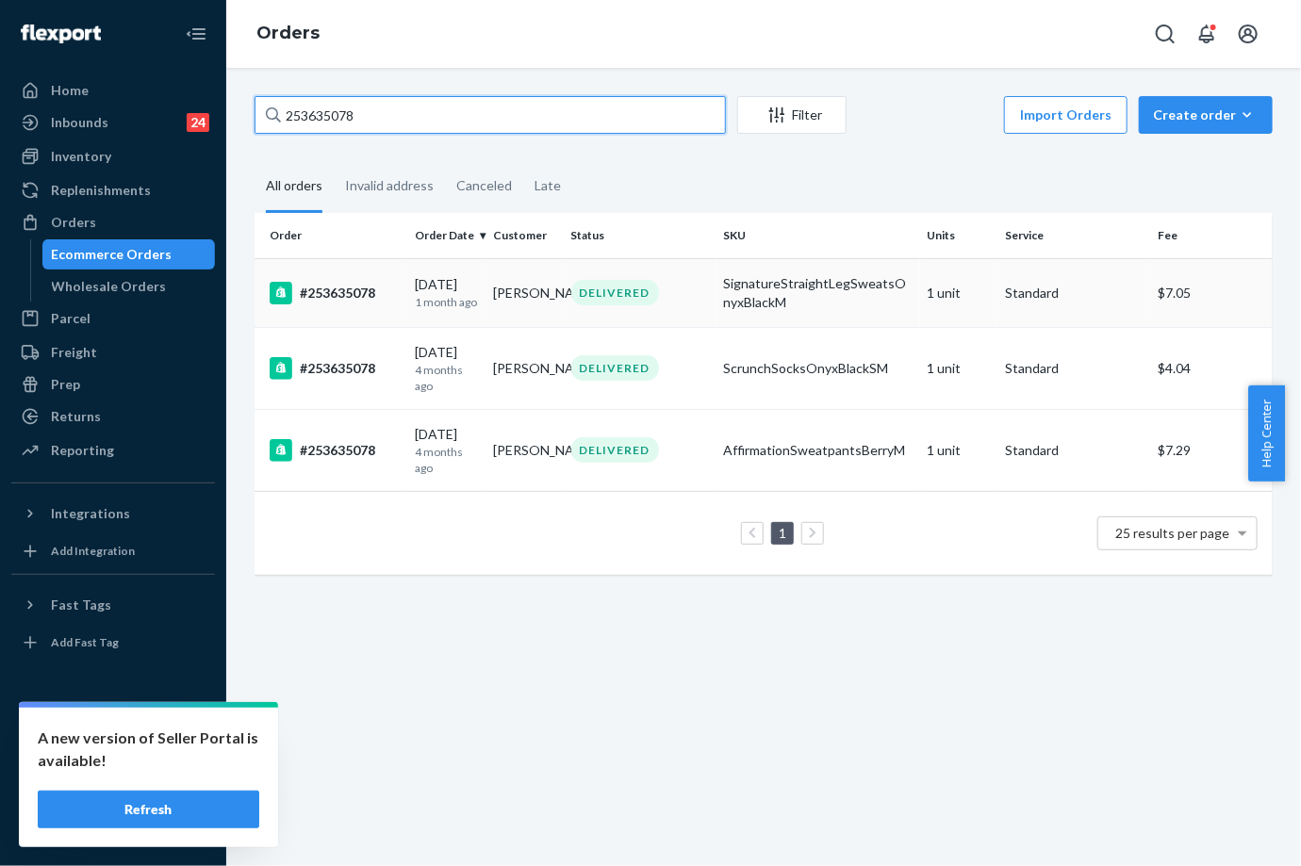
type input "253635078"
click at [368, 291] on div "#253635078" at bounding box center [335, 293] width 130 height 23
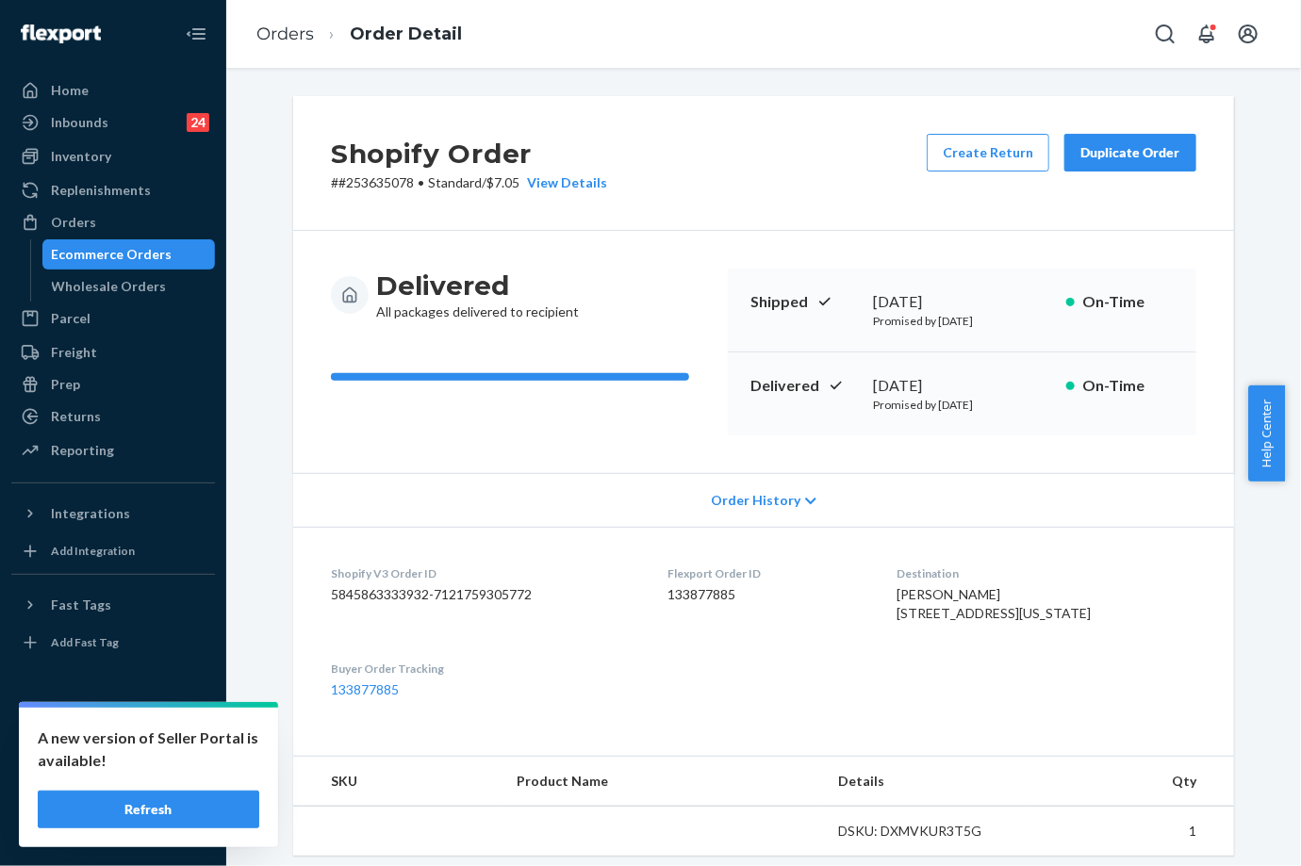
click at [1168, 157] on div "Duplicate Order" at bounding box center [1130, 152] width 100 height 19
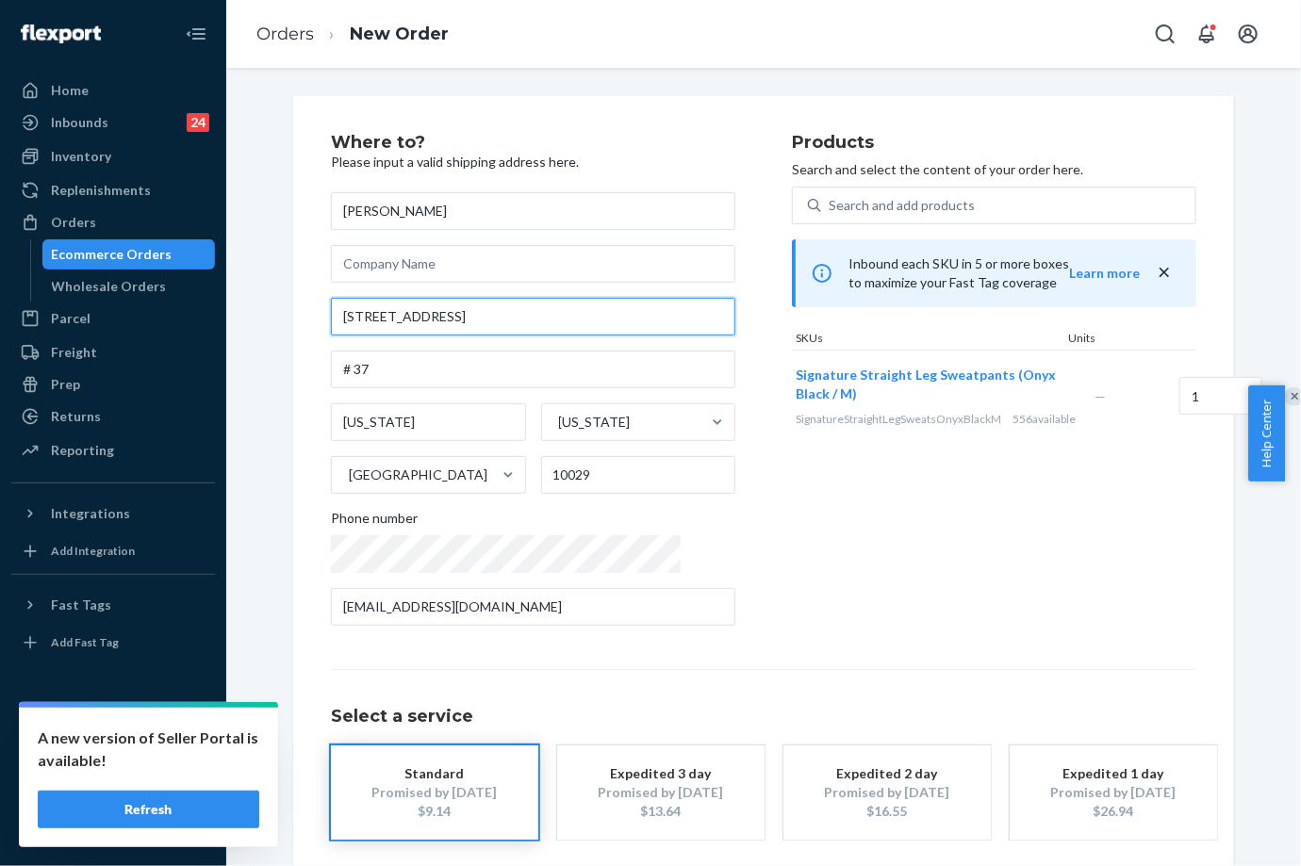
drag, startPoint x: 384, startPoint y: 314, endPoint x: 327, endPoint y: 309, distance: 56.7
click at [331, 309] on input "[STREET_ADDRESS]" at bounding box center [533, 317] width 404 height 38
paste input "-[STREET_ADDRESS]"
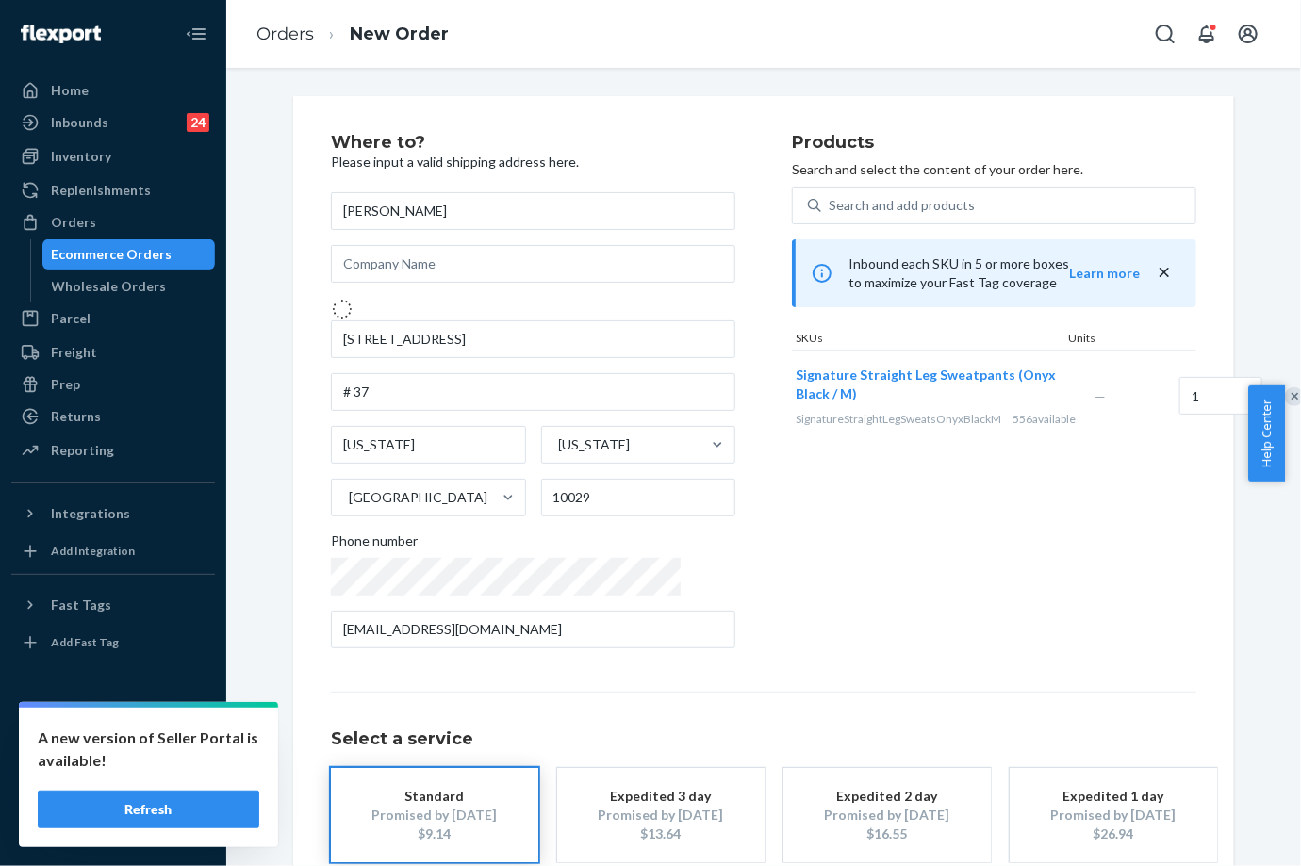
type input "[STREET_ADDRESS]"
type input "Queens - [US_STATE]"
type input "11366"
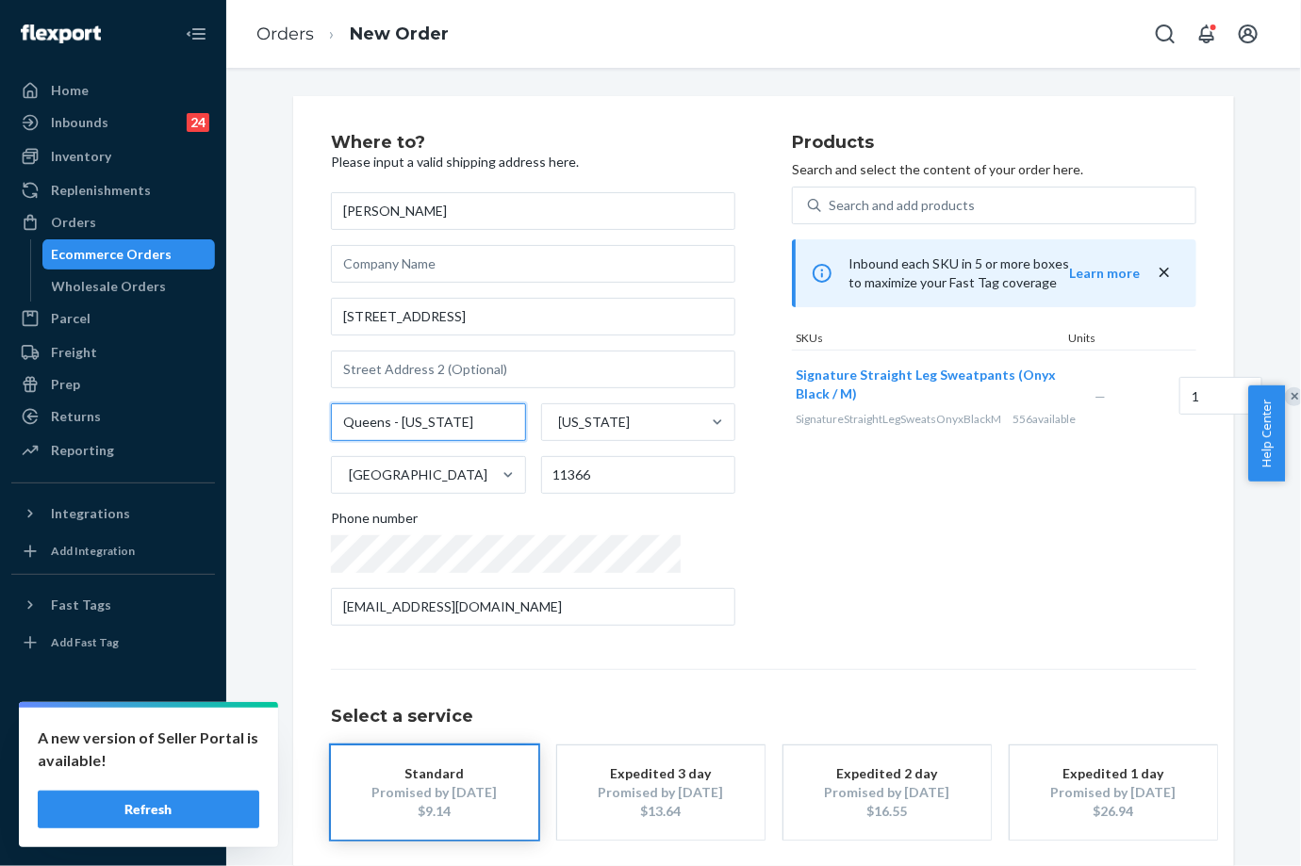
drag, startPoint x: 445, startPoint y: 414, endPoint x: 277, endPoint y: 438, distance: 169.6
click at [279, 438] on div "Where to? Please input a valid shipping address here. [PERSON_NAME] [STREET_ADD…" at bounding box center [763, 524] width 969 height 857
paste input "Flushing"
type input "Flushing"
click at [904, 592] on div "Products Search and select the content of your order here. Search and add produ…" at bounding box center [994, 387] width 404 height 507
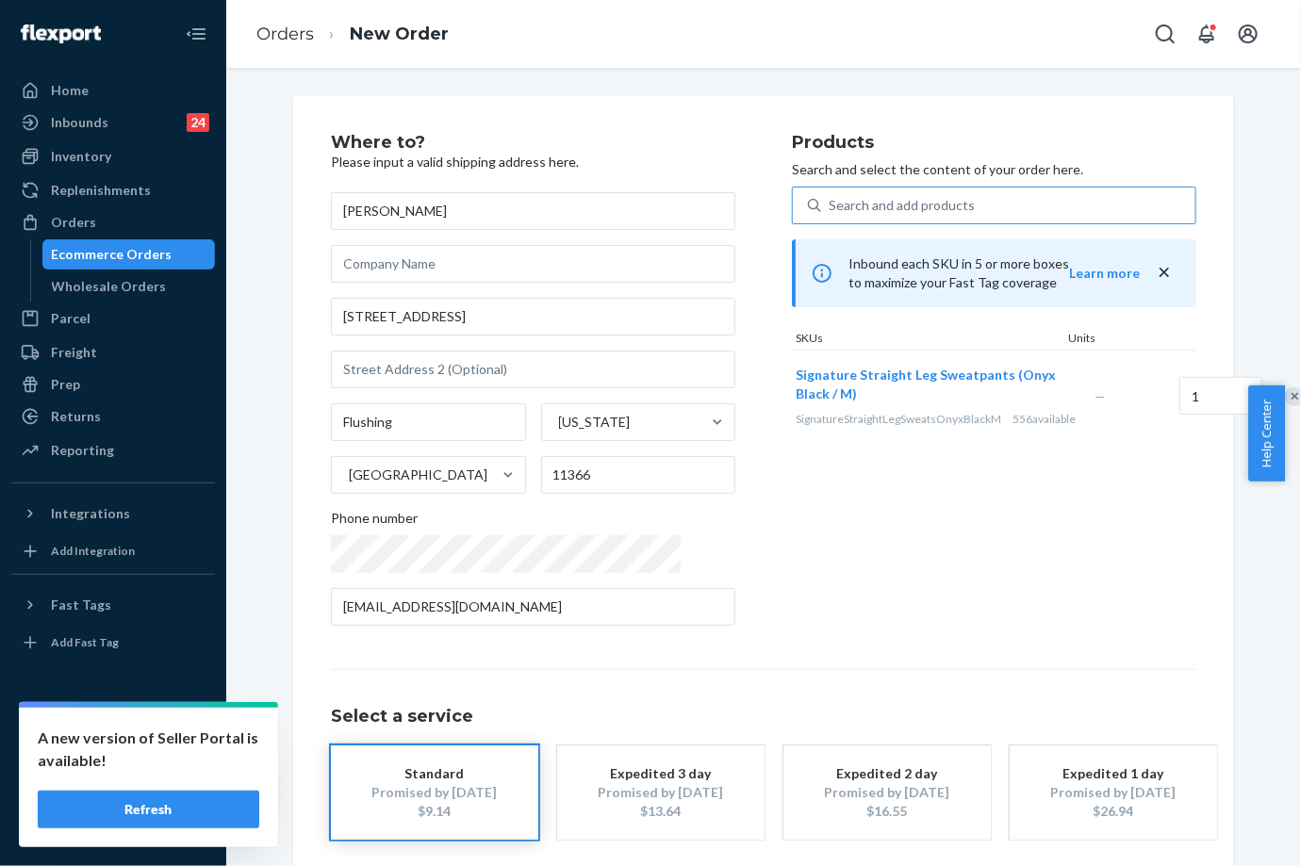
click at [928, 211] on div "Search and add products" at bounding box center [1008, 206] width 374 height 34
click at [830, 211] on input "Search and add products" at bounding box center [829, 205] width 2 height 19
paste input "Scrunch Socks Onyx Black / S/M SKU"
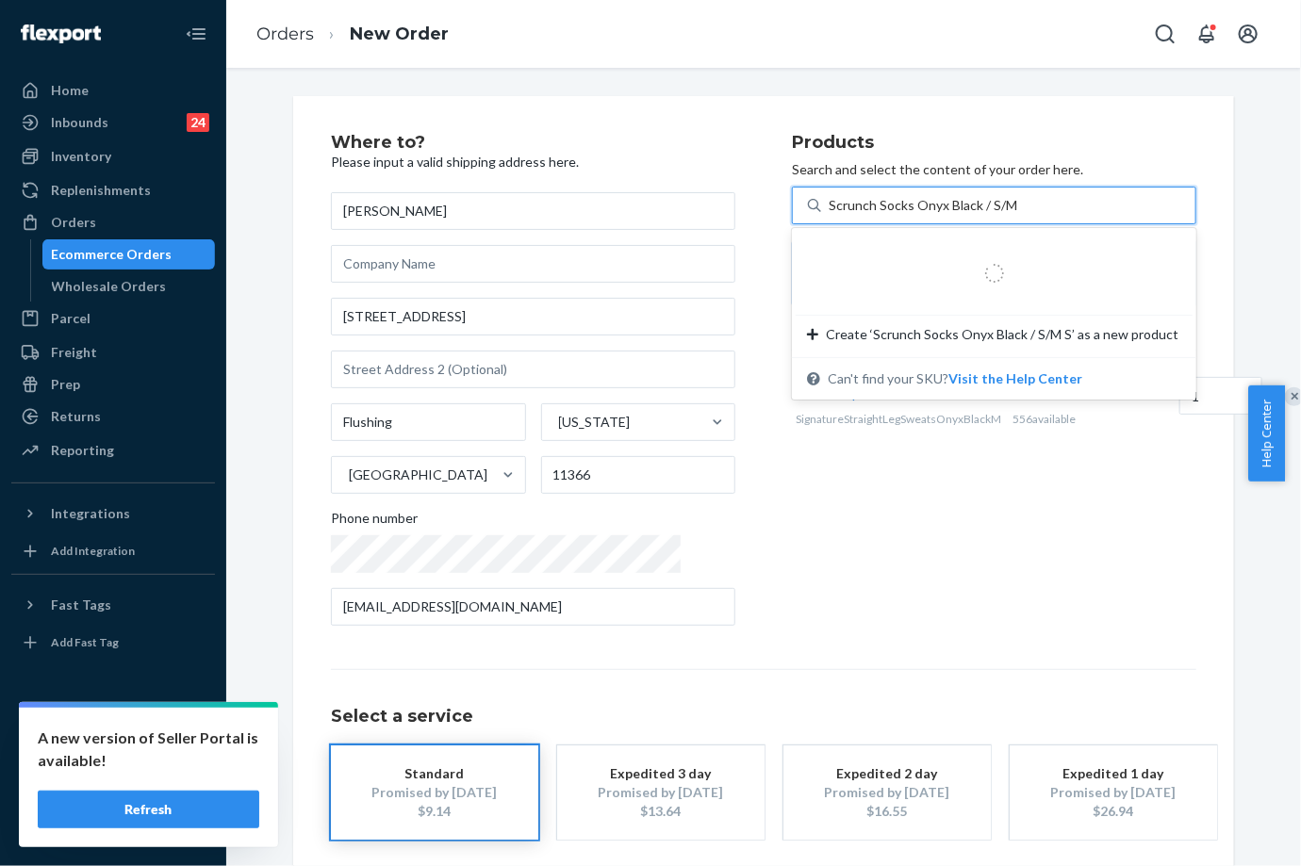
type input "Scrunch Socks Onyx Black / S/M"
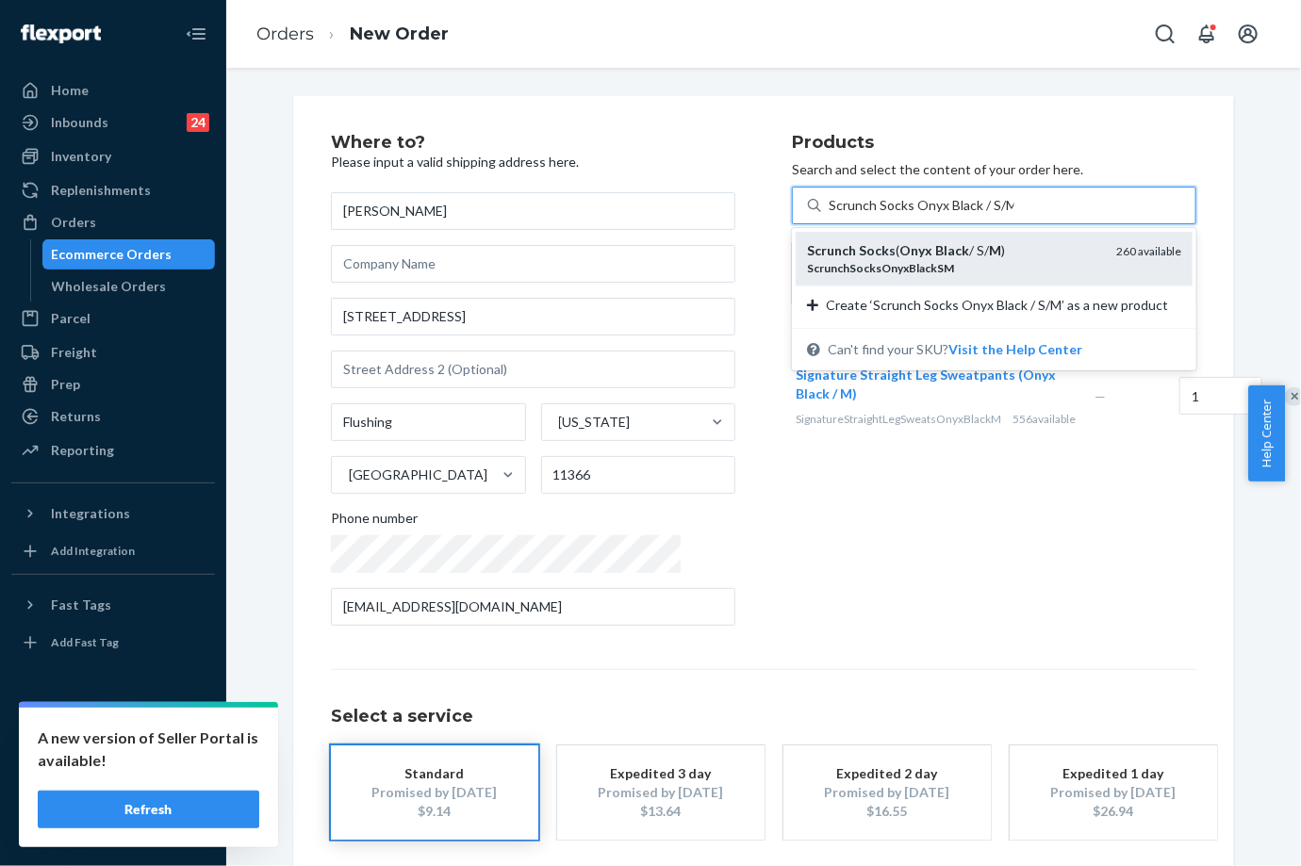
click at [844, 261] on em "ScrunchSocksOnyxBlackSM" at bounding box center [880, 268] width 147 height 14
click at [844, 215] on input "Scrunch Socks Onyx Black / S/M" at bounding box center [921, 205] width 186 height 19
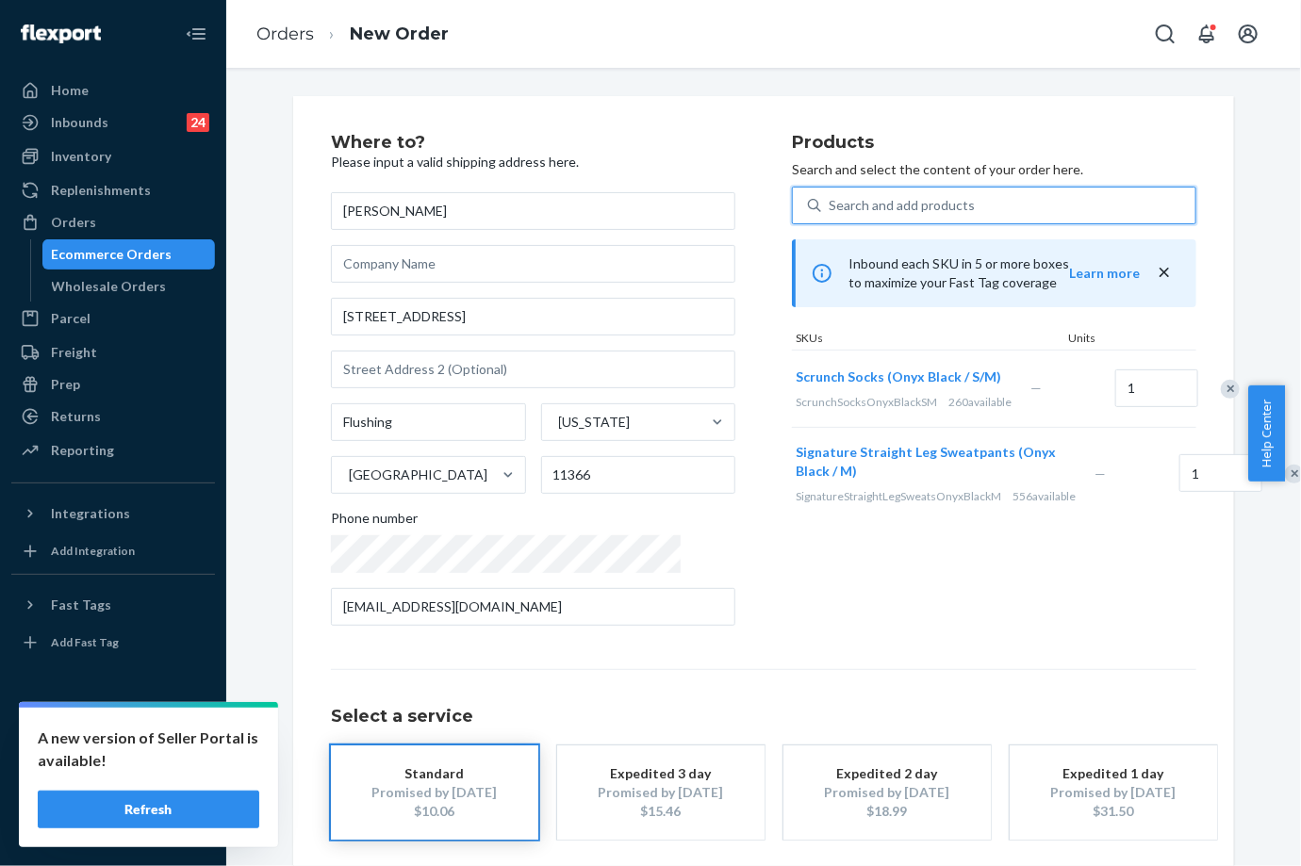
click at [837, 200] on div "Search and add products" at bounding box center [901, 205] width 146 height 19
click at [830, 200] on input "0 results available. Use Up and Down to choose options, press Enter to select t…" at bounding box center [829, 205] width 2 height 19
paste input "Affirmation Sweatpants - Pre-Order [PERSON_NAME] / M"
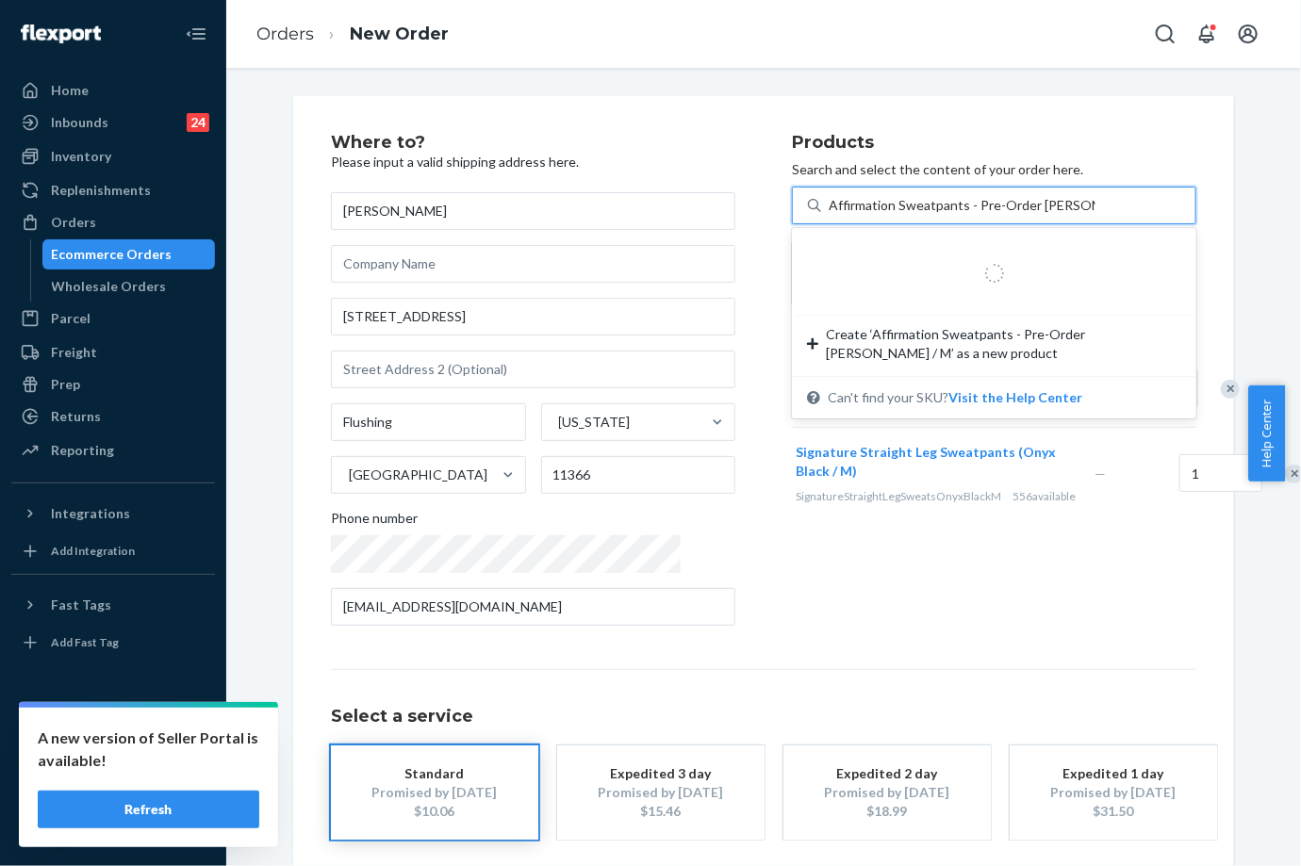
click at [953, 207] on input "Affirmation Sweatpants - Pre-Order [PERSON_NAME] / M" at bounding box center [961, 205] width 267 height 19
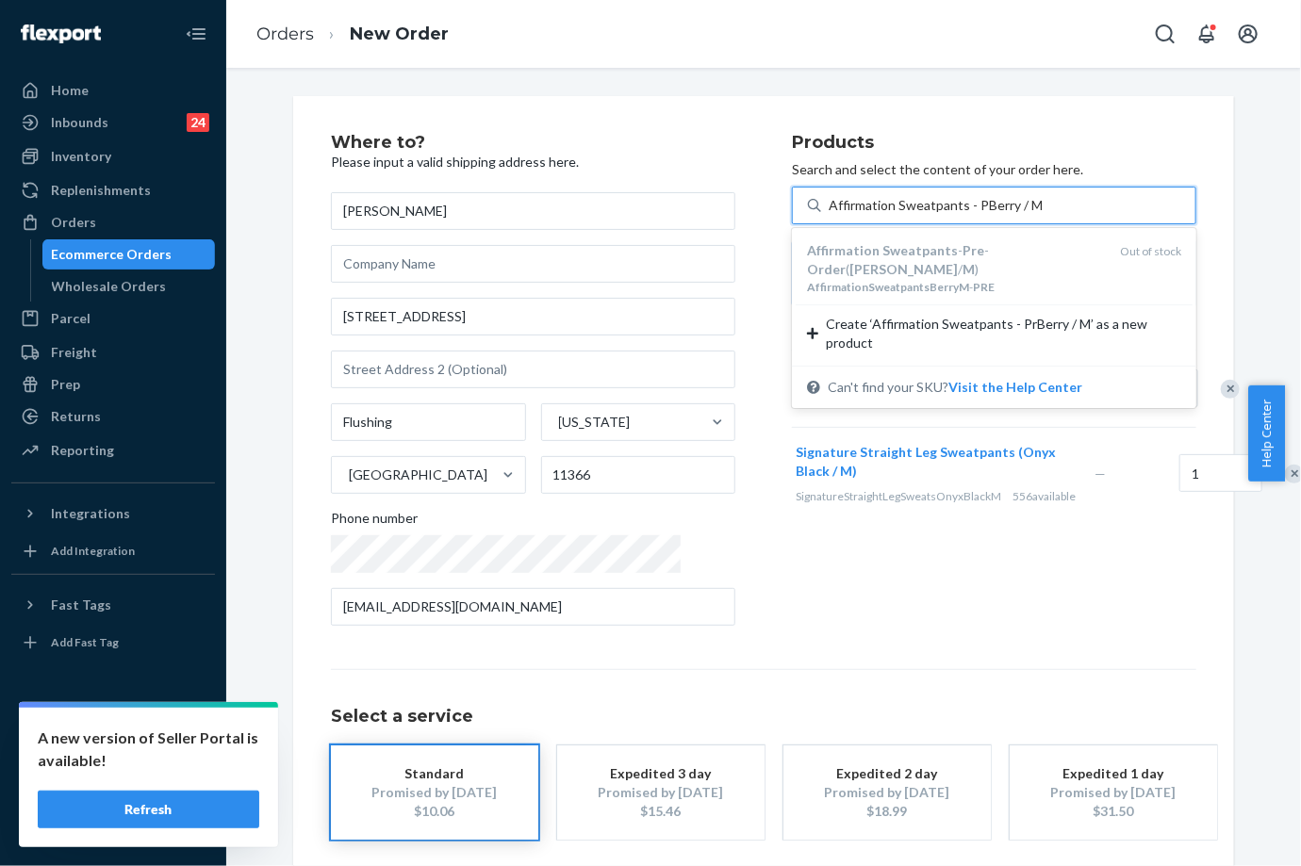
type input "Affirmation Sweatpants - [PERSON_NAME] / M"
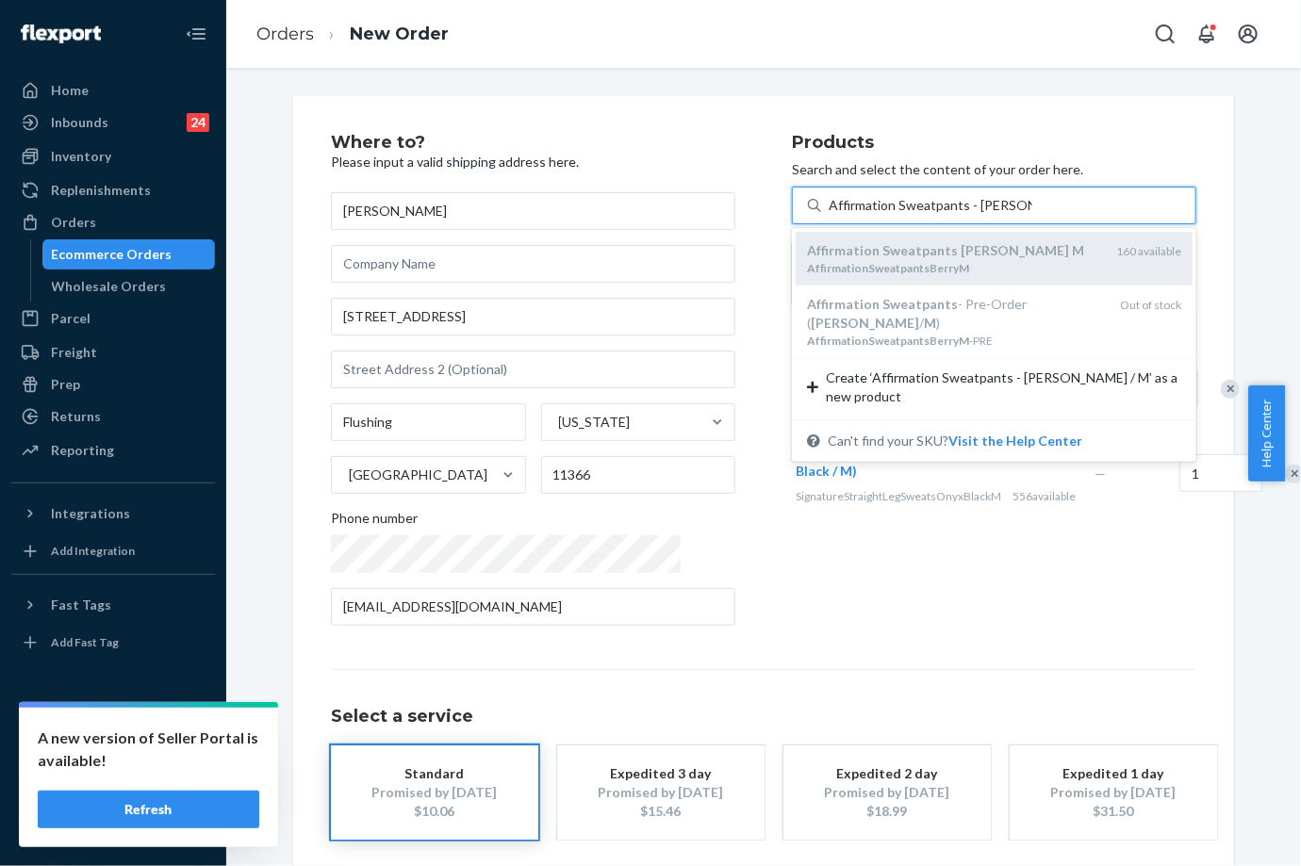
click at [902, 264] on div "AffirmationSweatpantsBerryM" at bounding box center [954, 268] width 294 height 16
click at [902, 215] on input "Affirmation Sweatpants - [PERSON_NAME] / M" at bounding box center [930, 205] width 204 height 19
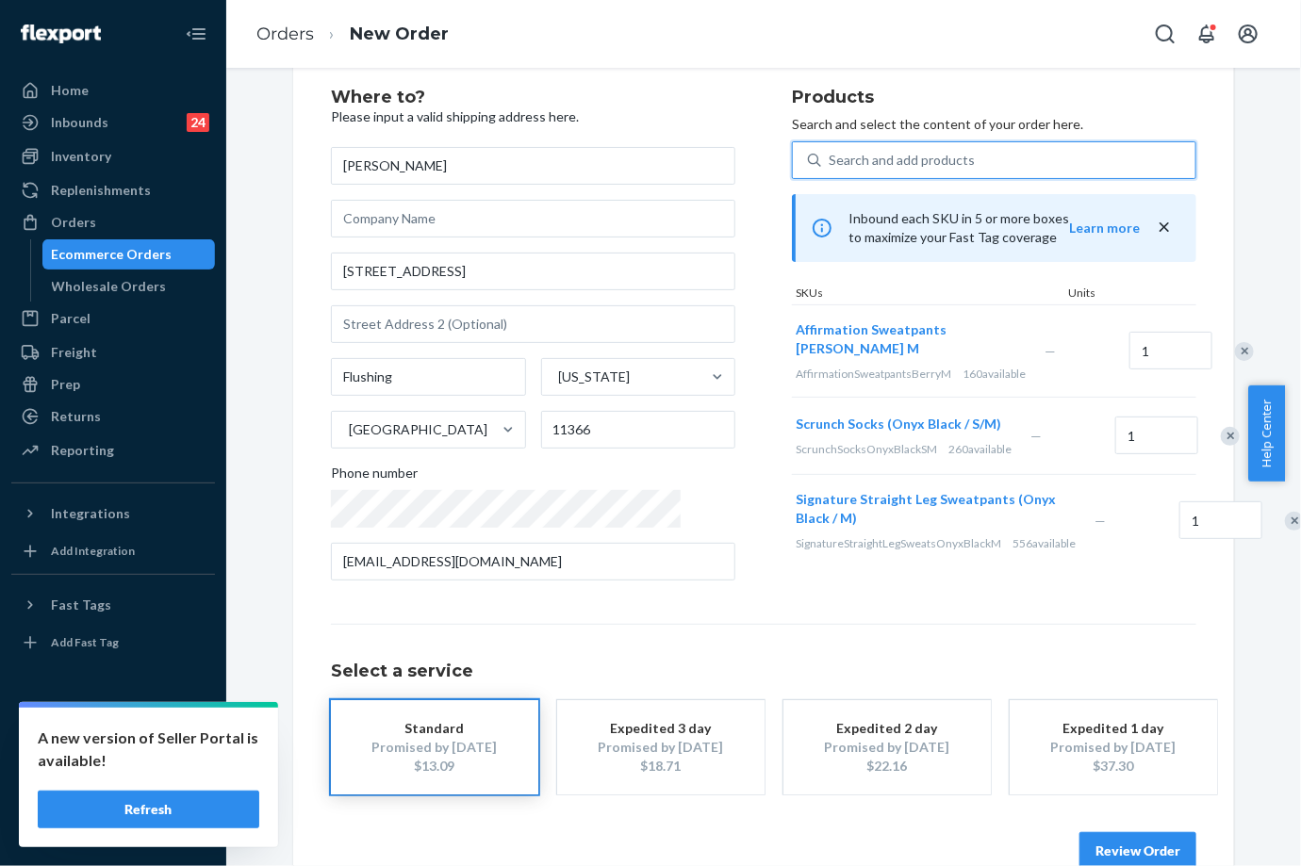
scroll to position [86, 0]
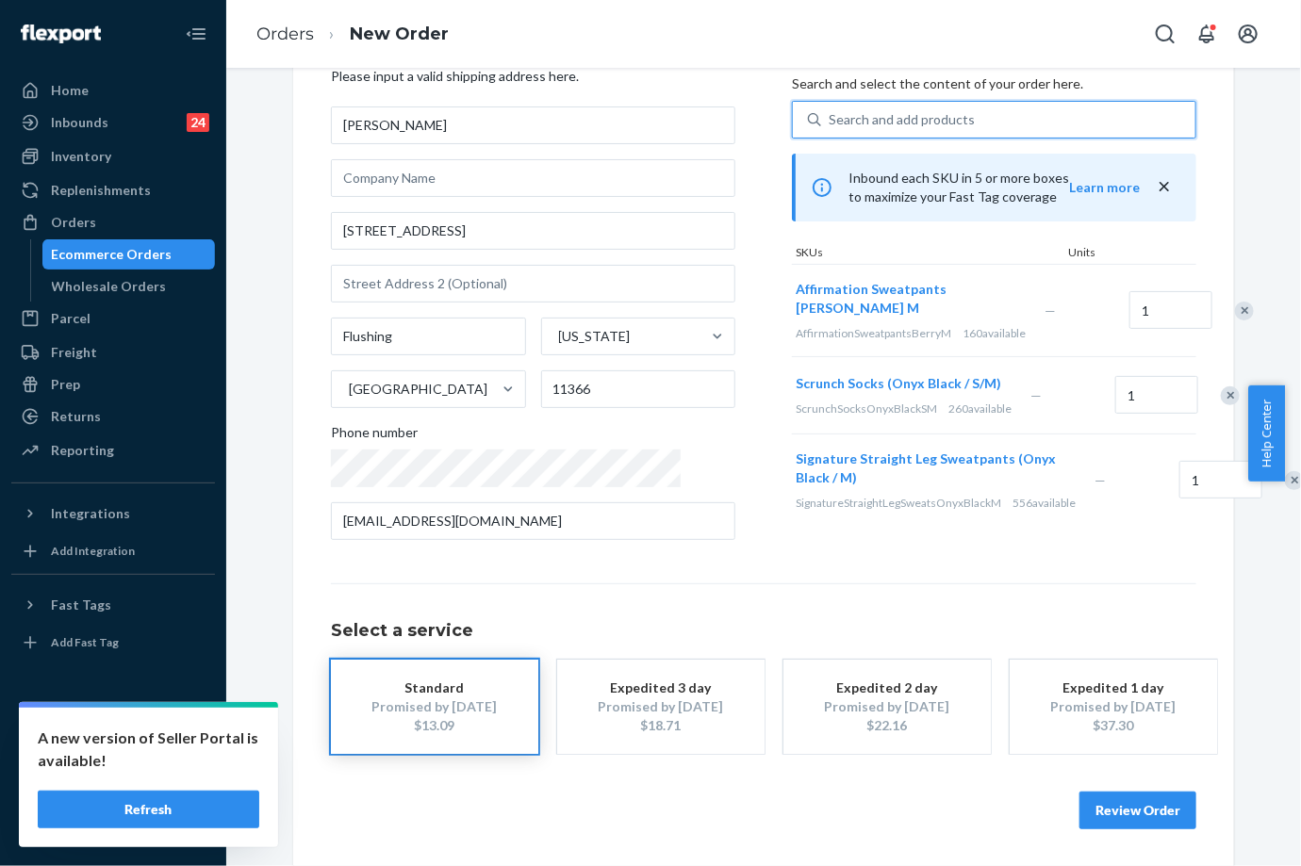
click at [1086, 813] on button "Review Order" at bounding box center [1137, 811] width 117 height 38
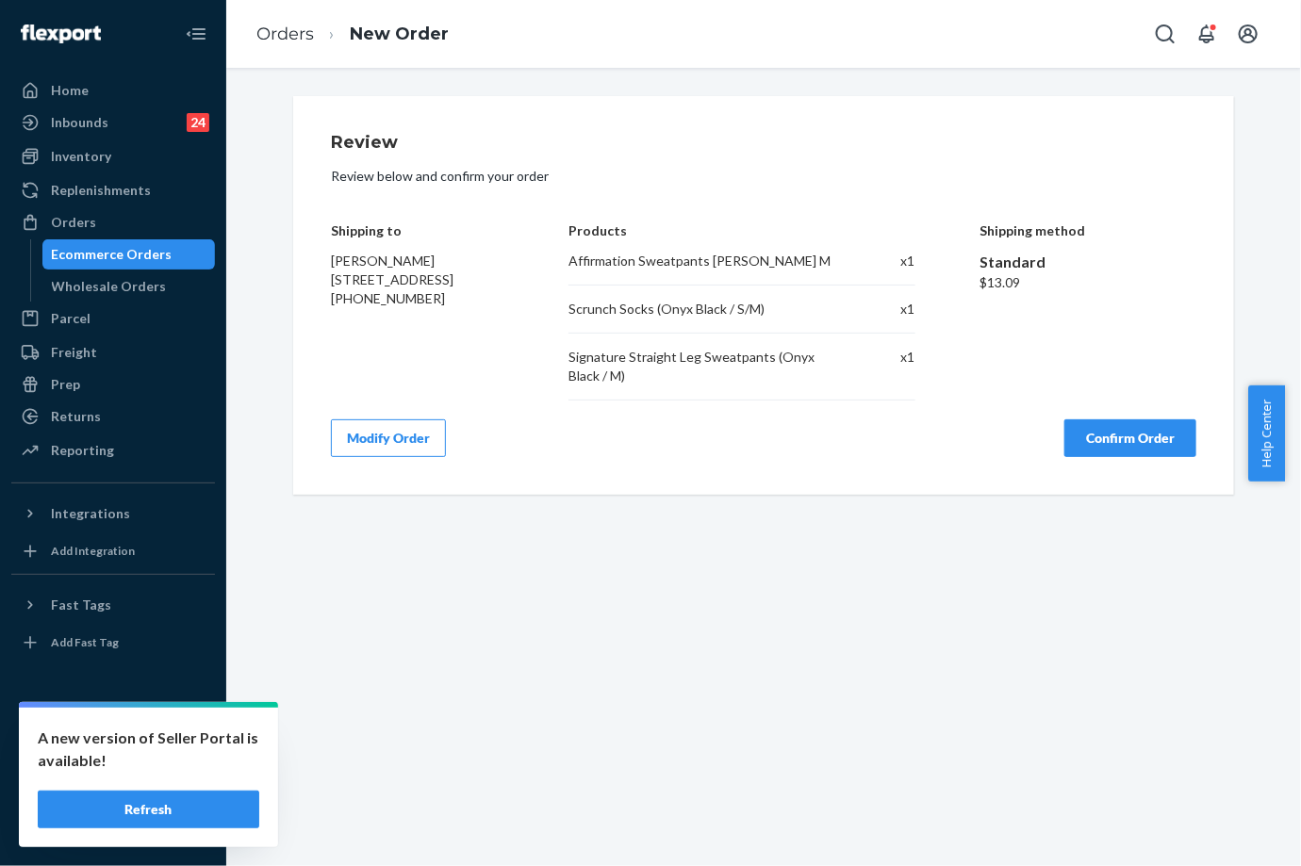
scroll to position [0, 0]
click at [1124, 432] on button "Confirm Order" at bounding box center [1130, 438] width 132 height 38
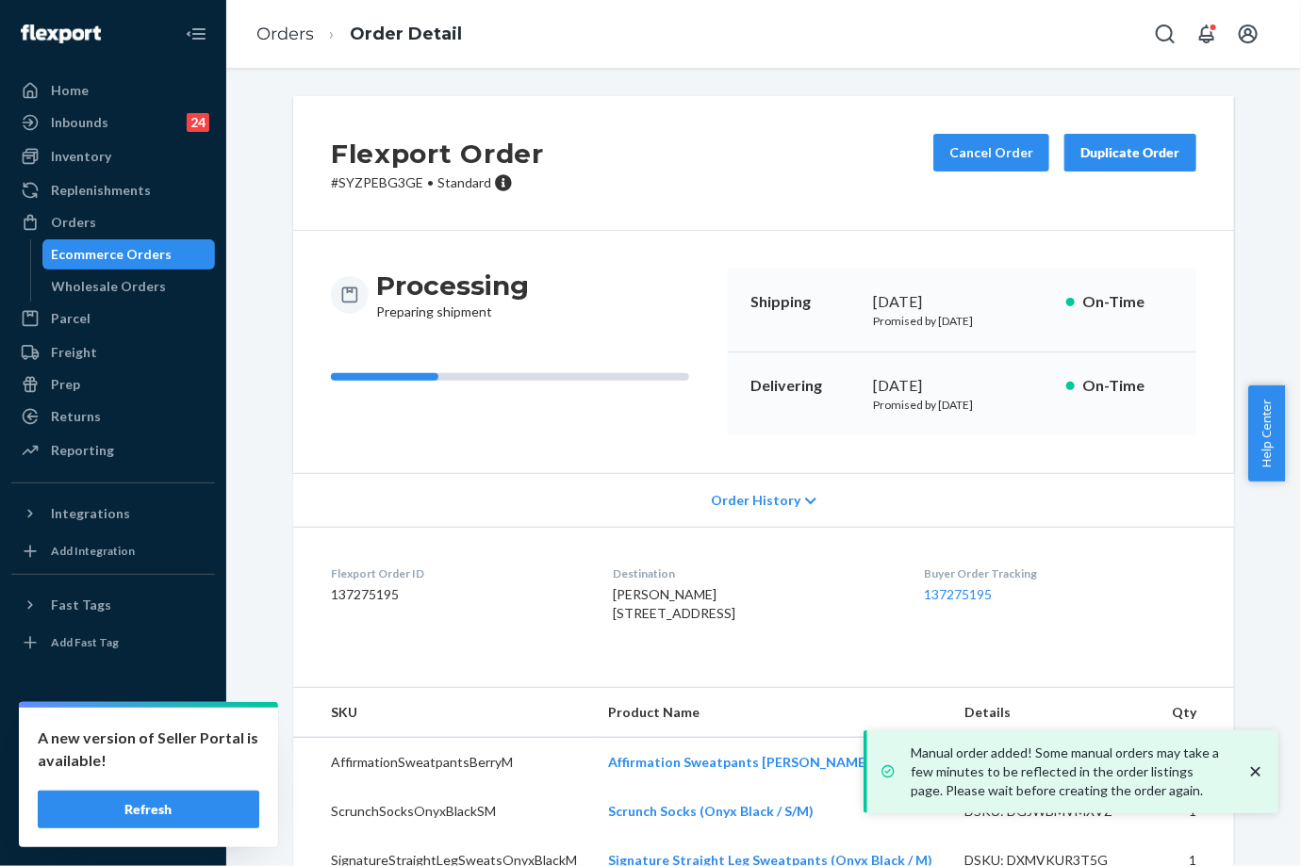
drag, startPoint x: 867, startPoint y: 386, endPoint x: 930, endPoint y: 386, distance: 63.2
click at [930, 386] on div "[DATE]" at bounding box center [962, 386] width 178 height 22
copy div "[DATE]"
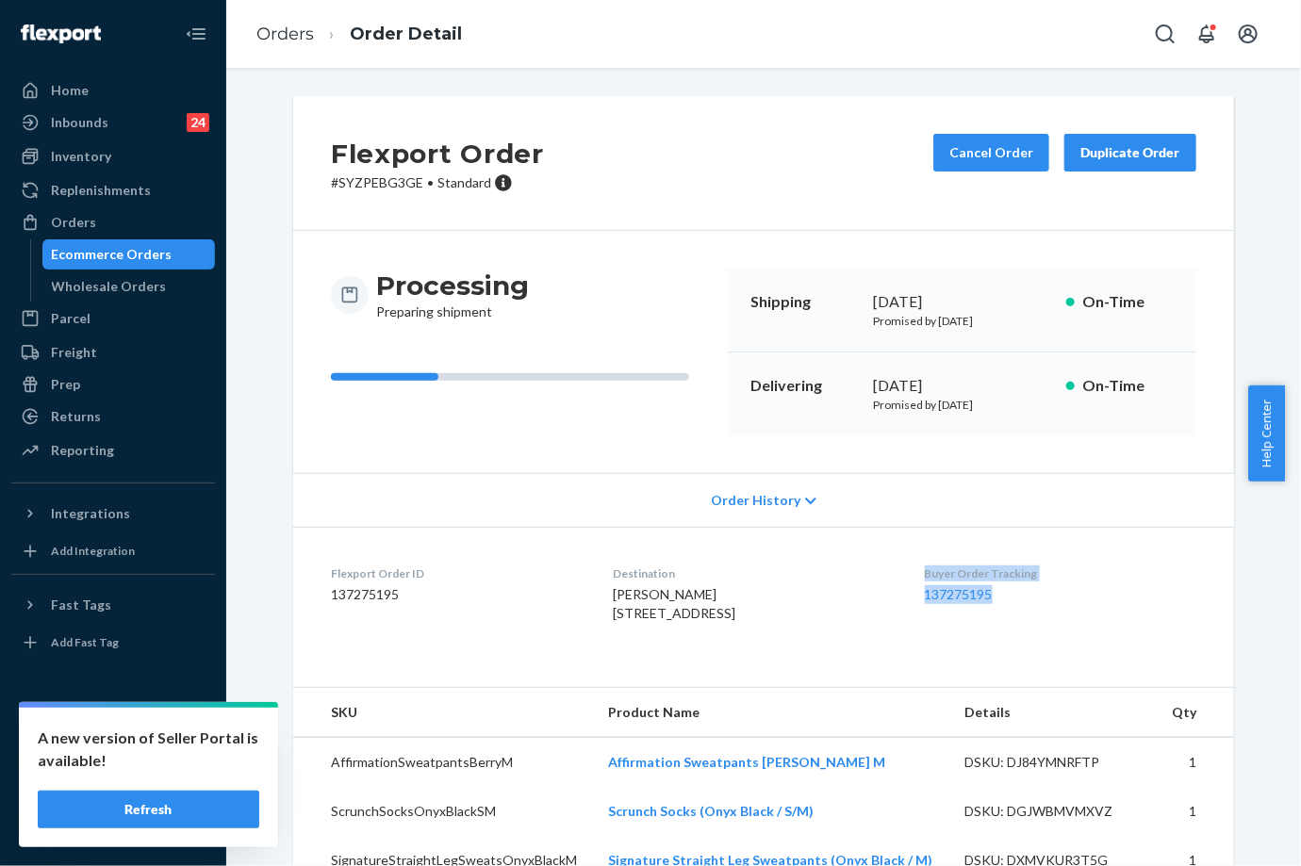
drag, startPoint x: 934, startPoint y: 571, endPoint x: 996, endPoint y: 596, distance: 66.9
click at [996, 596] on dl "Flexport Order ID 137275195 Destination [PERSON_NAME] [STREET_ADDRESS] US Buyer…" at bounding box center [763, 597] width 941 height 141
copy div "Buyer Order Tracking 137275195"
click at [259, 32] on link "Orders" at bounding box center [284, 34] width 57 height 21
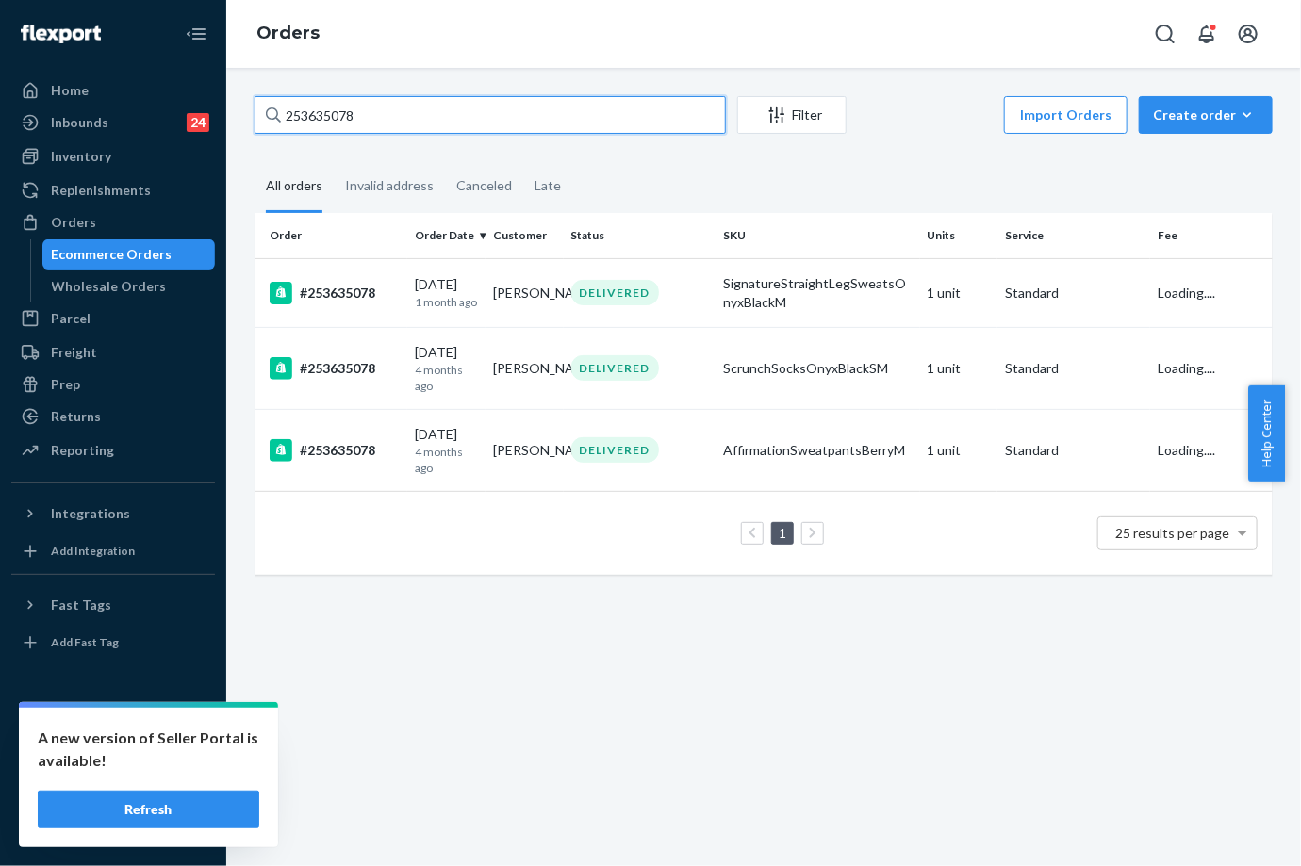
click at [374, 104] on input "253635078" at bounding box center [489, 115] width 471 height 38
paste input "255187555"
click at [370, 114] on input "253635078255187555" at bounding box center [489, 115] width 471 height 38
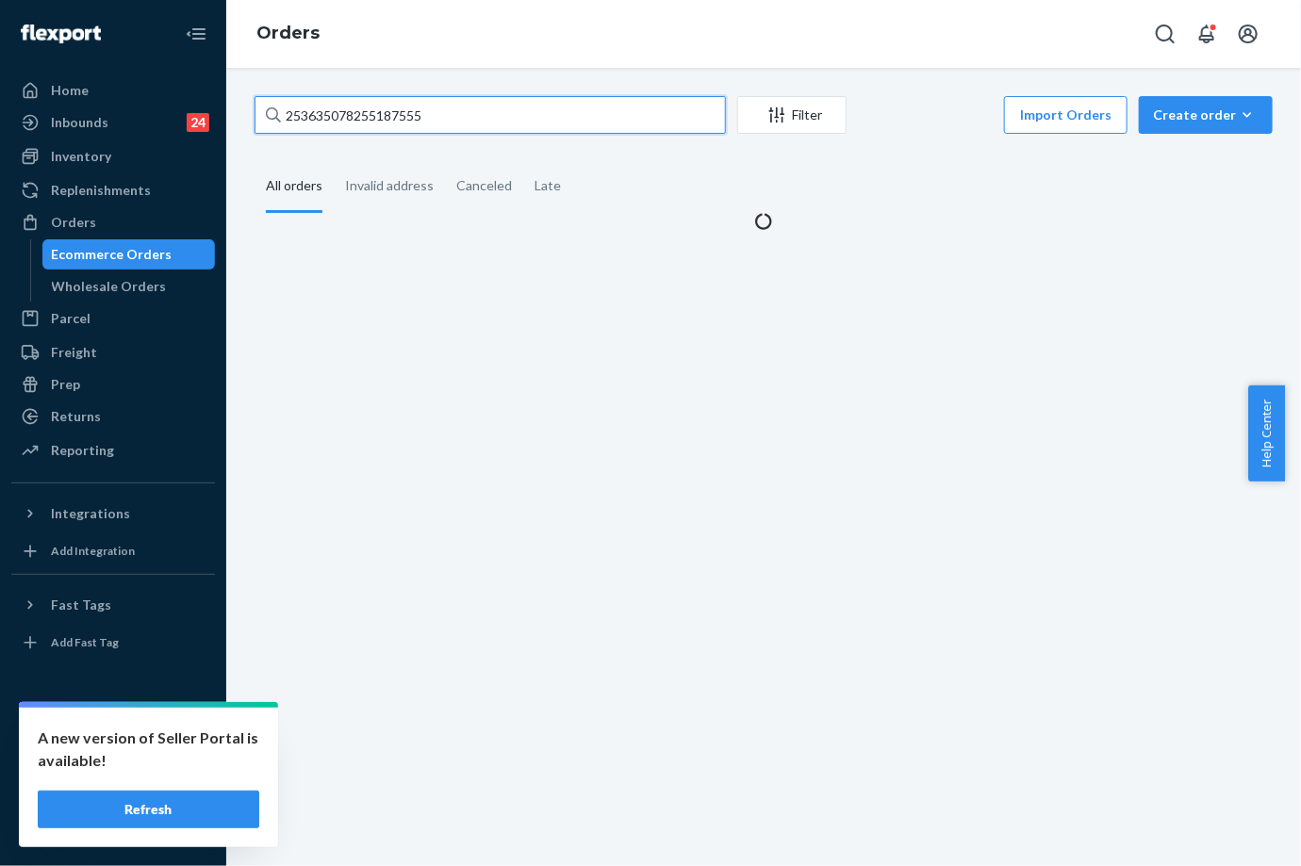
click at [369, 114] on input "253635078255187555" at bounding box center [489, 115] width 471 height 38
paste input "text"
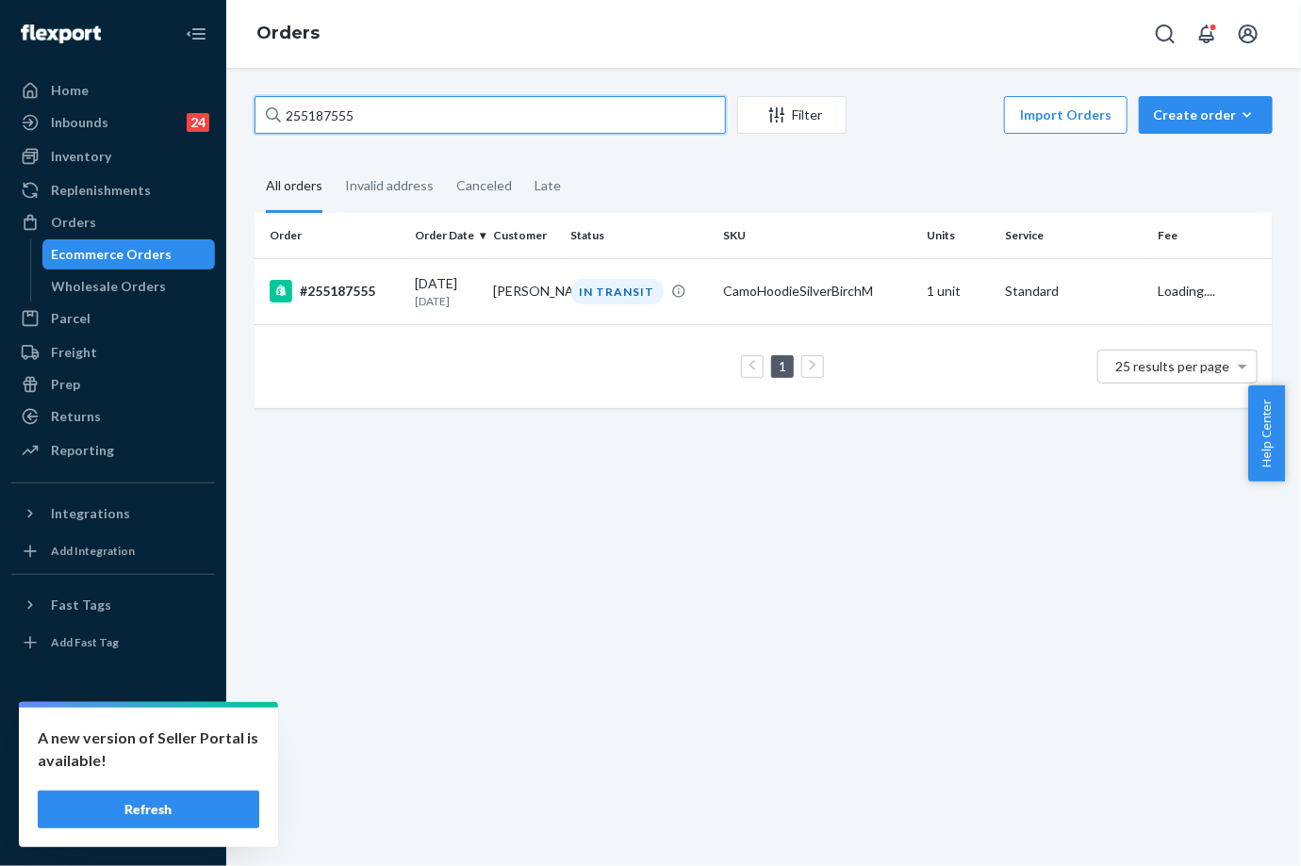
type input "255187555"
click at [467, 277] on div "[DATE] [DATE]" at bounding box center [446, 291] width 63 height 35
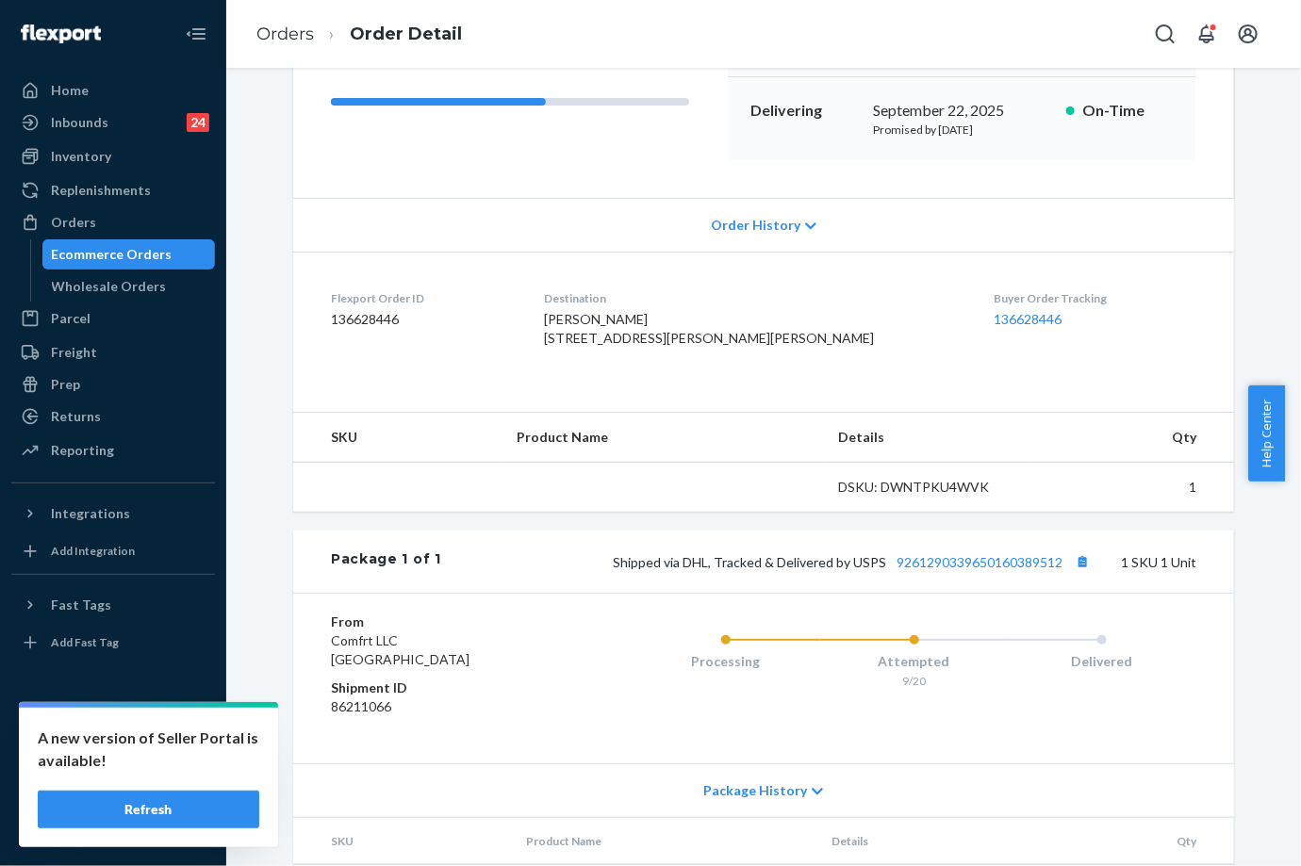
scroll to position [383, 0]
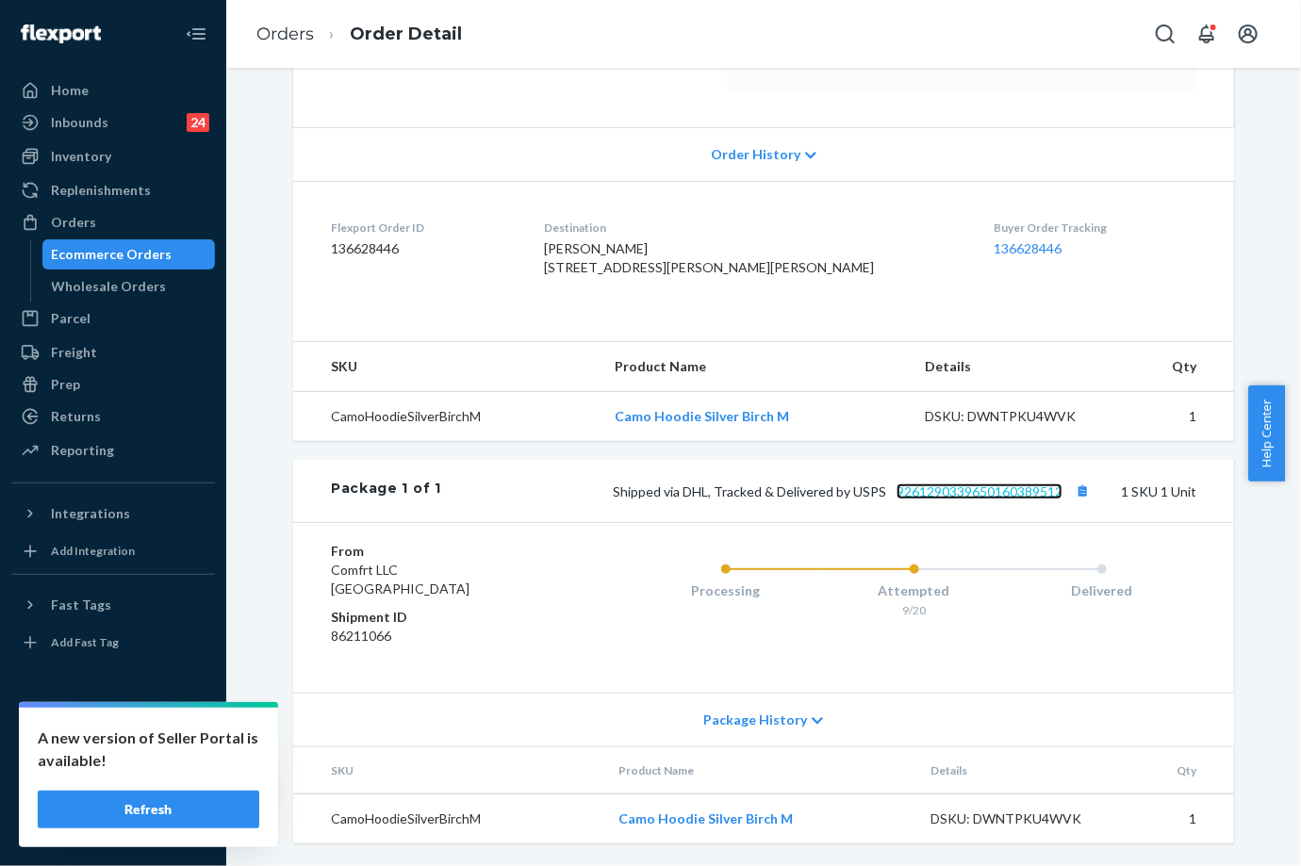
click at [944, 487] on link "9261290339650160389512" at bounding box center [979, 492] width 166 height 16
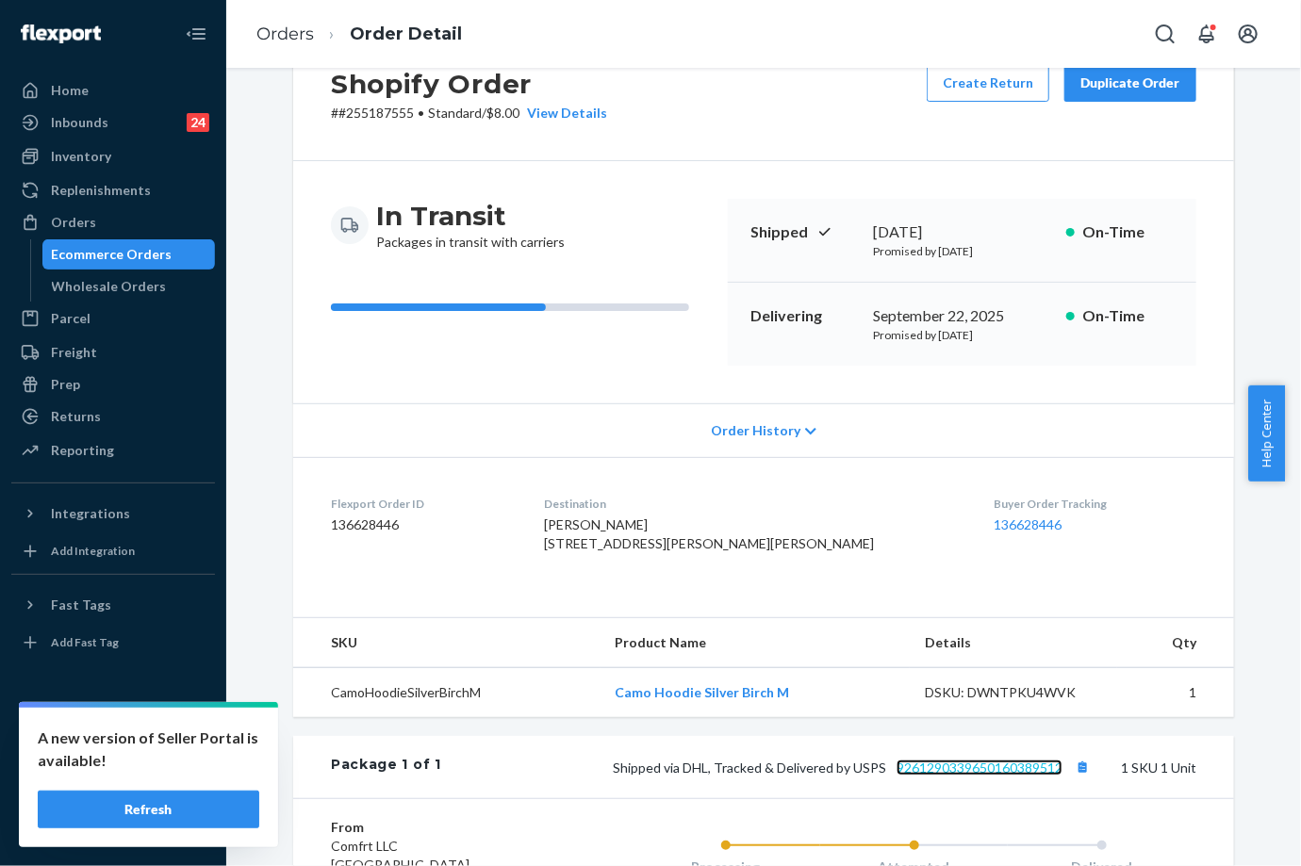
scroll to position [0, 0]
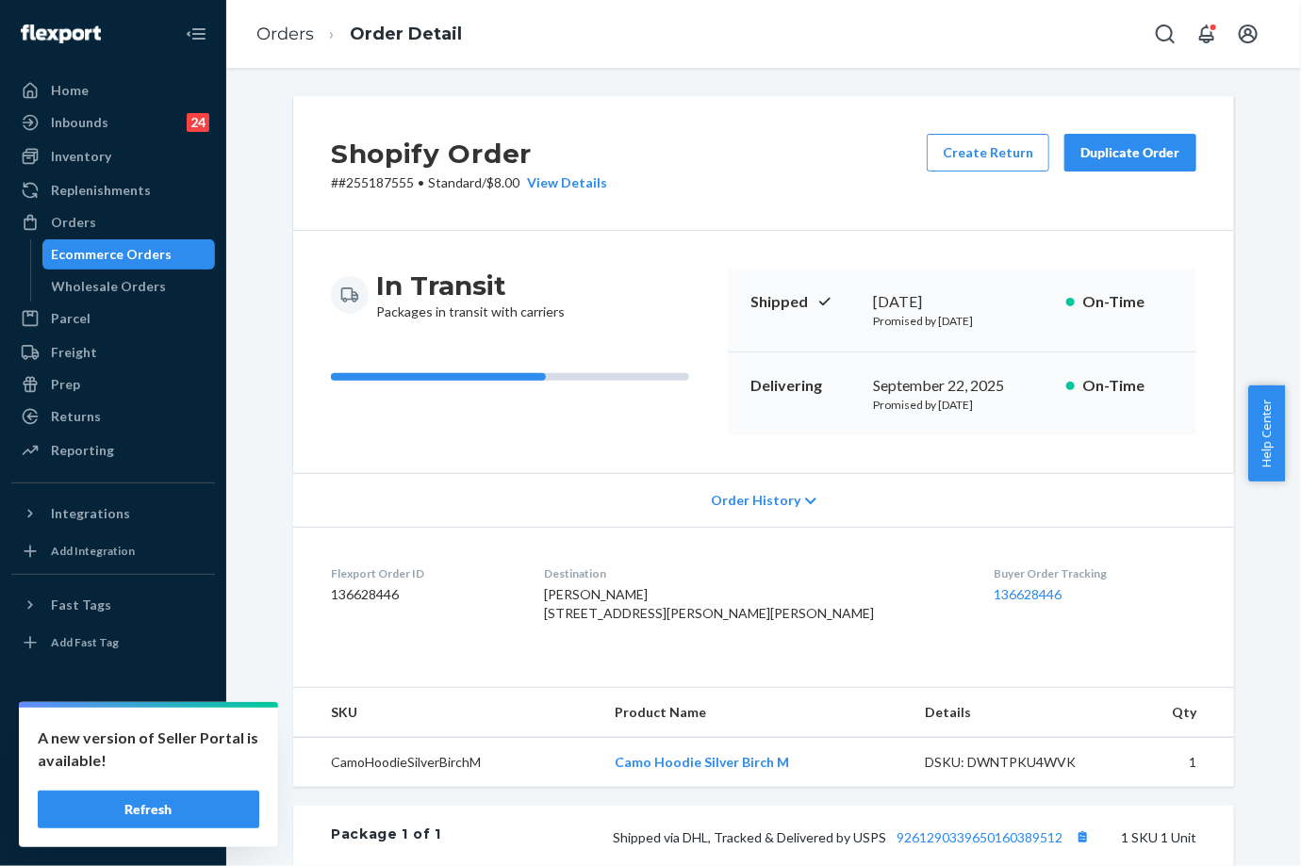
drag, startPoint x: 931, startPoint y: 406, endPoint x: 988, endPoint y: 406, distance: 56.6
click at [987, 406] on p "Promised by [DATE]" at bounding box center [962, 405] width 178 height 16
drag, startPoint x: 998, startPoint y: 405, endPoint x: 928, endPoint y: 404, distance: 69.8
click at [928, 404] on p "Promised by [DATE]" at bounding box center [962, 405] width 178 height 16
copy p "[DATE]"
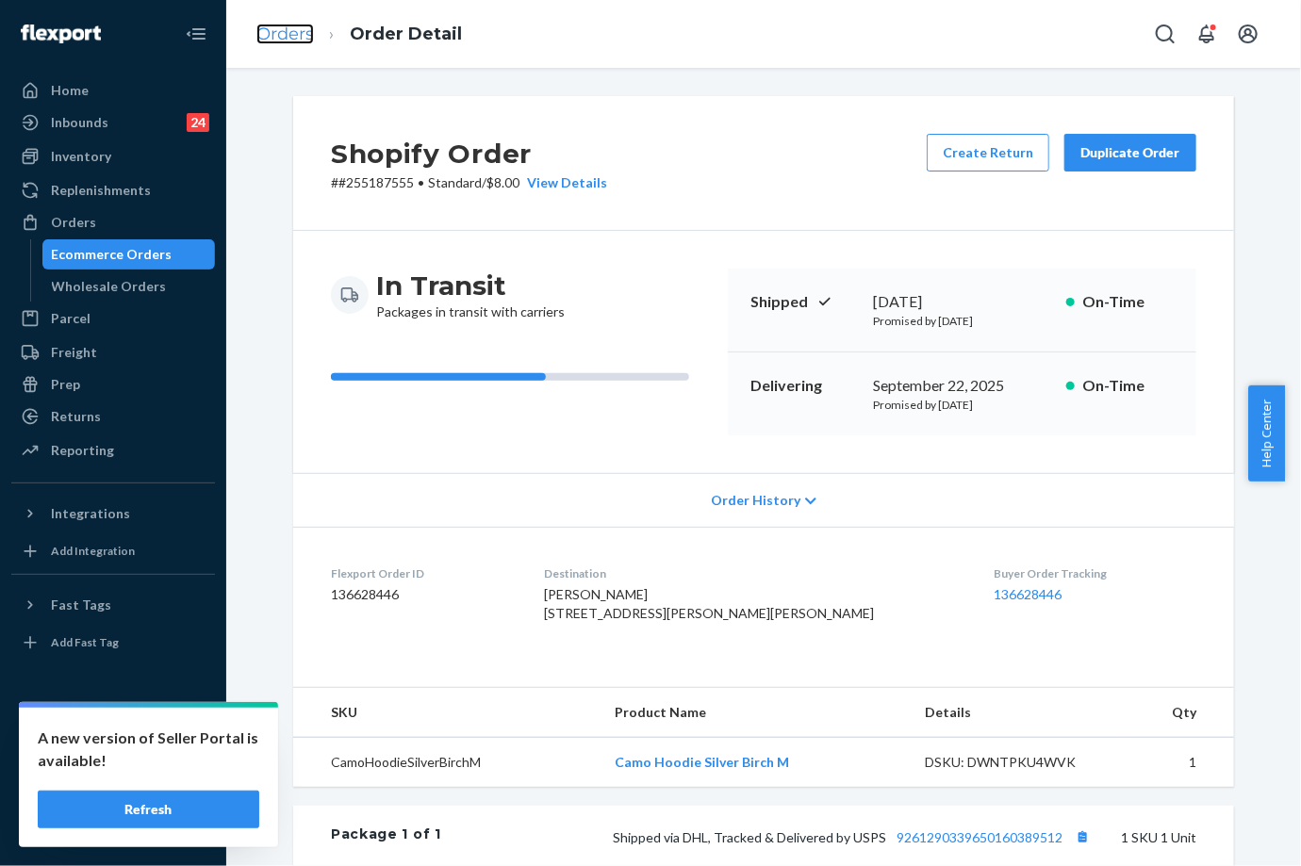
click at [281, 28] on link "Orders" at bounding box center [284, 34] width 57 height 21
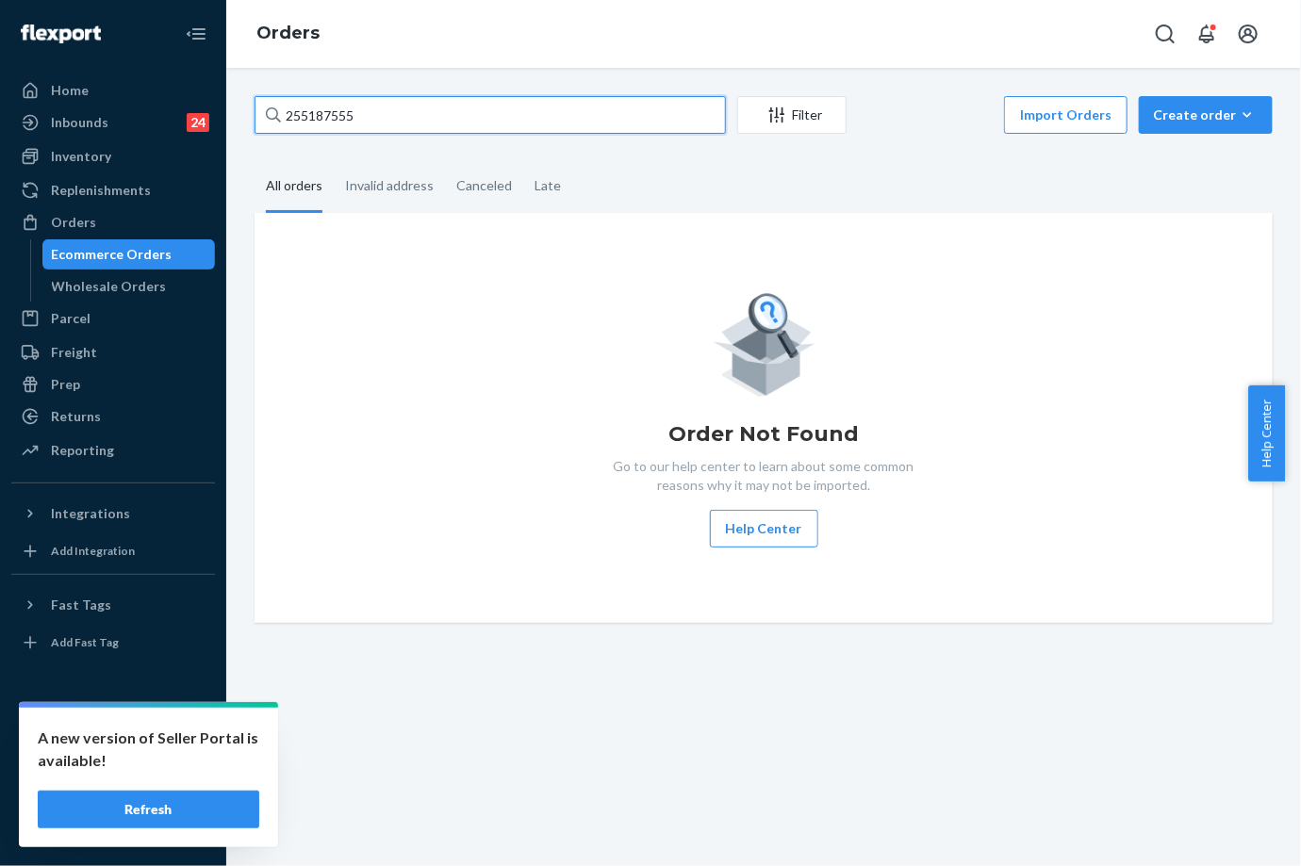
click at [320, 100] on input "255187555" at bounding box center [489, 115] width 471 height 38
paste input "339773"
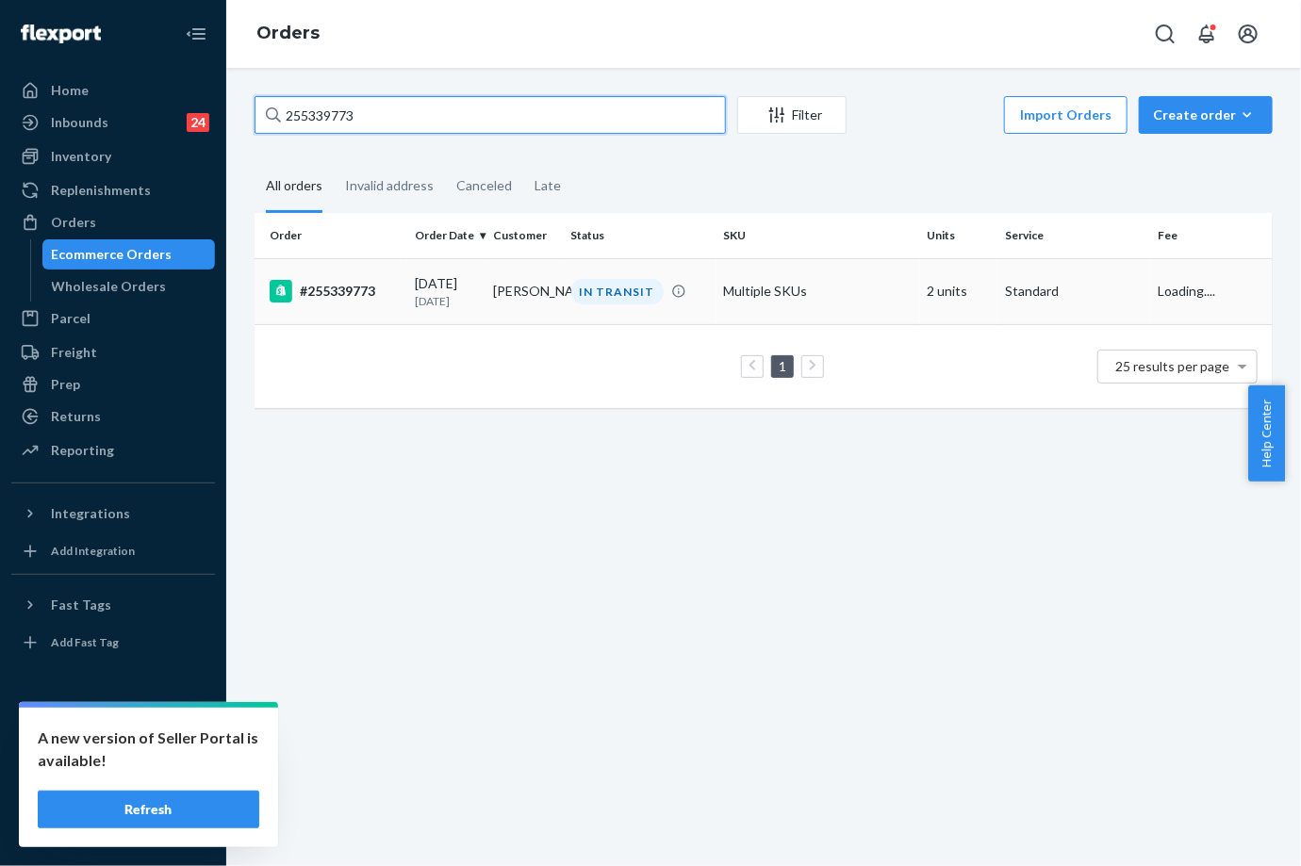
type input "255339773"
click at [529, 313] on td "[PERSON_NAME]" at bounding box center [524, 291] width 78 height 66
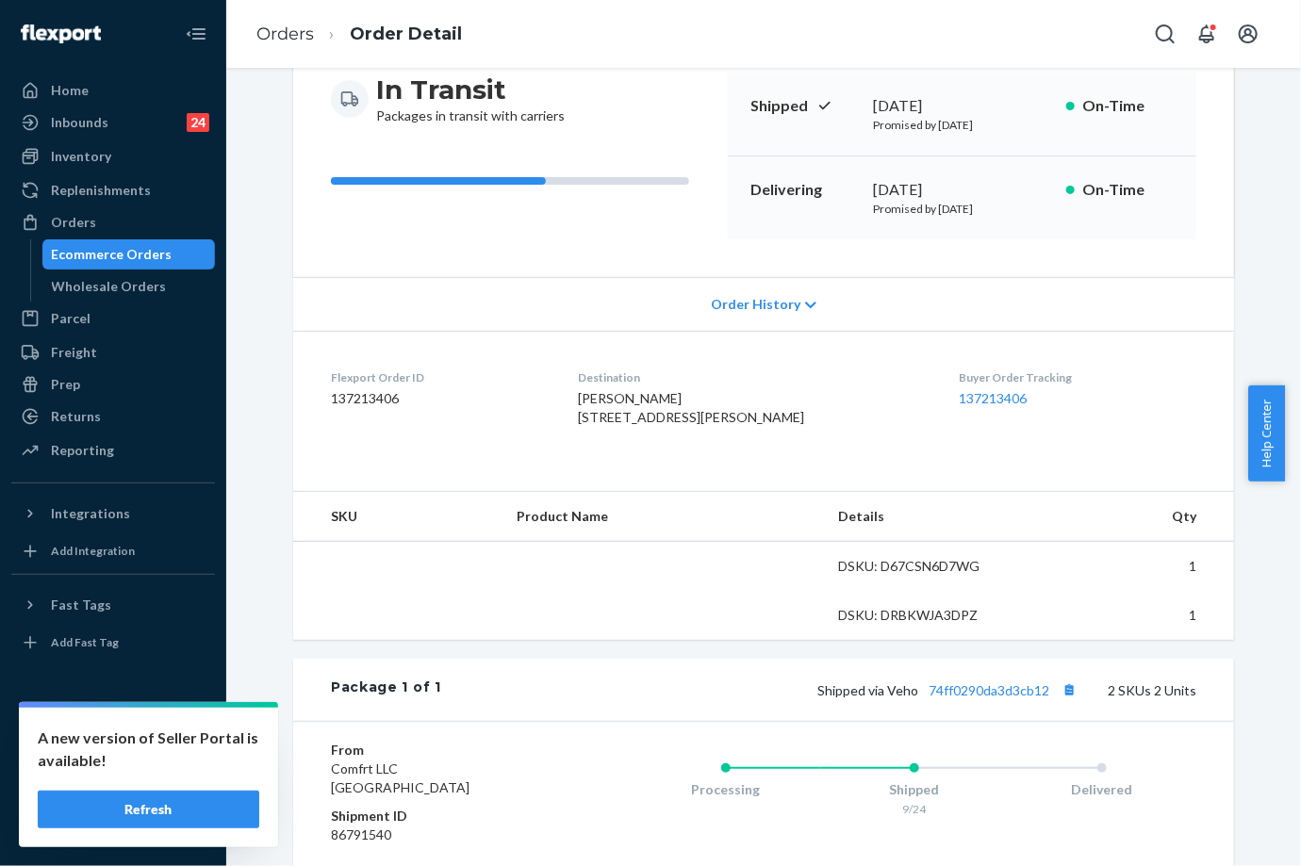
scroll to position [314, 0]
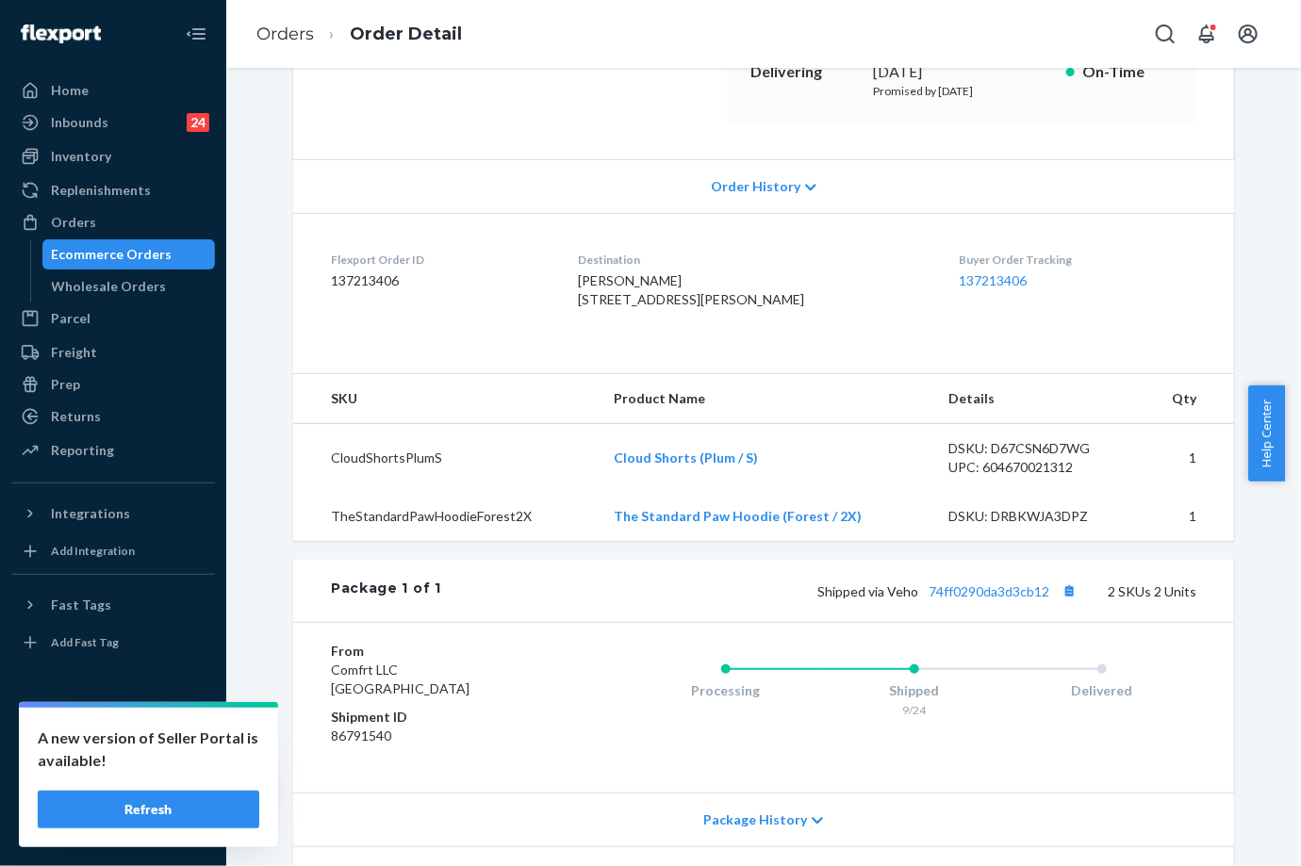
click at [1011, 611] on div "Package 1 of 1 Shipped via Veho 74ff0290da3d3cb12 2 SKUs 2 Units" at bounding box center [763, 591] width 941 height 62
click at [1018, 599] on link "74ff0290da3d3cb12" at bounding box center [988, 591] width 121 height 16
click at [287, 26] on link "Orders" at bounding box center [284, 34] width 57 height 21
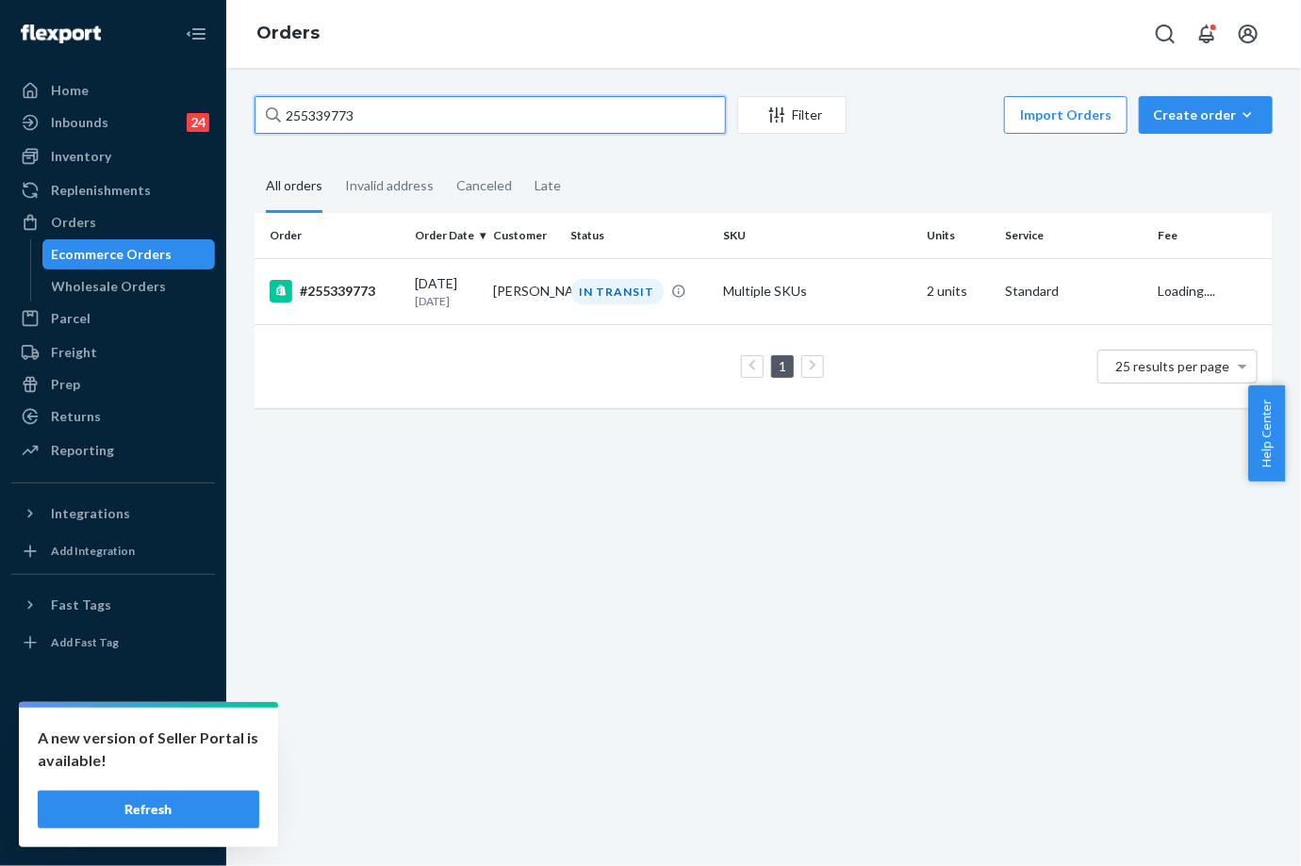
click at [349, 104] on input "255339773" at bounding box center [489, 115] width 471 height 38
click at [348, 104] on input "255339773" at bounding box center [489, 115] width 471 height 38
paste input "109652"
type input "255109652"
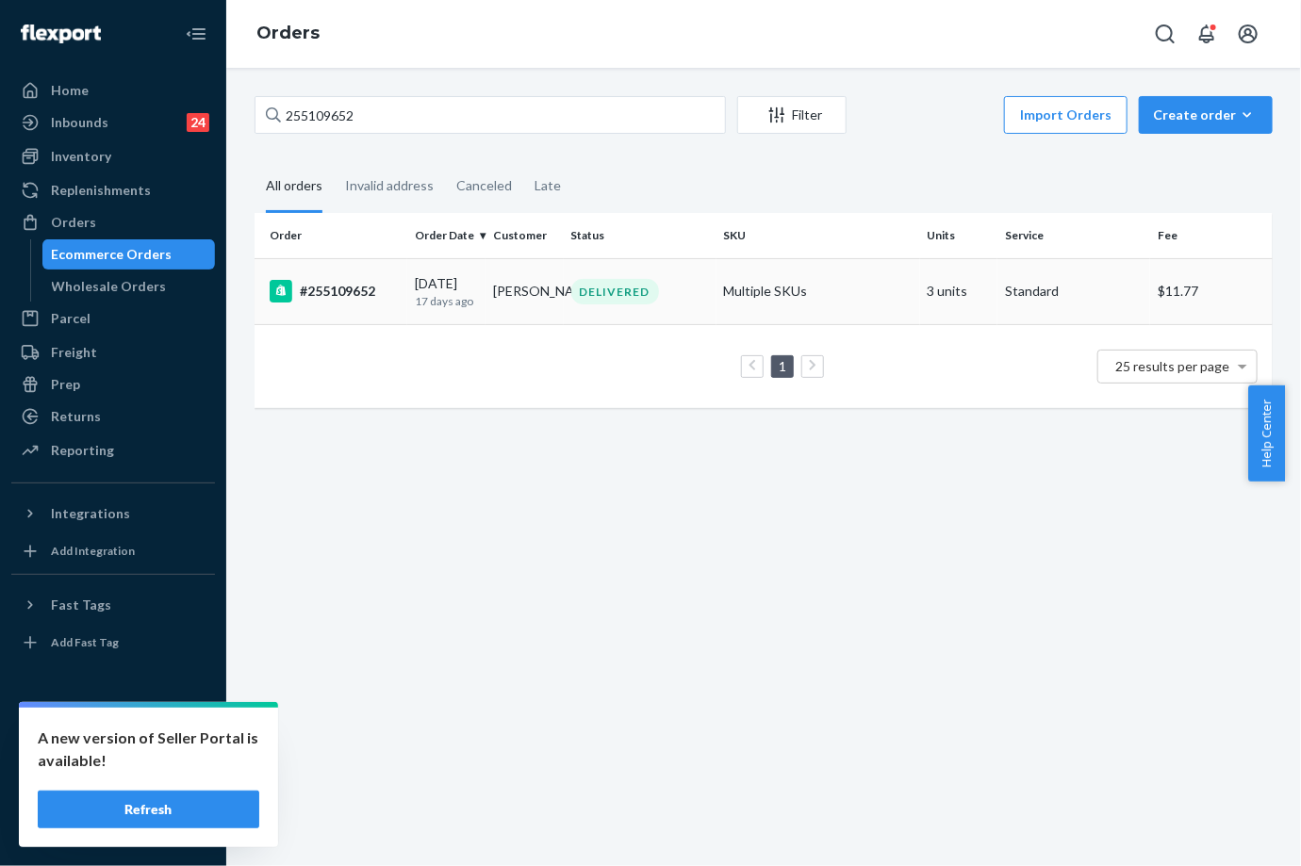
click at [468, 293] on p "17 days ago" at bounding box center [446, 301] width 63 height 16
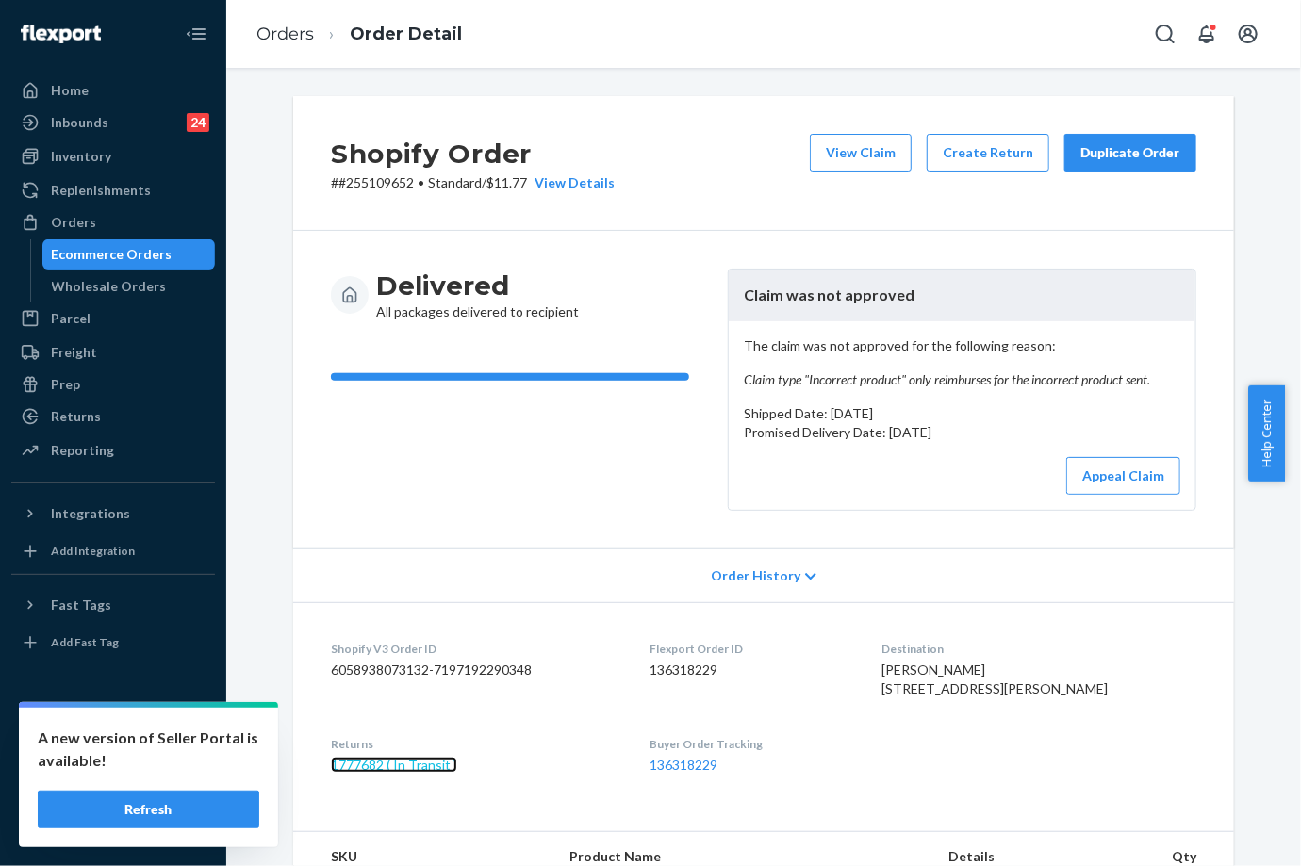
click at [401, 773] on link "1777682 ( In Transit )" at bounding box center [394, 765] width 126 height 16
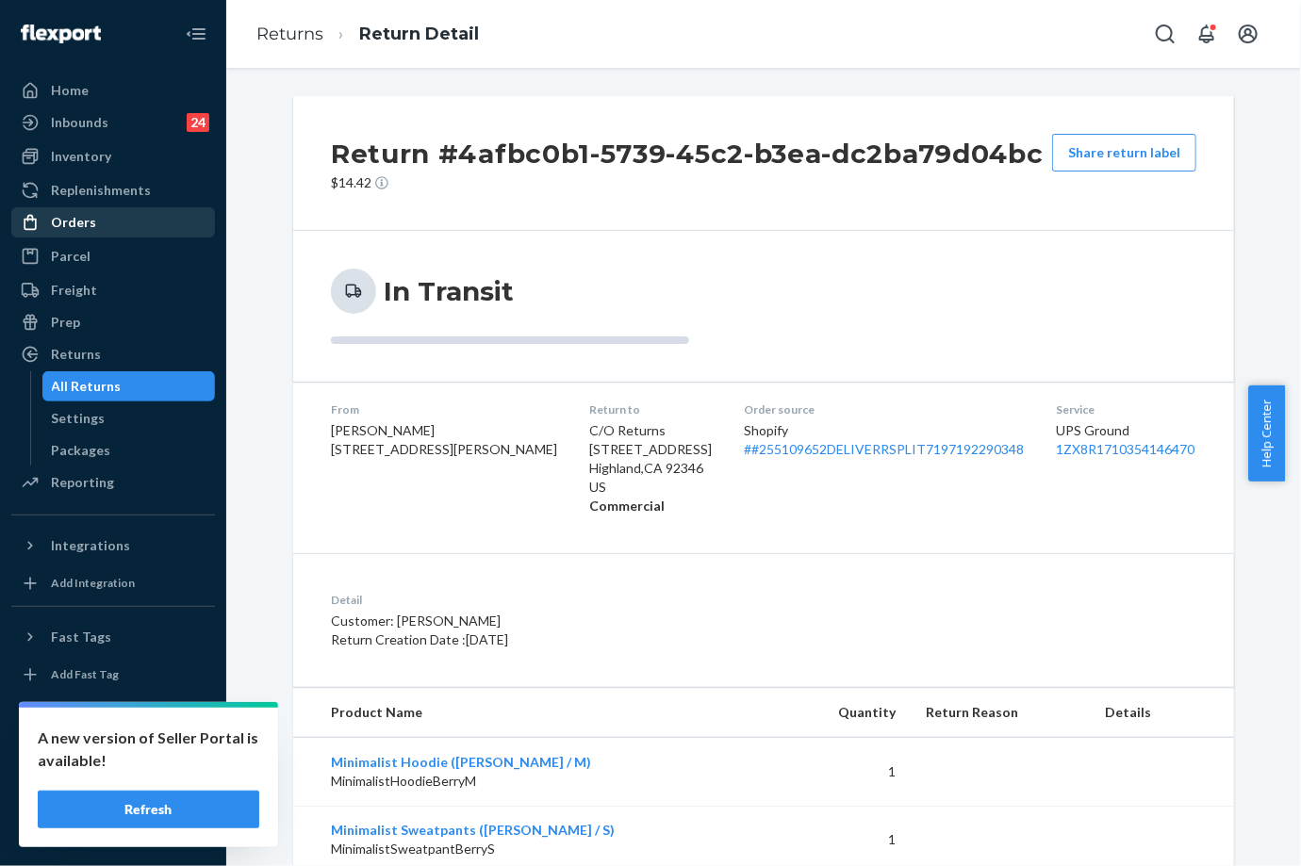
click at [124, 228] on div "Orders" at bounding box center [113, 222] width 200 height 26
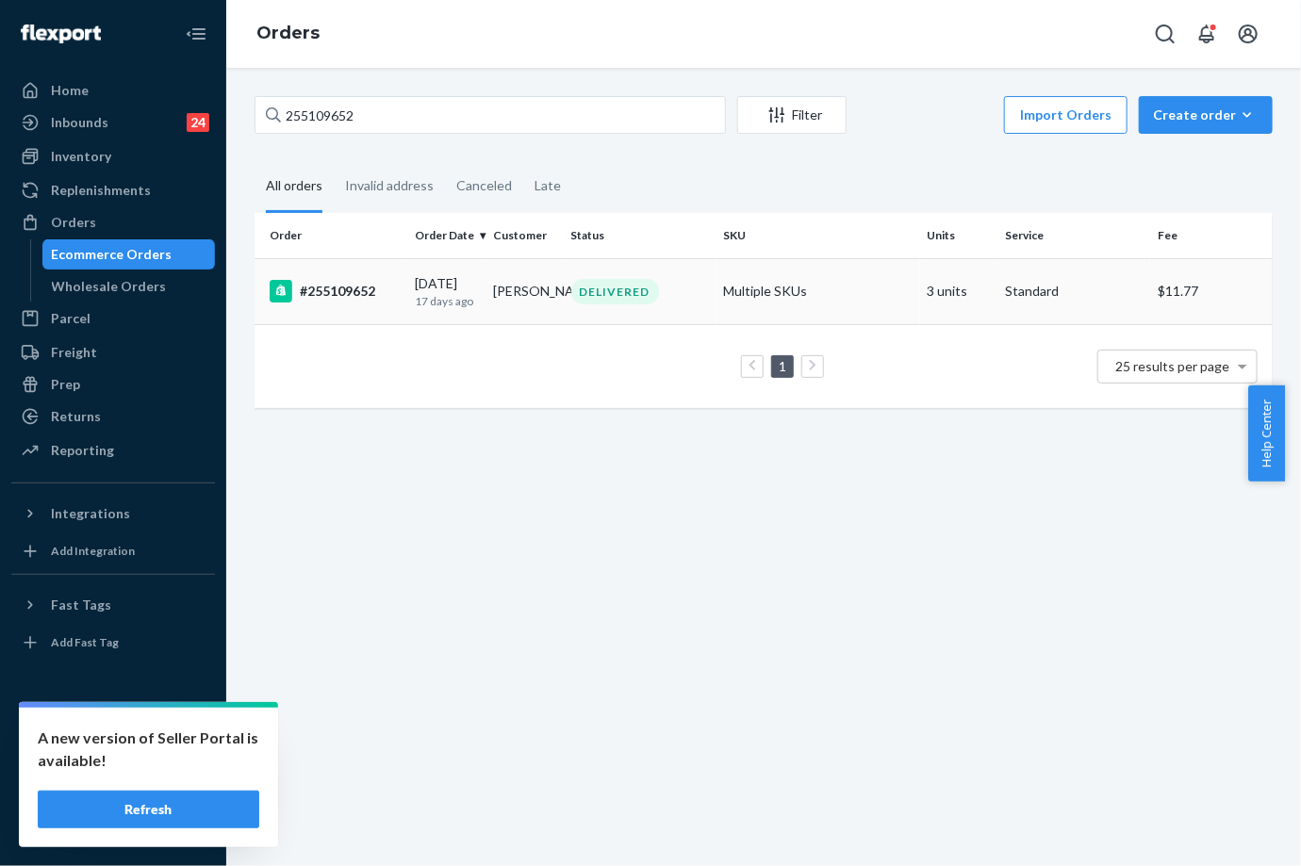
click at [720, 270] on td "Multiple SKUs" at bounding box center [818, 291] width 204 height 66
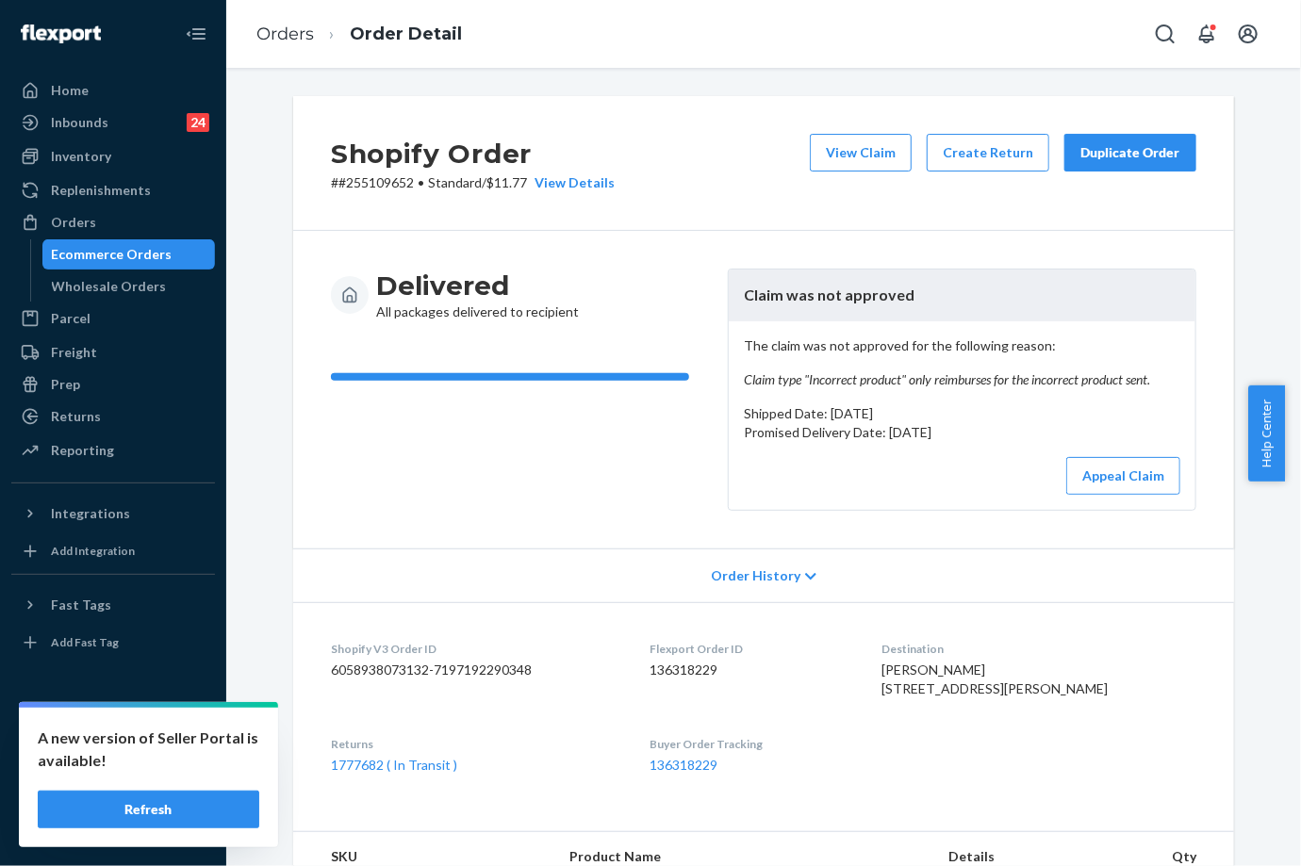
click at [1139, 159] on div "Duplicate Order" at bounding box center [1130, 152] width 100 height 19
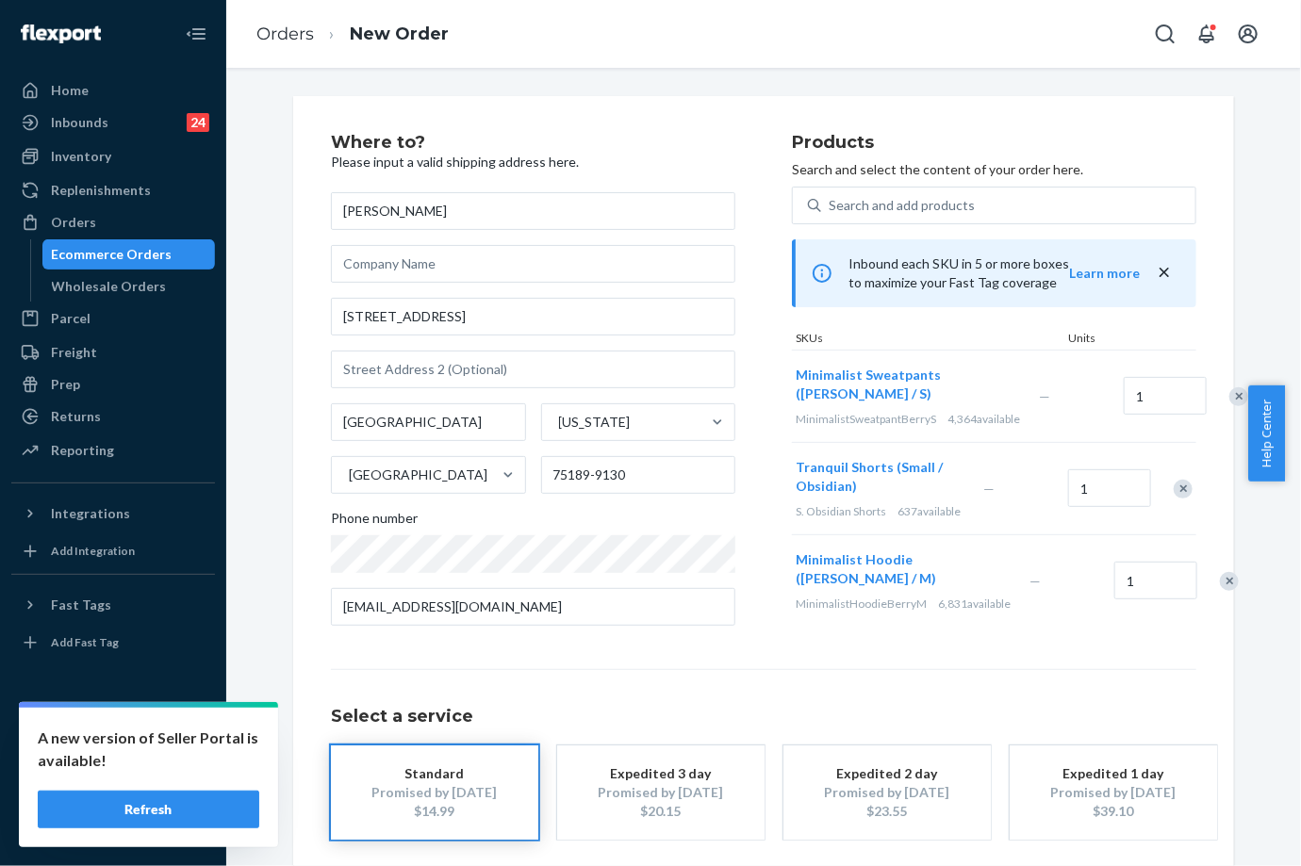
click at [1181, 499] on div "Remove Item" at bounding box center [1182, 489] width 19 height 19
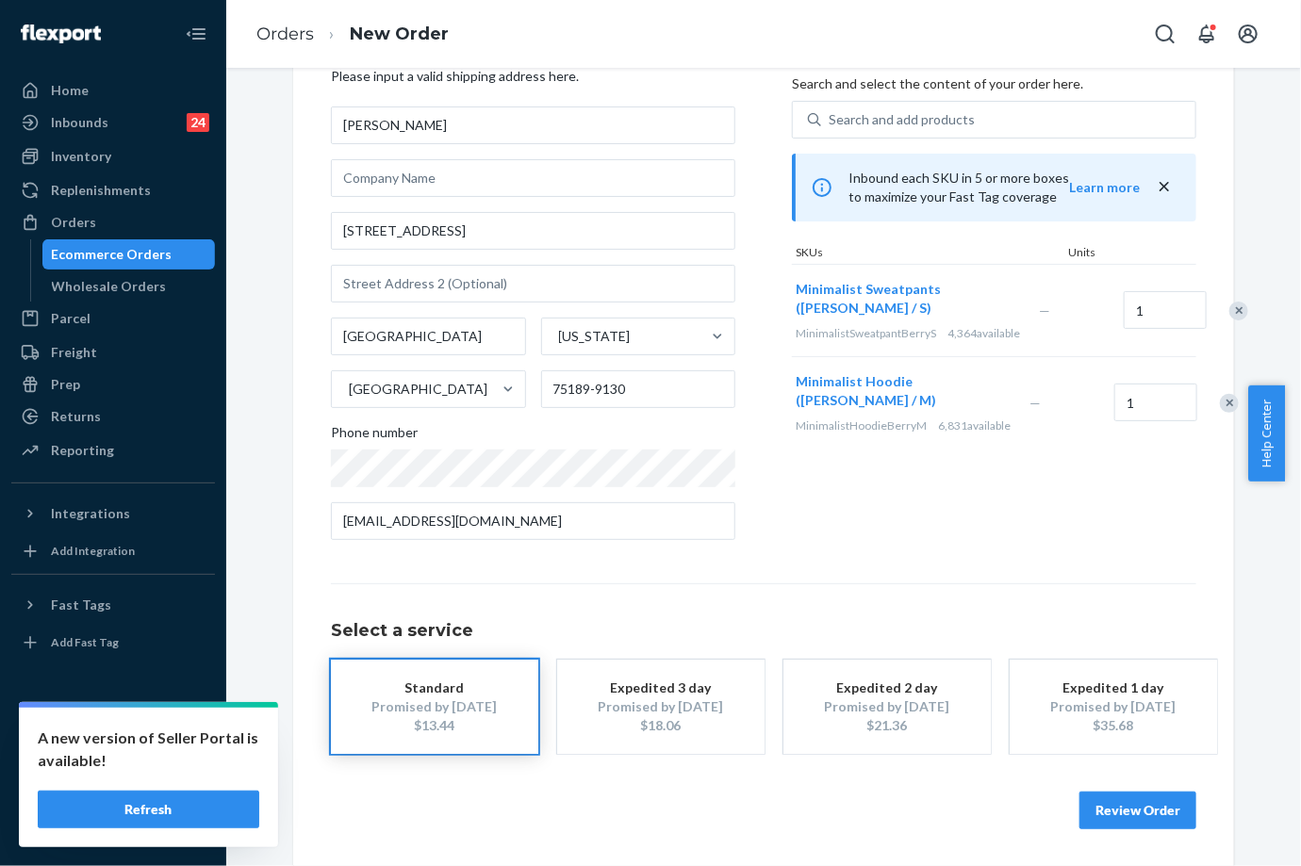
click at [1108, 804] on button "Review Order" at bounding box center [1137, 811] width 117 height 38
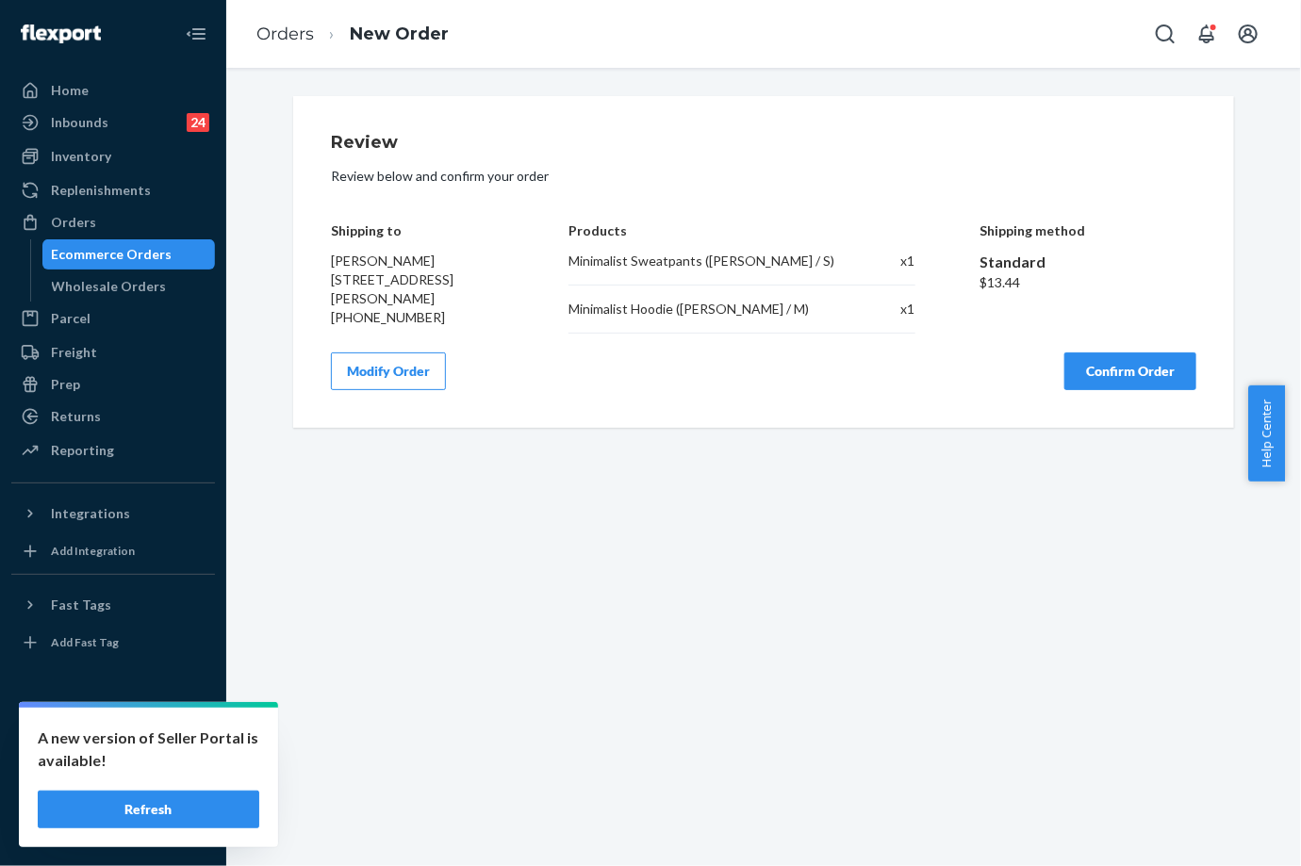
click at [1091, 394] on div "Review Review below and confirm your order Shipping to [PERSON_NAME] [STREET_AD…" at bounding box center [763, 262] width 941 height 332
click at [1104, 377] on button "Confirm Order" at bounding box center [1130, 372] width 132 height 38
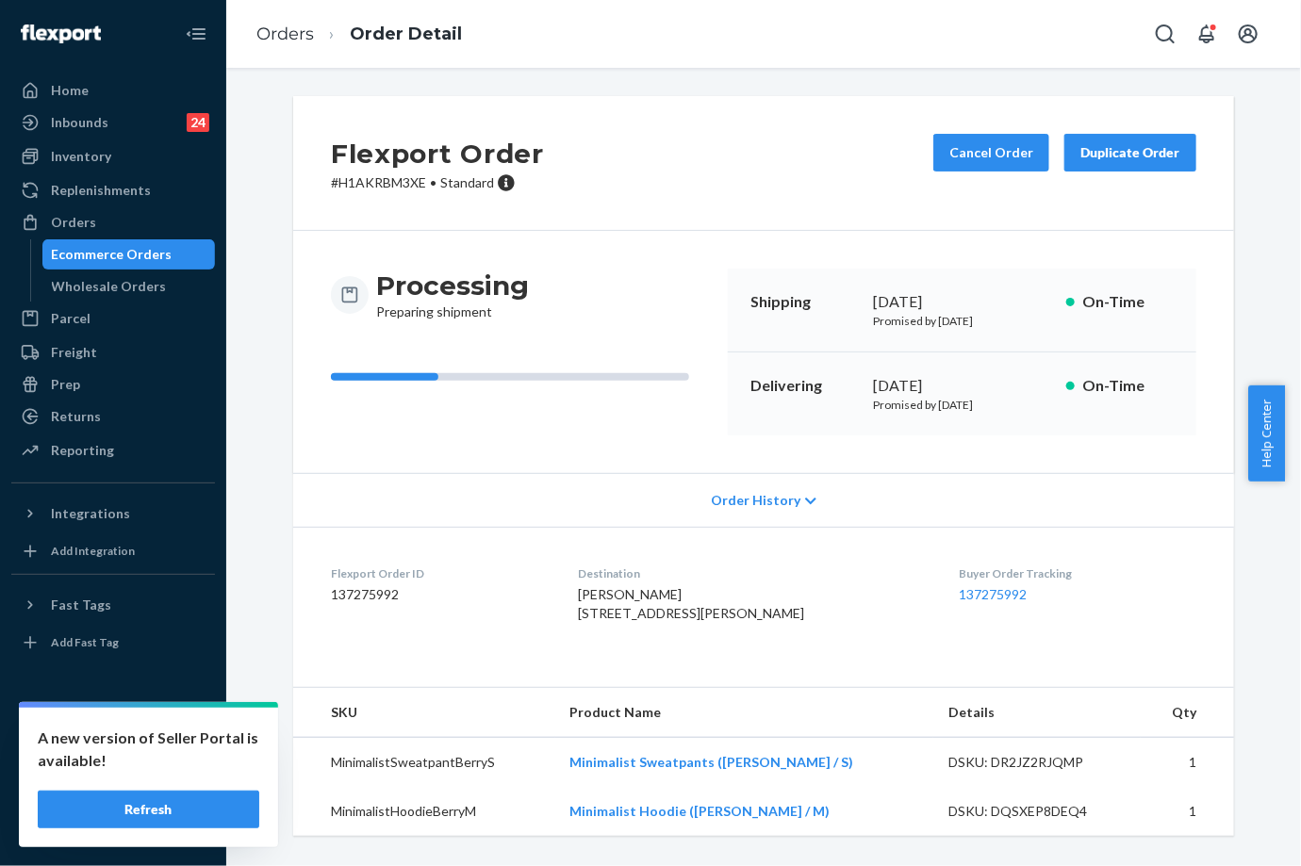
drag, startPoint x: 866, startPoint y: 383, endPoint x: 935, endPoint y: 383, distance: 68.8
click at [935, 383] on div "[DATE]" at bounding box center [962, 386] width 178 height 22
copy div "[DATE],"
drag, startPoint x: 931, startPoint y: 570, endPoint x: 999, endPoint y: 586, distance: 69.7
click at [999, 586] on div "Buyer Order Tracking 137275992" at bounding box center [1078, 598] width 238 height 65
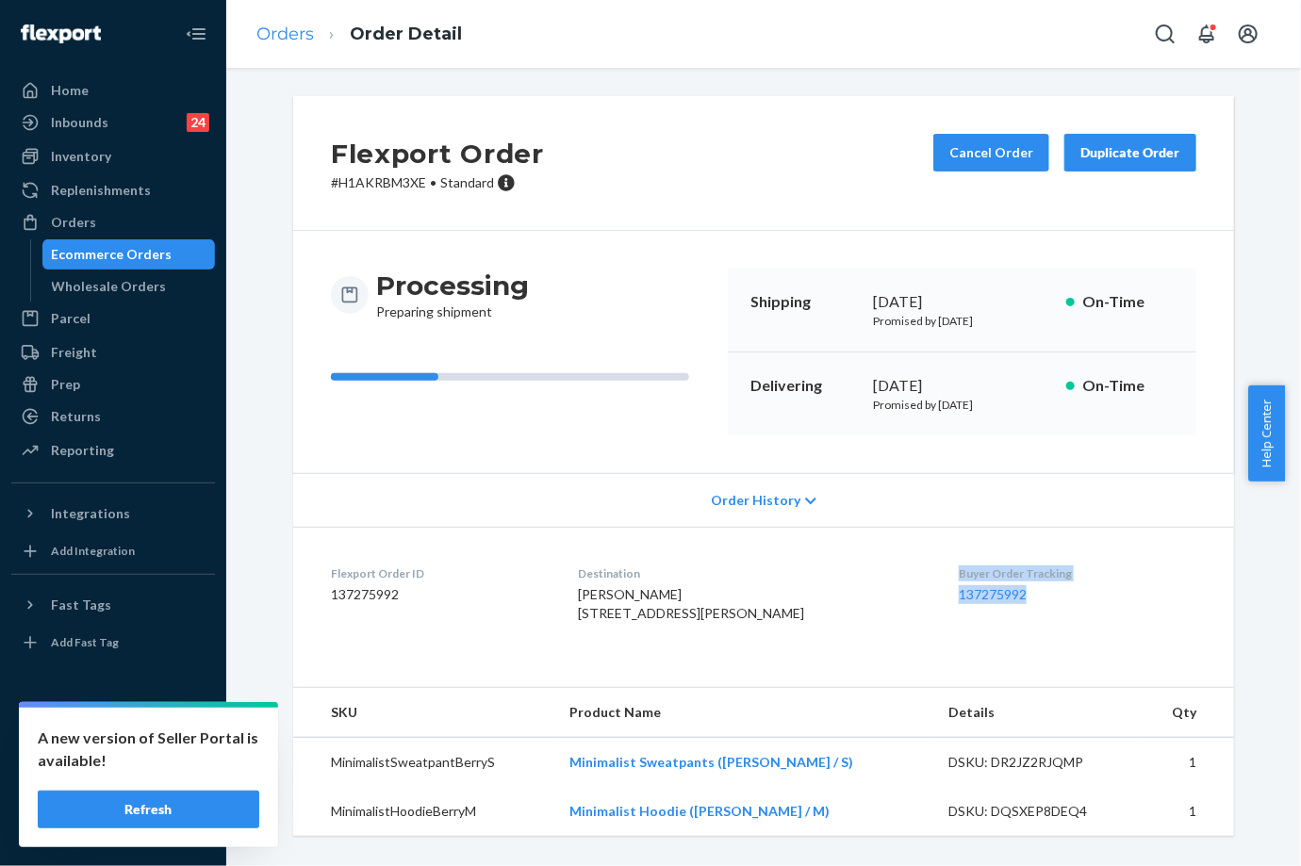
copy div "Buyer Order Tracking 137275992"
click at [289, 19] on ol "Orders Order Detail" at bounding box center [359, 35] width 236 height 56
click at [295, 29] on link "Orders" at bounding box center [284, 34] width 57 height 21
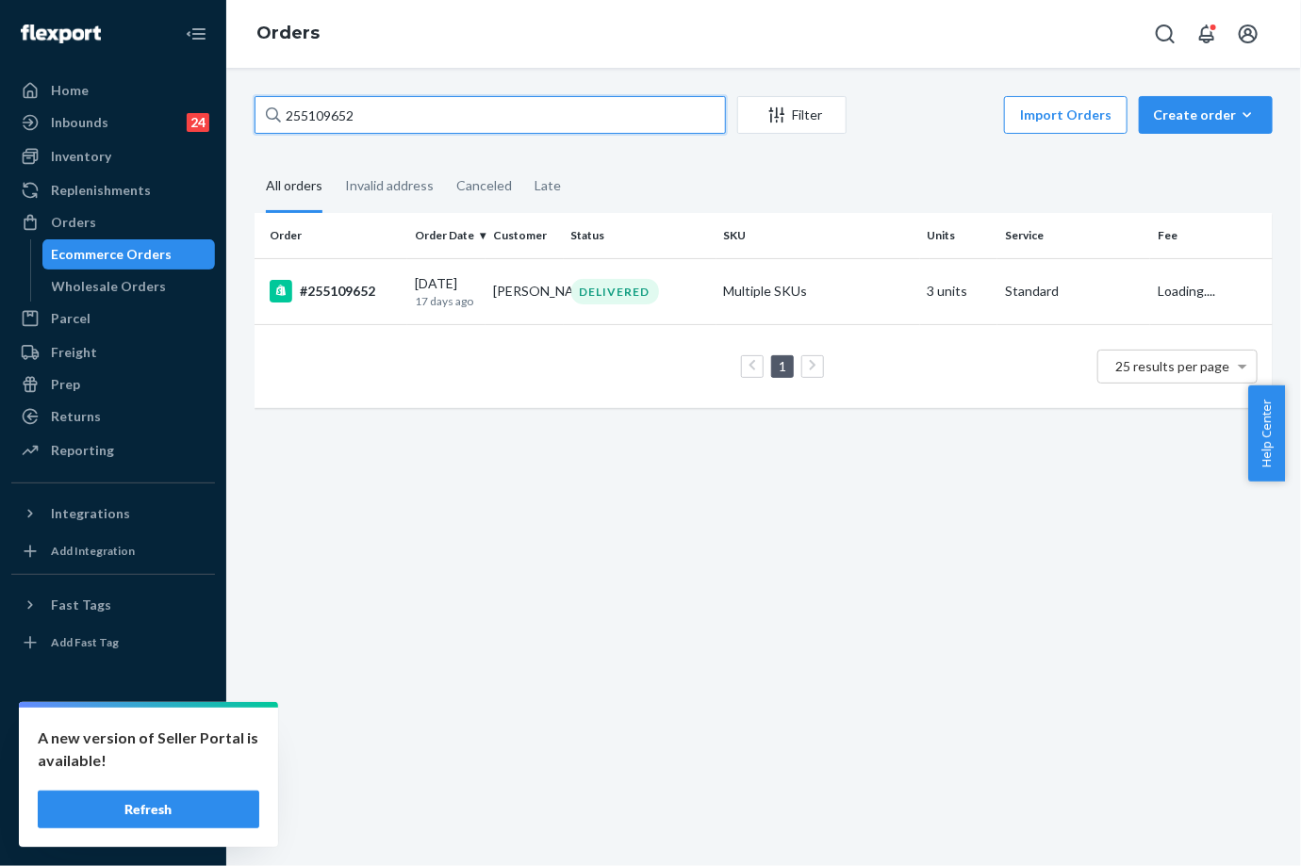
click at [342, 111] on input "255109652" at bounding box center [489, 115] width 471 height 38
paste input "246908"
type input "255246908"
click at [428, 287] on div "[DATE] [DATE]" at bounding box center [446, 291] width 63 height 35
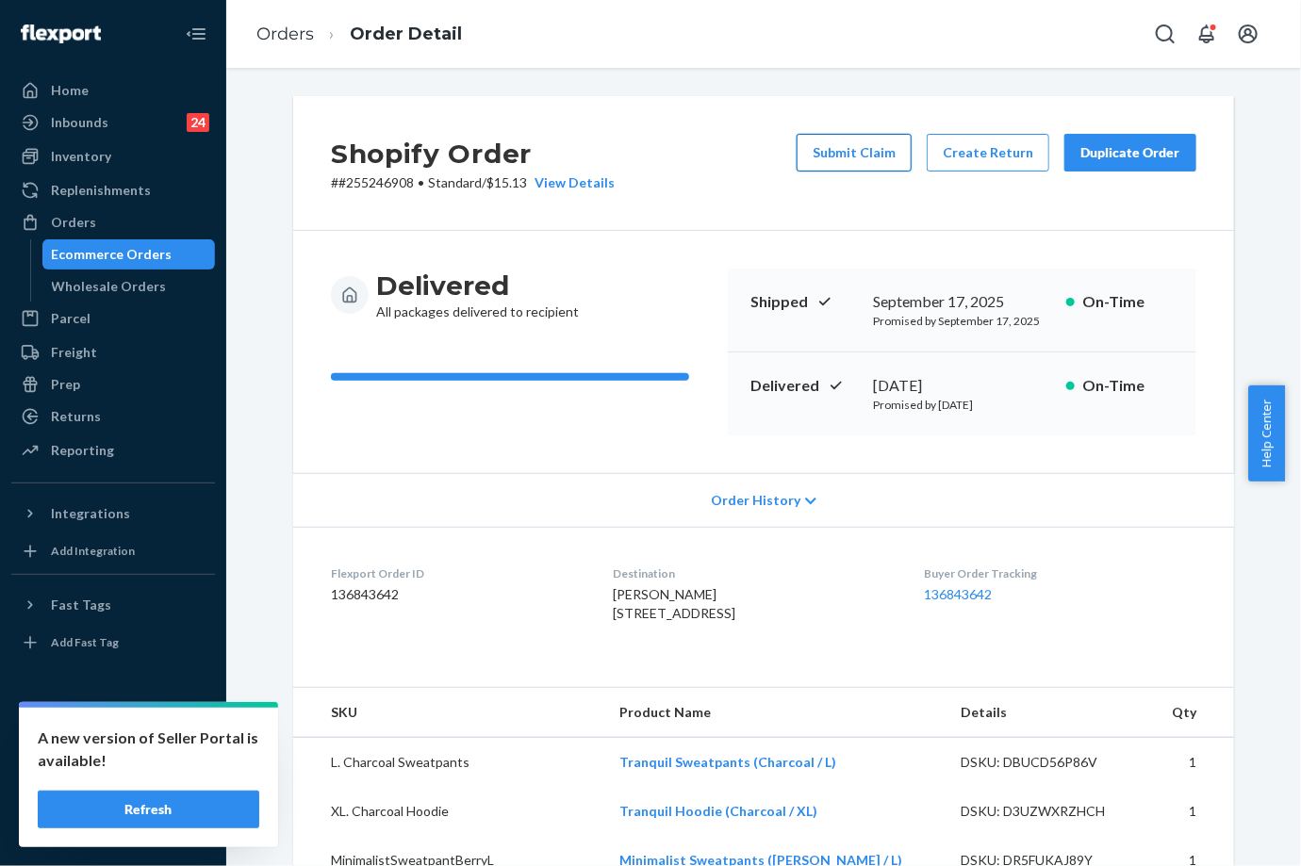
click at [849, 163] on button "Submit Claim" at bounding box center [853, 153] width 115 height 38
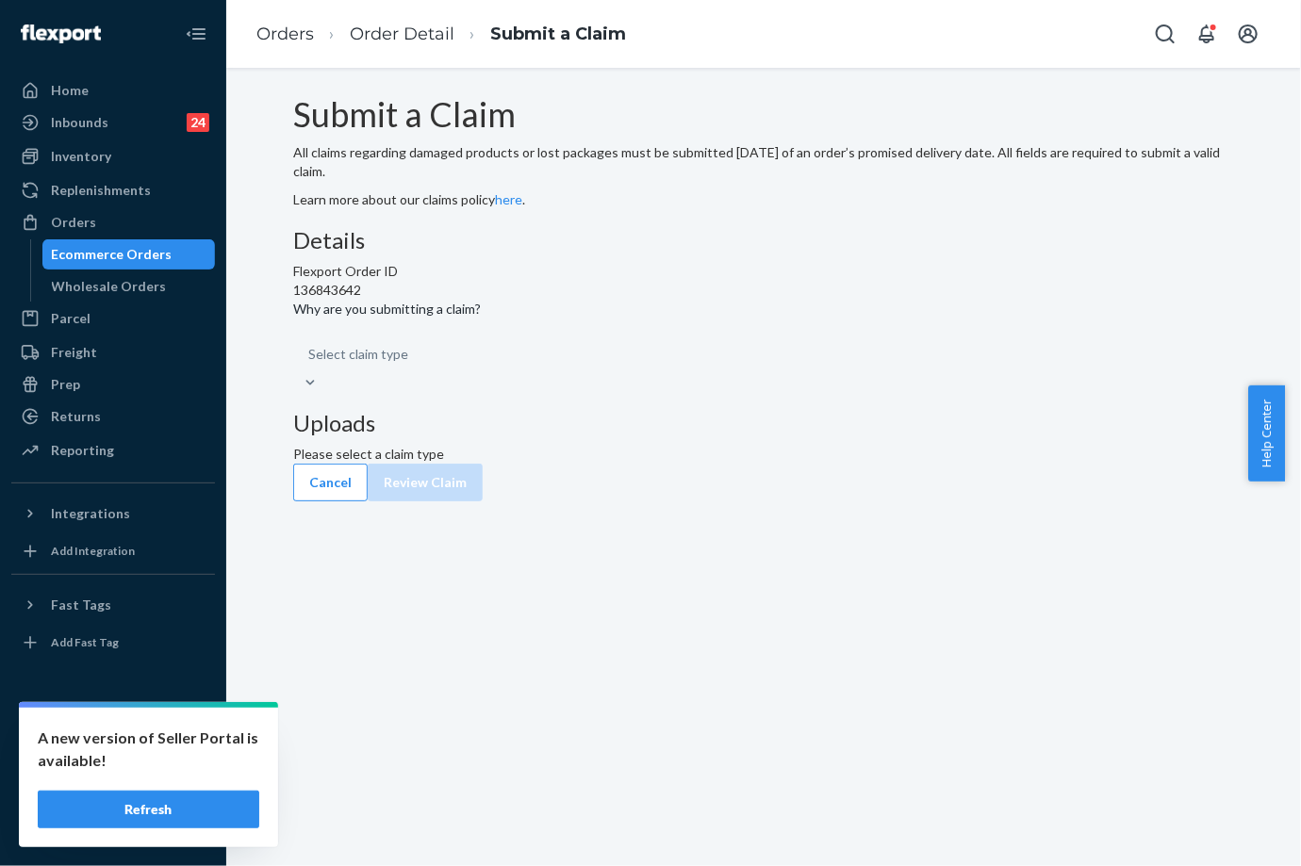
click at [633, 392] on div "Select claim type" at bounding box center [763, 364] width 941 height 57
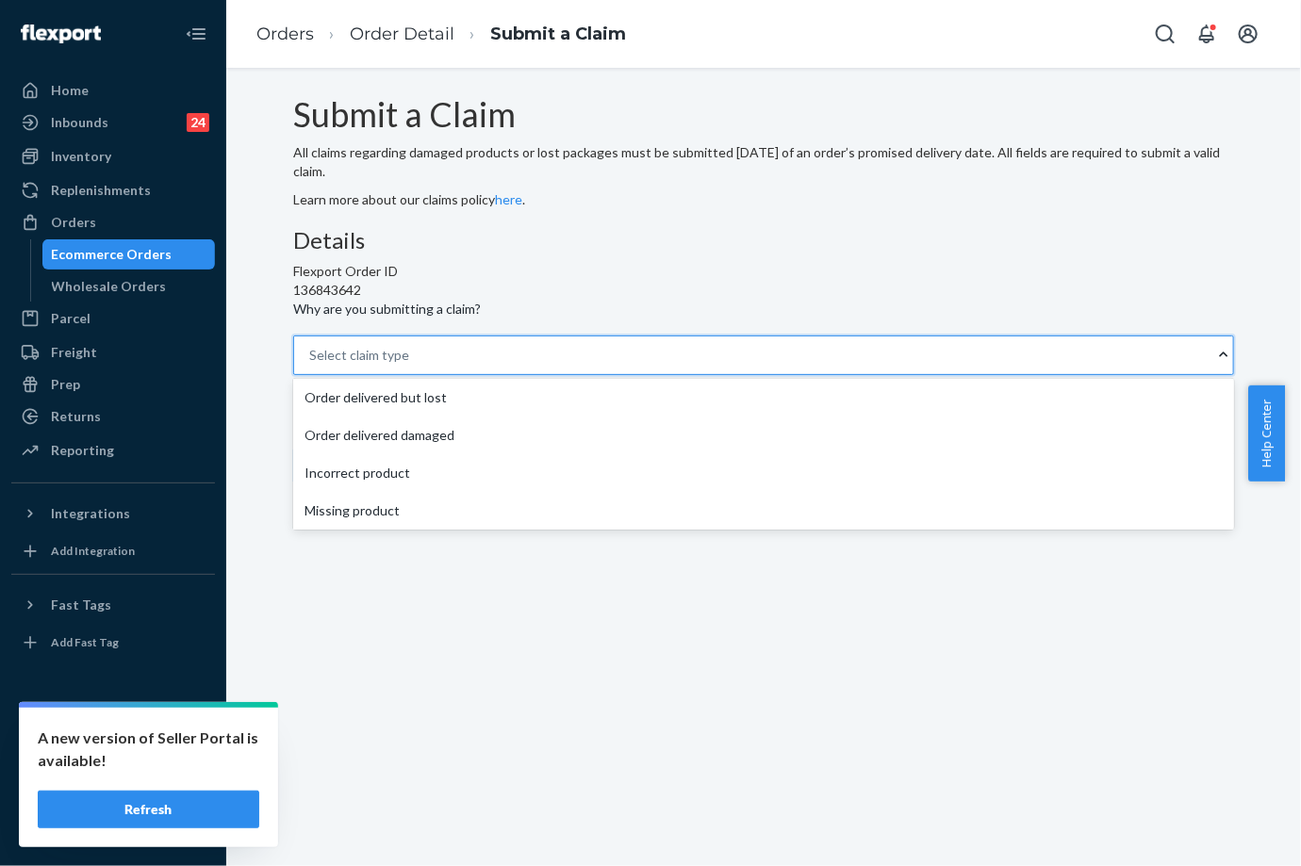
click at [618, 374] on div "Select claim type" at bounding box center [754, 355] width 920 height 38
click at [311, 365] on input "Why are you submitting a claim? option Order delivered but lost focused, 1 of 4…" at bounding box center [310, 355] width 2 height 19
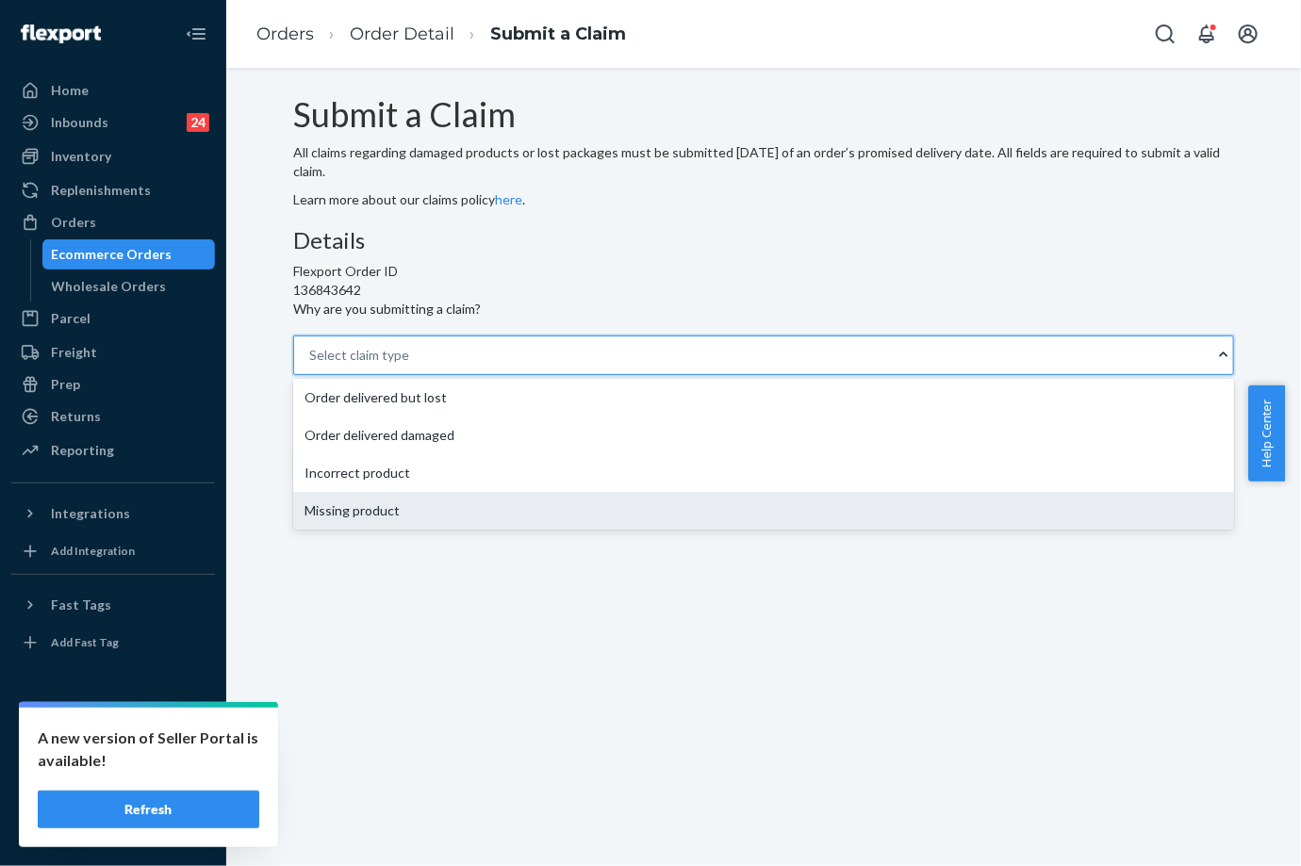
click at [581, 530] on div "Missing product" at bounding box center [763, 511] width 941 height 38
click at [311, 365] on input "Why are you submitting a claim? option Missing product focused, 0 of 4. 4 resul…" at bounding box center [310, 355] width 2 height 19
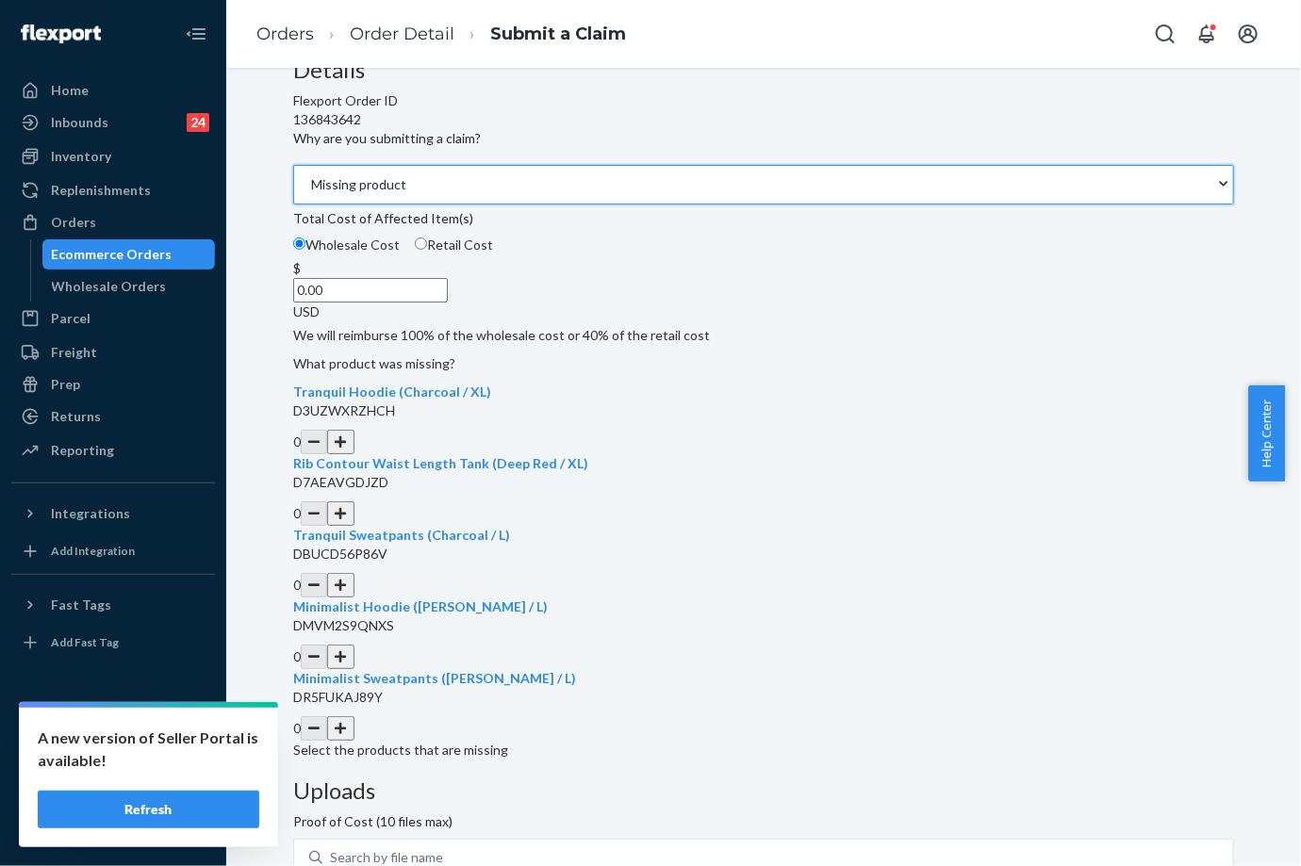
scroll to position [264, 0]
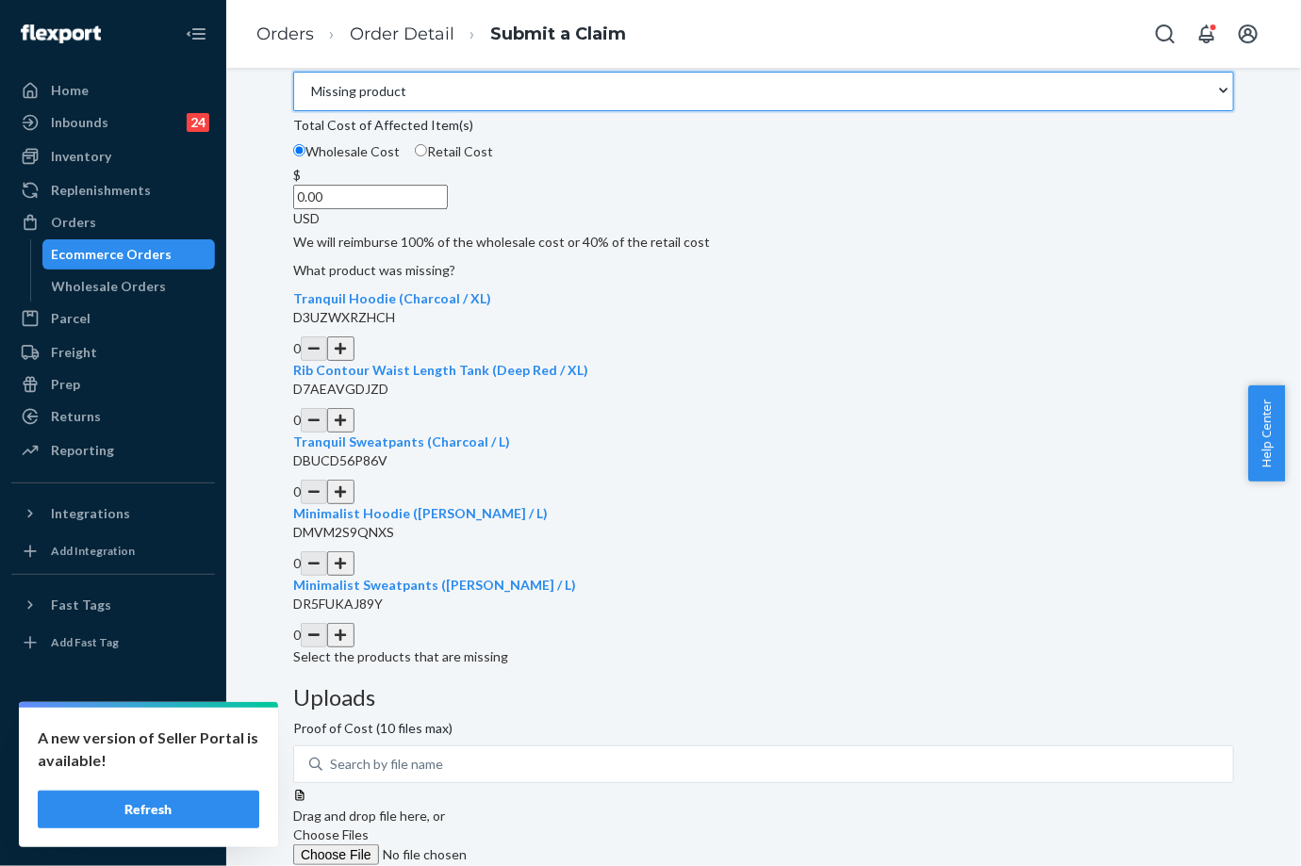
click at [353, 433] on button "button" at bounding box center [340, 420] width 26 height 25
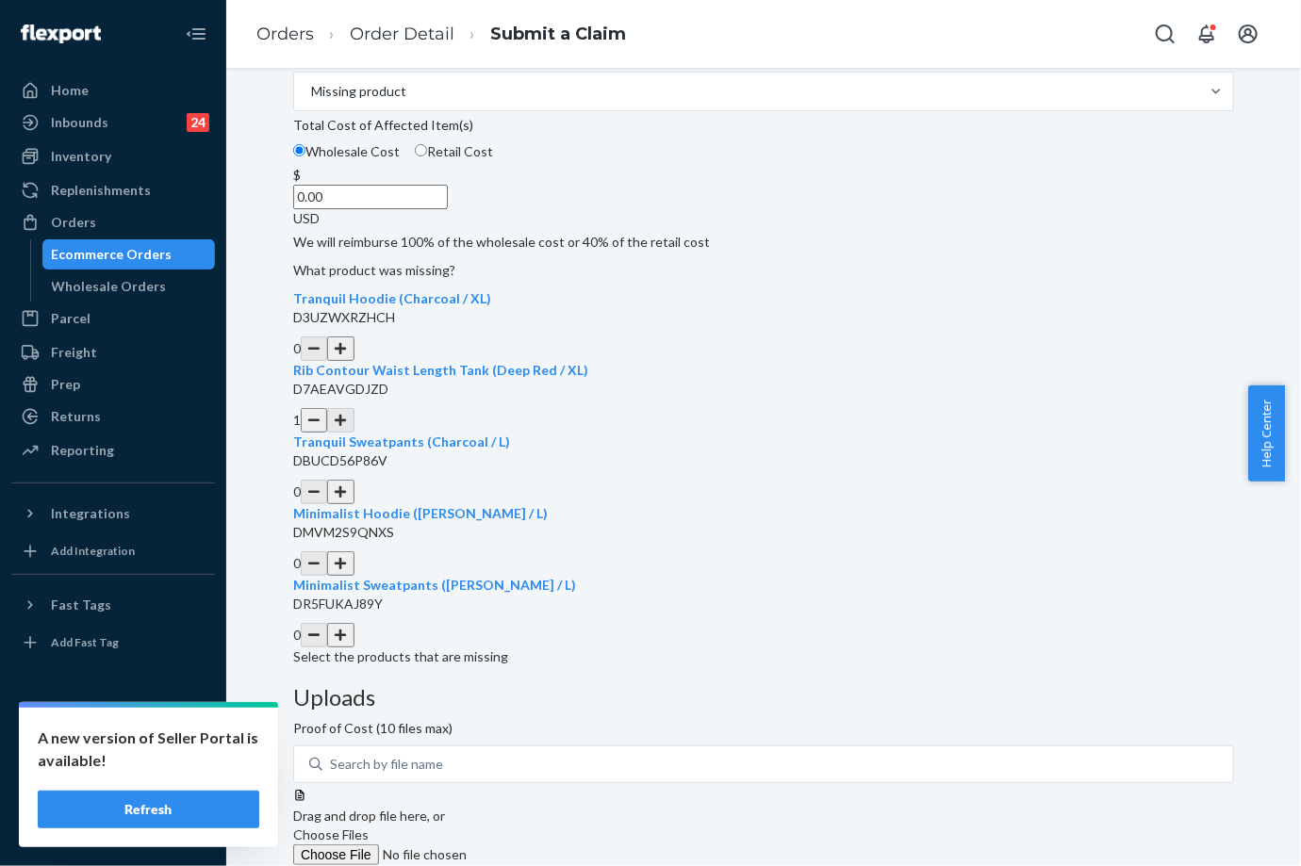
click at [550, 826] on label "Choose Files" at bounding box center [421, 846] width 256 height 40
click at [550, 845] on input "Choose Files" at bounding box center [421, 855] width 256 height 21
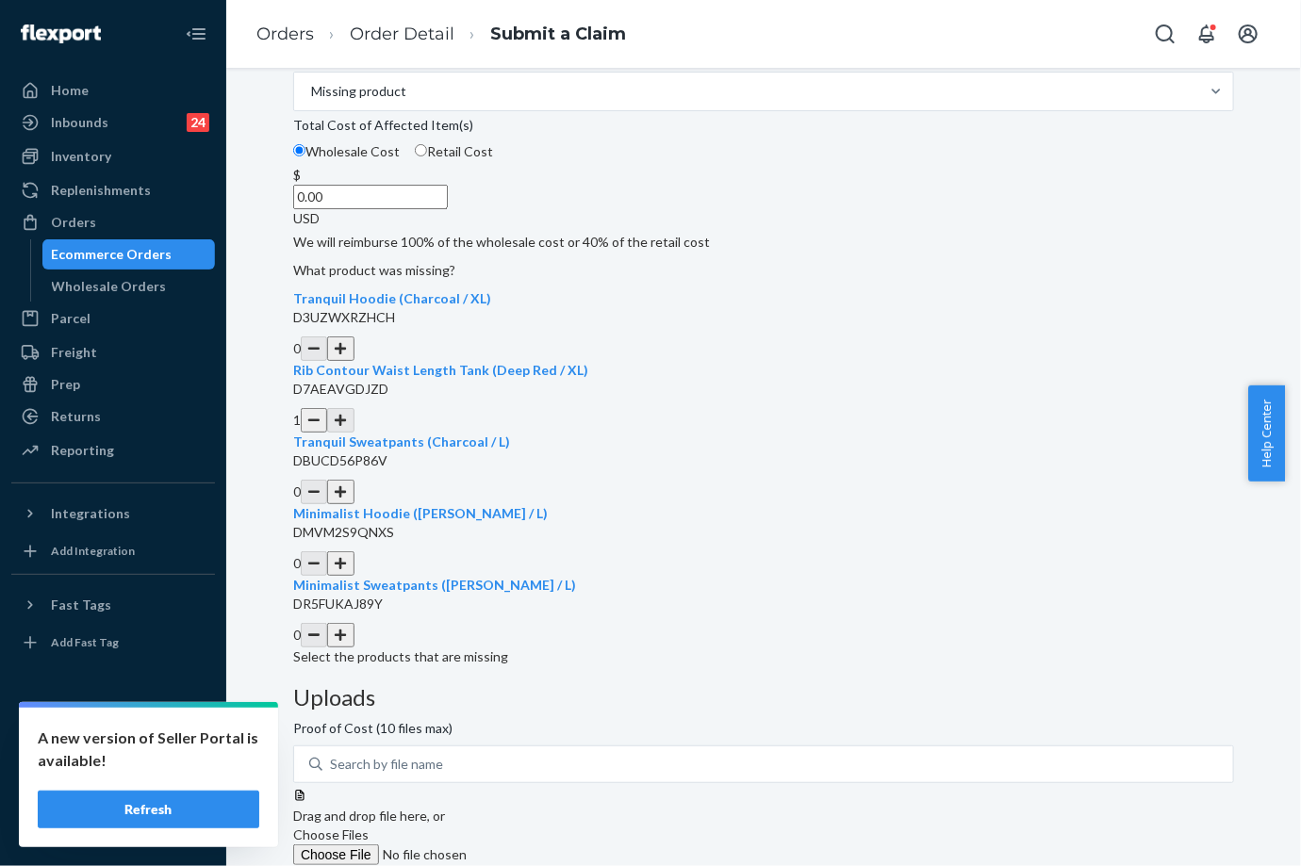
click at [448, 209] on input "0.00" at bounding box center [370, 197] width 155 height 25
type input "28.00"
click at [721, 390] on div "Details Flexport Order ID 136843642 Why are you submitting a claim? Missing pro…" at bounding box center [763, 315] width 941 height 702
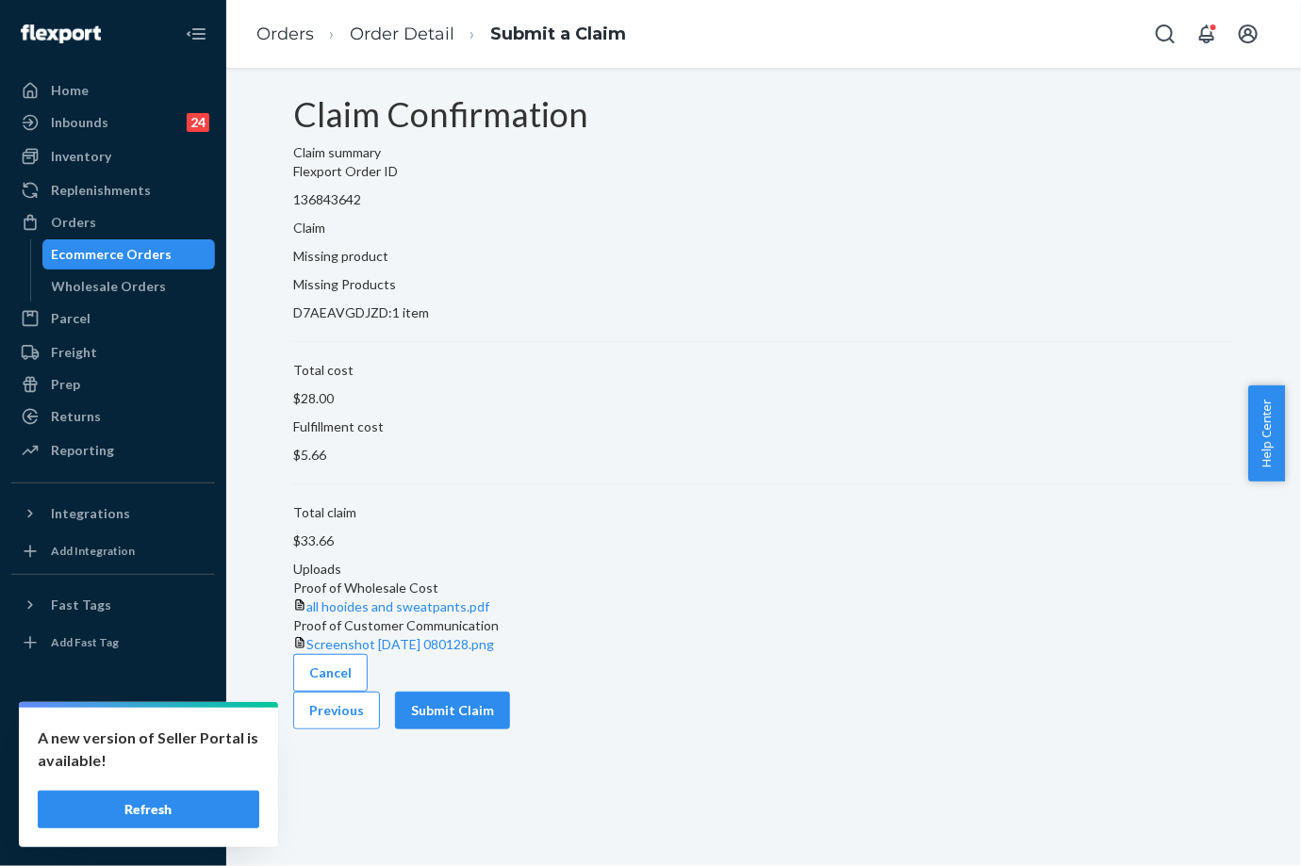
scroll to position [0, 0]
click at [510, 730] on button "Submit Claim" at bounding box center [452, 711] width 115 height 38
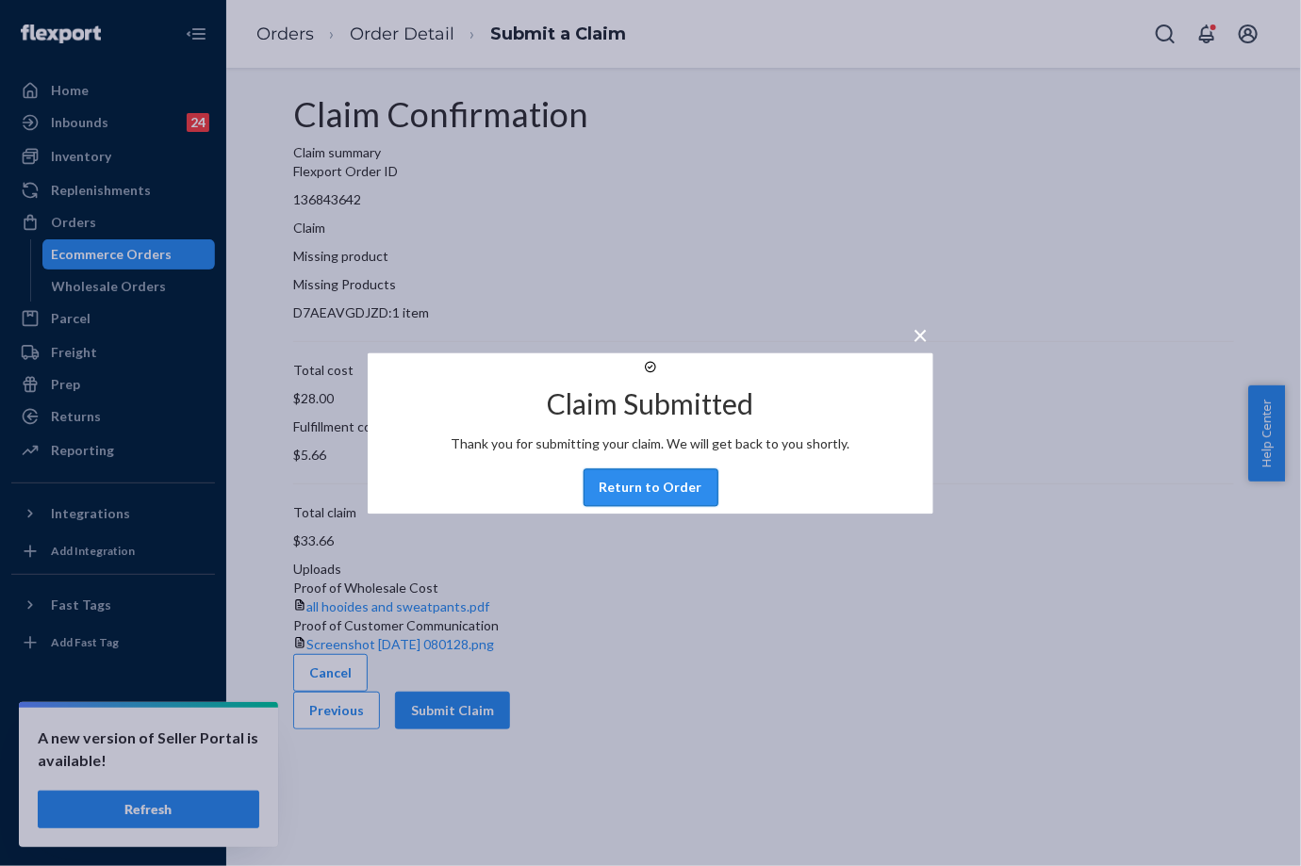
click at [656, 506] on button "Return to Order" at bounding box center [650, 487] width 135 height 38
